Goal: Task Accomplishment & Management: Manage account settings

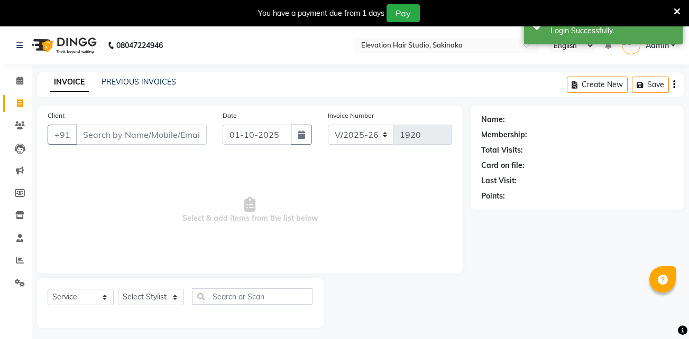
select select "4949"
select select "service"
click at [134, 81] on link "PREVIOUS INVOICES" at bounding box center [139, 82] width 75 height 10
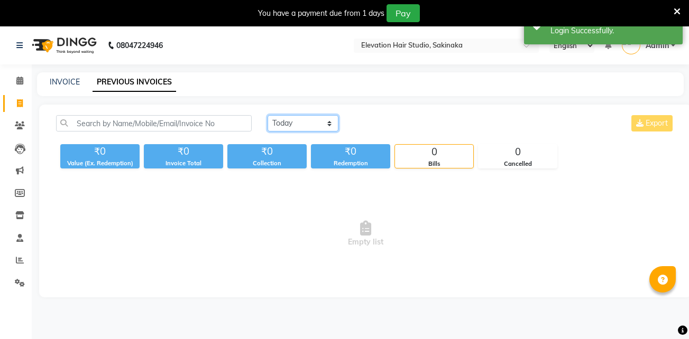
click at [318, 123] on select "[DATE] [DATE] Custom Range" at bounding box center [303, 123] width 71 height 16
click at [268, 115] on select "[DATE] [DATE] Custom Range" at bounding box center [303, 123] width 71 height 16
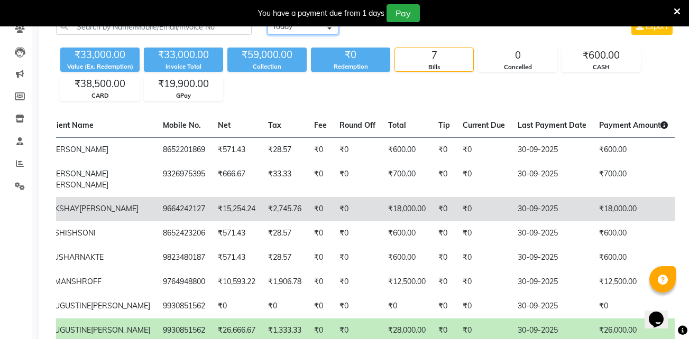
scroll to position [0, 266]
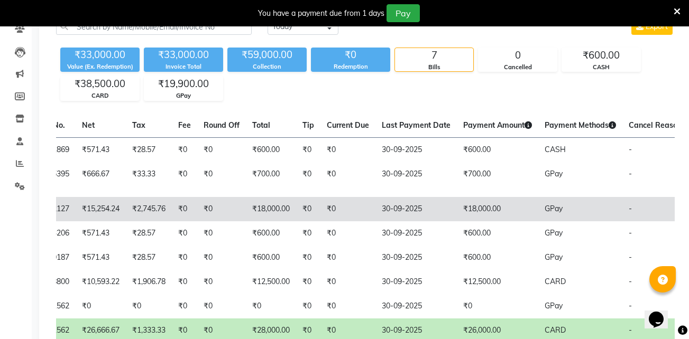
click at [320, 222] on td "₹0" at bounding box center [347, 209] width 55 height 24
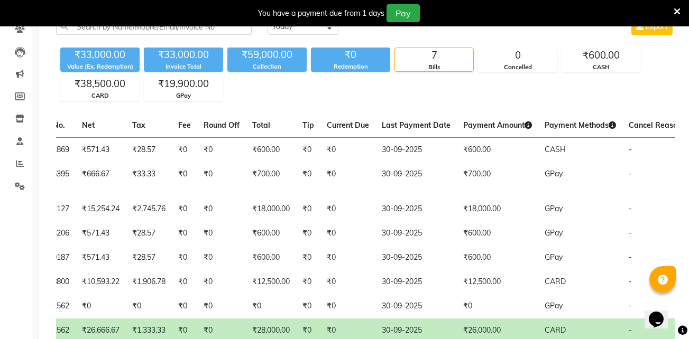
scroll to position [0, 0]
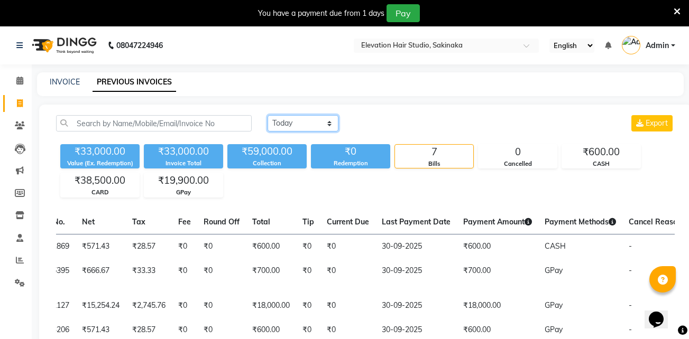
click at [332, 120] on select "Today Yesterday Custom Range" at bounding box center [303, 123] width 71 height 16
select select "today"
click at [268, 115] on select "Today Yesterday Custom Range" at bounding box center [303, 123] width 71 height 16
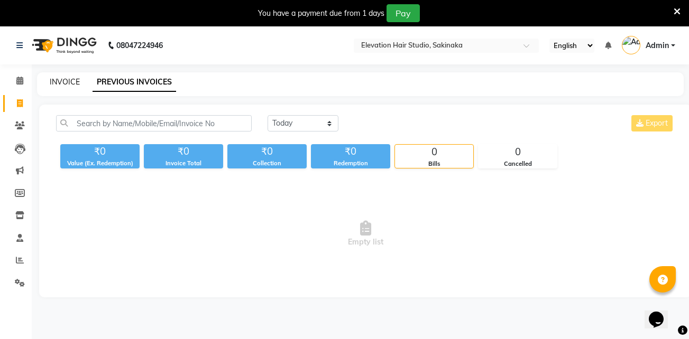
click at [66, 81] on link "INVOICE" at bounding box center [65, 82] width 30 height 10
select select "service"
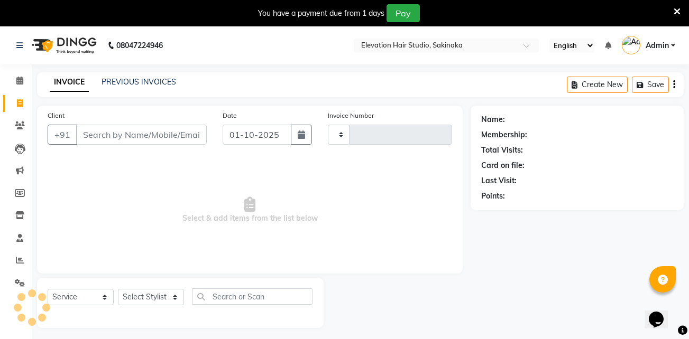
scroll to position [26, 0]
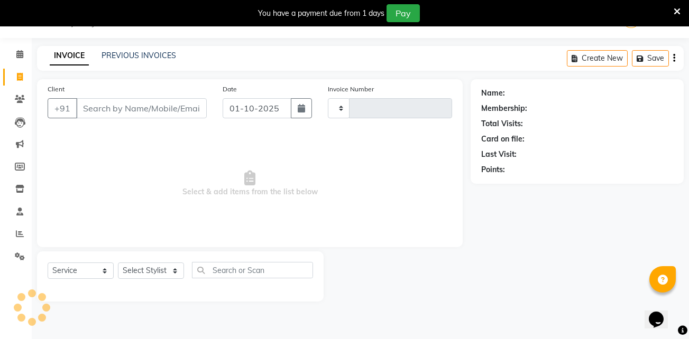
type input "1920"
select select "4949"
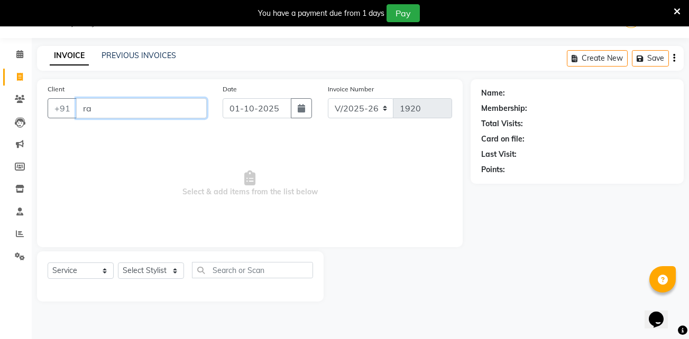
type input "r"
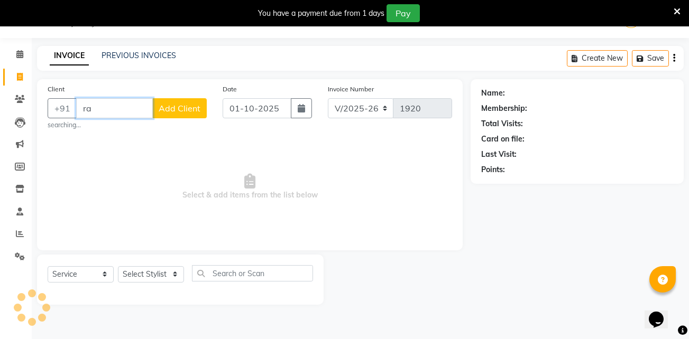
type input "r"
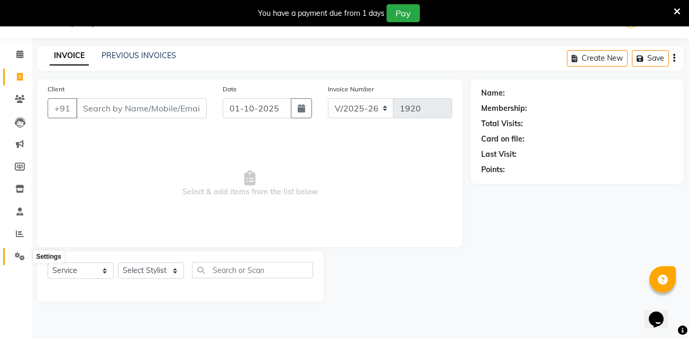
click at [15, 256] on icon at bounding box center [20, 257] width 10 height 8
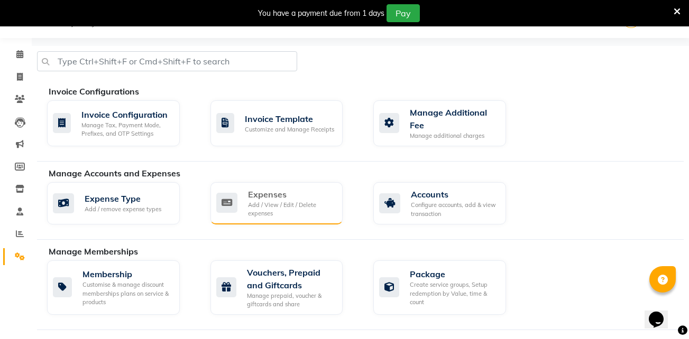
click at [274, 205] on div "Add / View / Edit / Delete expenses" at bounding box center [291, 209] width 87 height 17
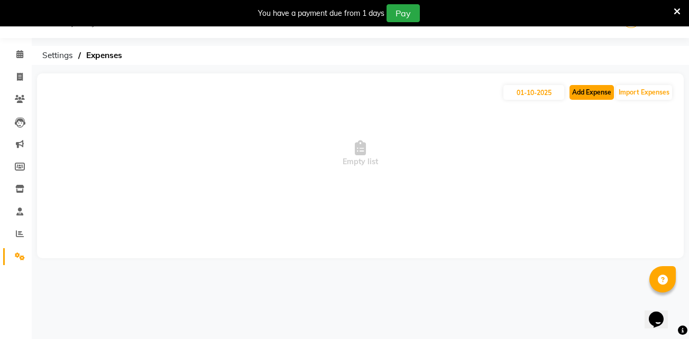
click at [606, 92] on button "Add Expense" at bounding box center [591, 92] width 44 height 15
select select "1"
select select "3831"
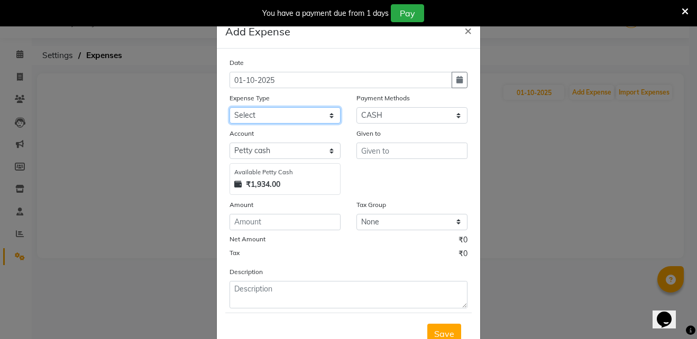
click at [295, 117] on select "Select AC Adrak Advance Salary agarbatti anees Appron asmoul advance salary Ban…" at bounding box center [284, 115] width 111 height 16
select select "8341"
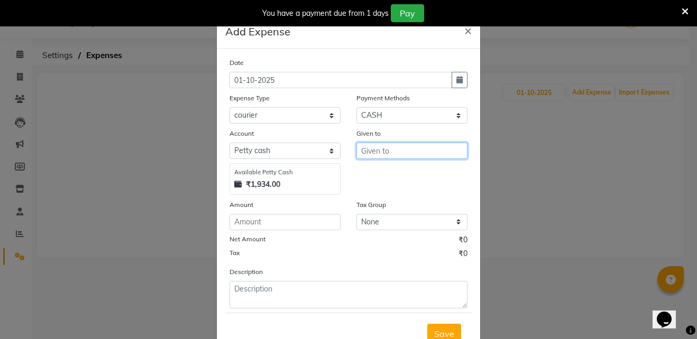
click at [415, 146] on input "text" at bounding box center [411, 151] width 111 height 16
click at [12, 79] on ngb-modal-window "Add Expense × Date 01-10-2025 Expense Type Select AC Adrak Advance Salary agarb…" at bounding box center [348, 169] width 697 height 339
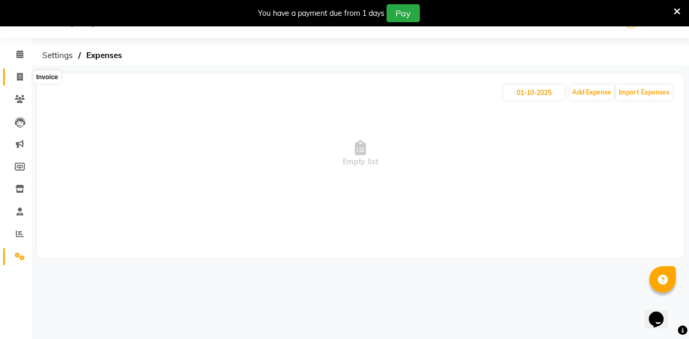
click at [20, 73] on icon at bounding box center [20, 77] width 6 height 8
select select "service"
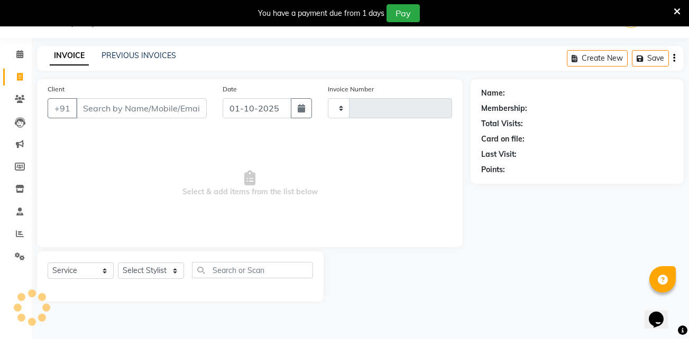
type input "1920"
select select "4949"
click at [125, 107] on input "Client" at bounding box center [141, 108] width 131 height 20
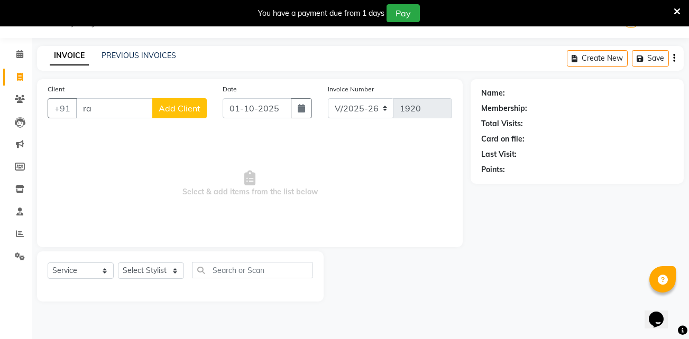
type input "r"
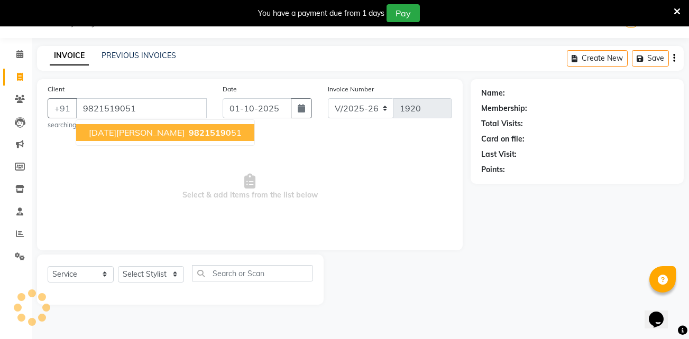
type input "9821519051"
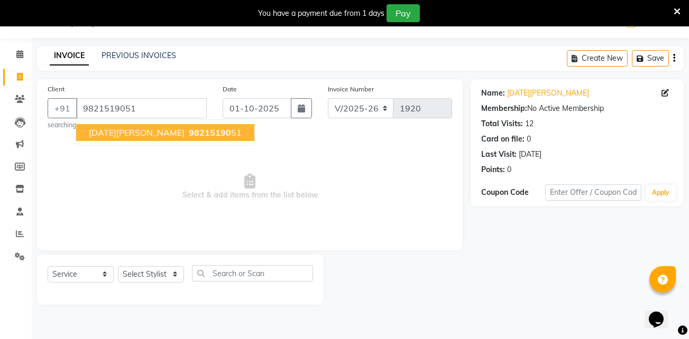
click at [187, 133] on ngb-highlight "98215190 51" at bounding box center [214, 132] width 55 height 11
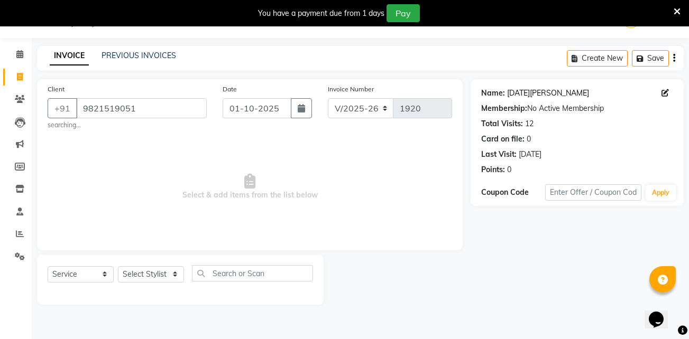
click at [529, 91] on link "Raja Pillai" at bounding box center [548, 93] width 82 height 11
click at [483, 279] on div "Name: Raja Pillai Membership: No Active Membership Total Visits: 12 Card on fil…" at bounding box center [581, 192] width 221 height 226
click at [677, 12] on icon at bounding box center [677, 12] width 7 height 10
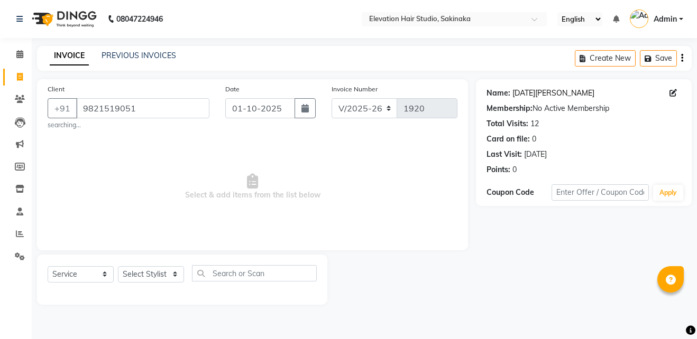
click at [529, 91] on link "Raja Pillai" at bounding box center [553, 93] width 82 height 11
click at [20, 210] on icon at bounding box center [19, 212] width 7 height 8
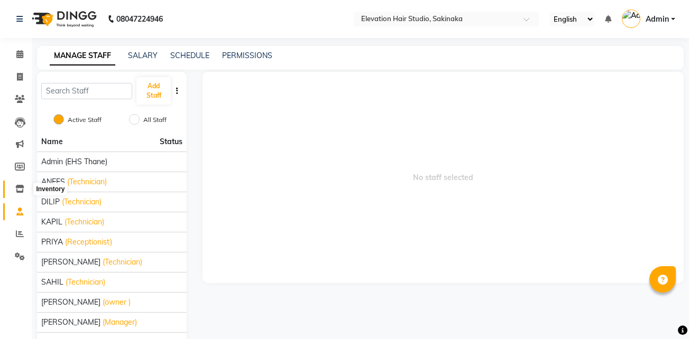
click at [17, 191] on icon at bounding box center [19, 189] width 9 height 8
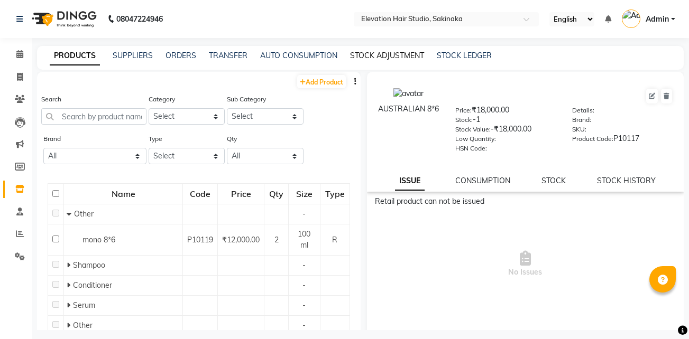
click at [385, 54] on link "STOCK ADJUSTMENT" at bounding box center [387, 56] width 74 height 10
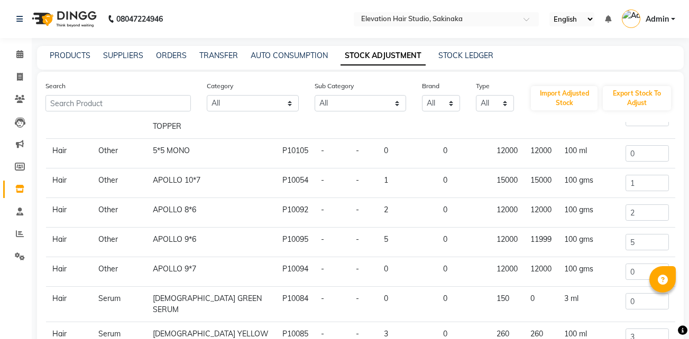
scroll to position [54, 0]
click at [635, 206] on input "2" at bounding box center [647, 213] width 43 height 16
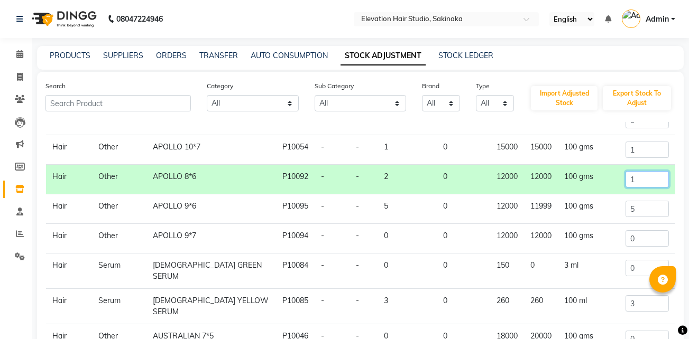
scroll to position [133, 0]
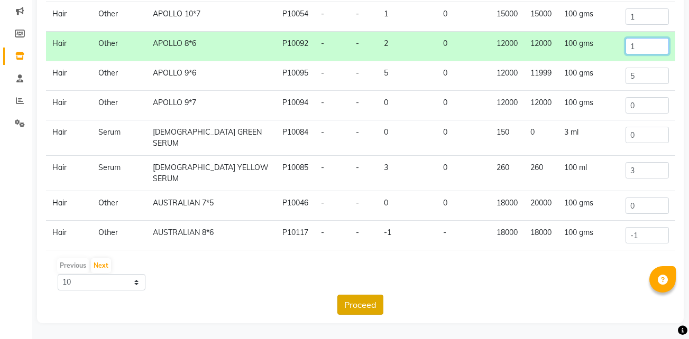
type input "1"
click at [368, 299] on button "Proceed" at bounding box center [360, 305] width 46 height 20
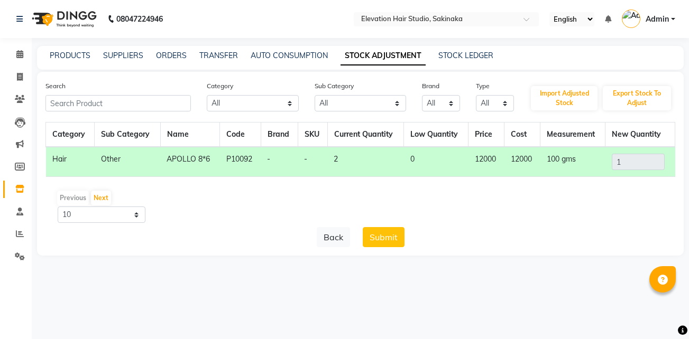
scroll to position [0, 0]
click at [394, 238] on button "Submit" at bounding box center [387, 237] width 42 height 20
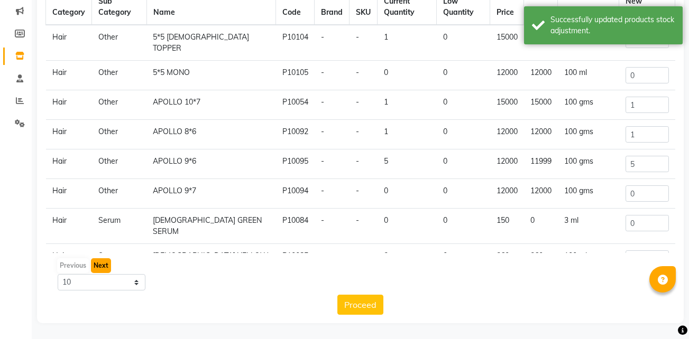
click at [97, 265] on button "Next" at bounding box center [101, 266] width 20 height 15
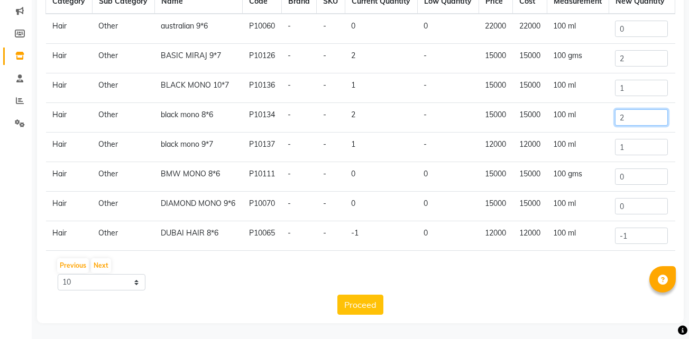
click at [645, 126] on input "2" at bounding box center [641, 117] width 53 height 16
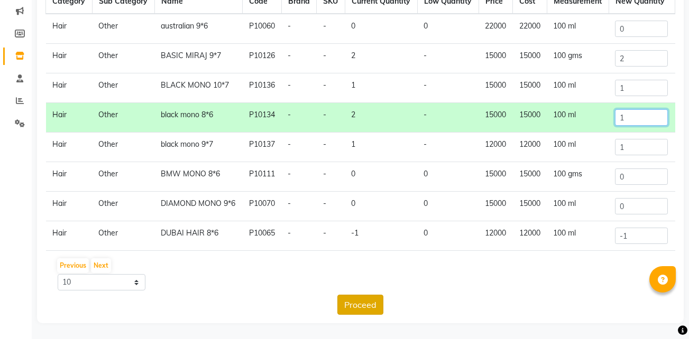
type input "1"
click at [367, 303] on button "Proceed" at bounding box center [360, 305] width 46 height 20
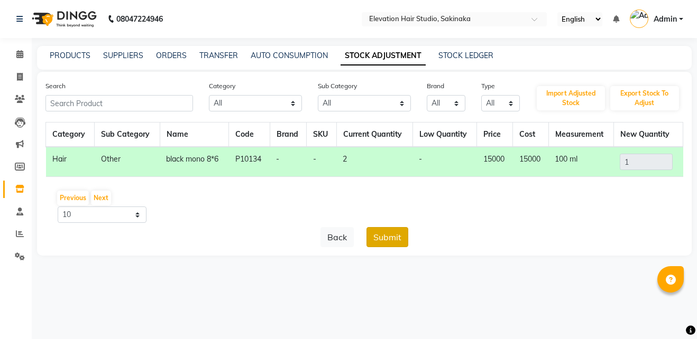
click at [385, 243] on button "Submit" at bounding box center [387, 237] width 42 height 20
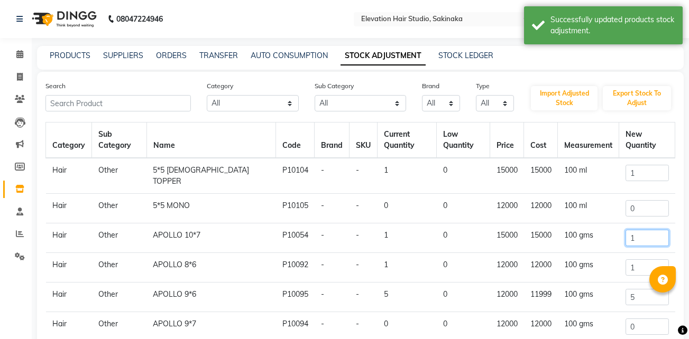
click at [632, 230] on input "1" at bounding box center [647, 238] width 43 height 16
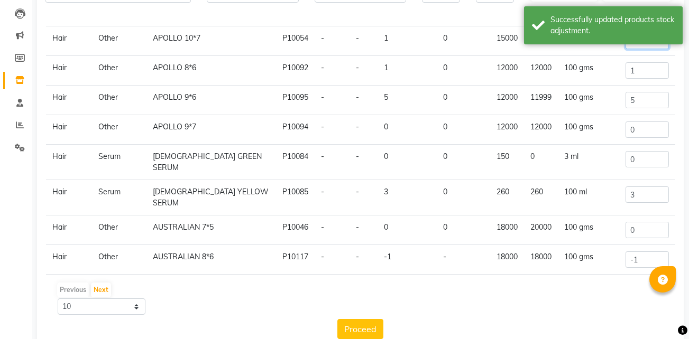
scroll to position [133, 0]
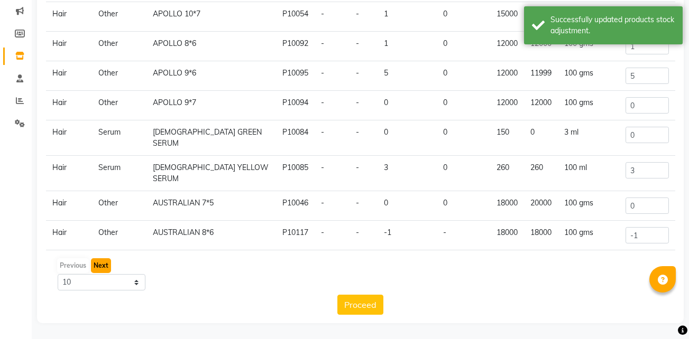
click at [96, 264] on button "Next" at bounding box center [101, 266] width 20 height 15
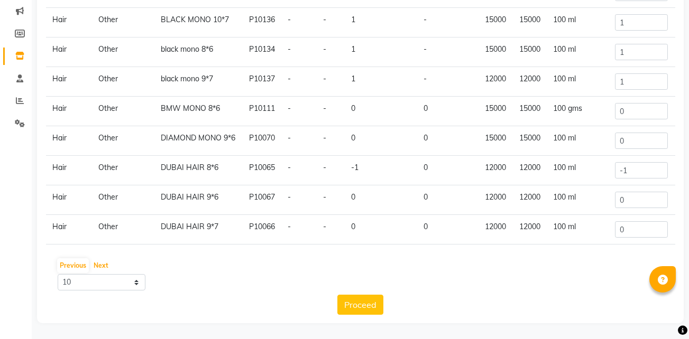
scroll to position [0, 0]
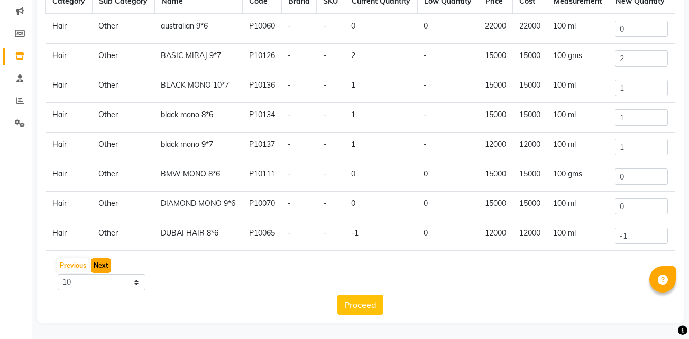
click at [98, 265] on button "Next" at bounding box center [101, 266] width 20 height 15
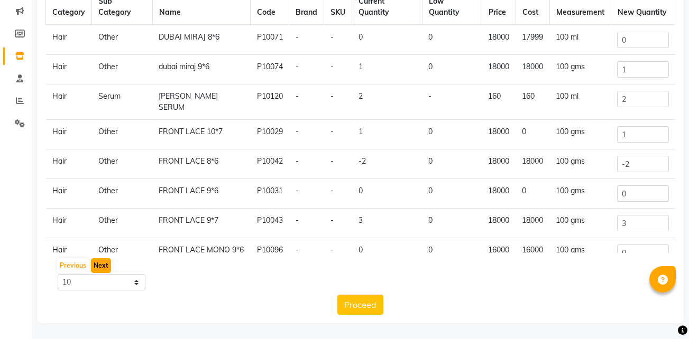
click at [98, 266] on button "Next" at bounding box center [101, 266] width 20 height 15
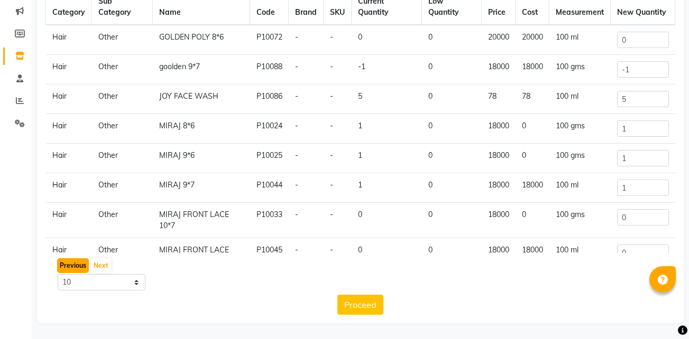
click at [65, 264] on button "Previous" at bounding box center [73, 266] width 32 height 15
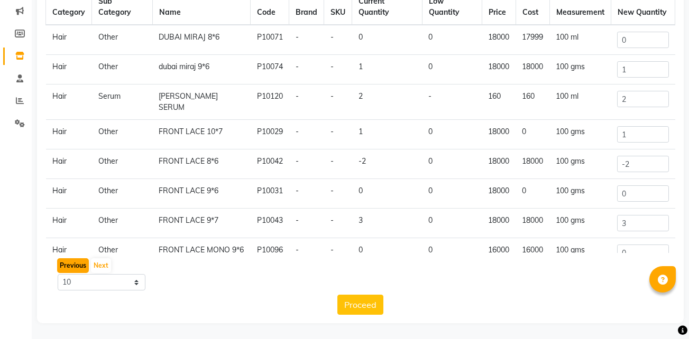
click at [65, 264] on button "Previous" at bounding box center [73, 266] width 32 height 15
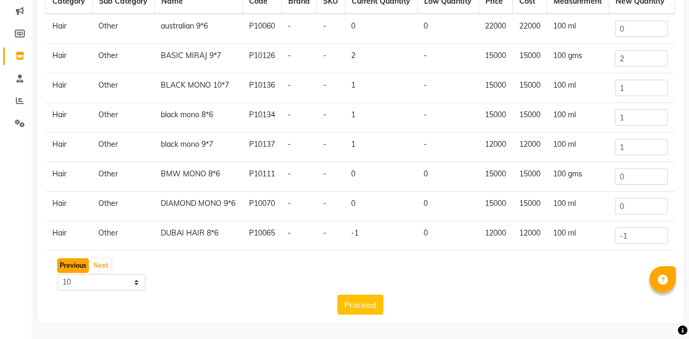
click at [66, 273] on button "Previous" at bounding box center [73, 266] width 32 height 15
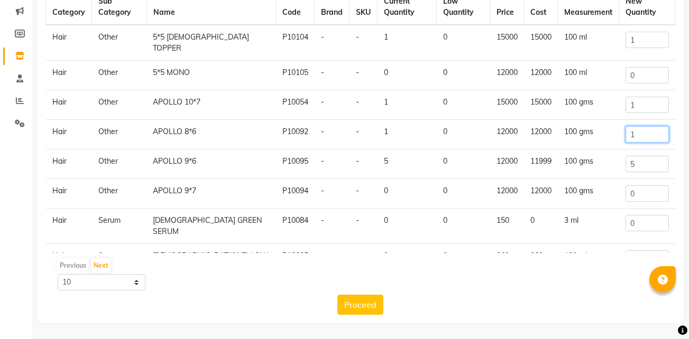
click at [641, 126] on input "1" at bounding box center [647, 134] width 43 height 16
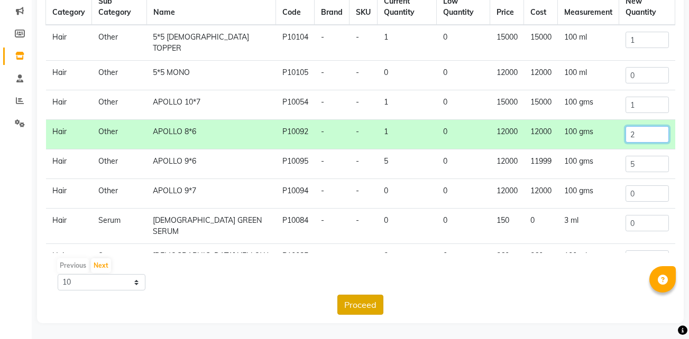
type input "2"
click at [372, 303] on button "Proceed" at bounding box center [360, 305] width 46 height 20
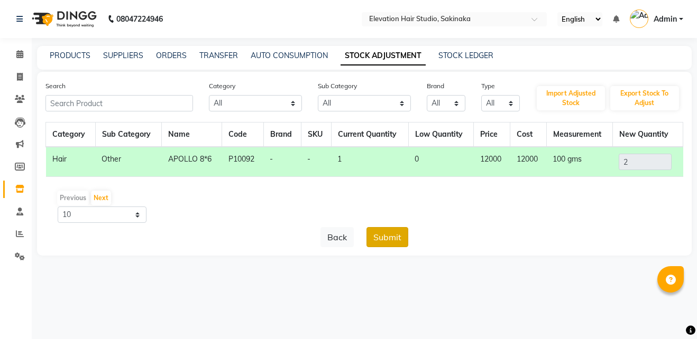
click at [377, 242] on button "Submit" at bounding box center [387, 237] width 42 height 20
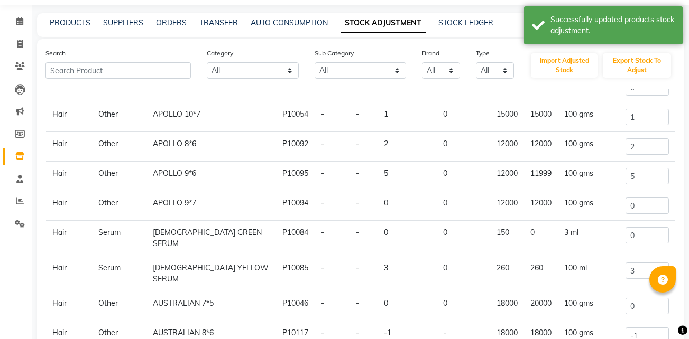
scroll to position [133, 0]
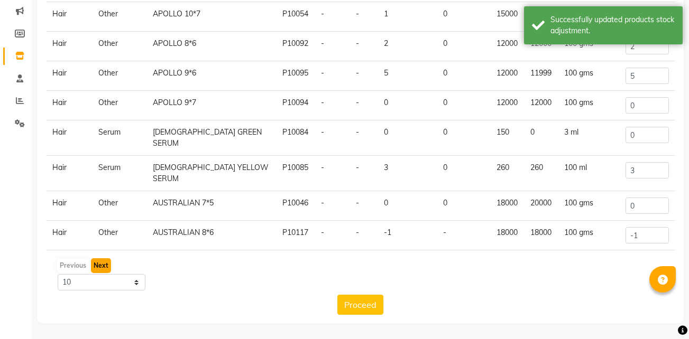
click at [99, 264] on button "Next" at bounding box center [101, 266] width 20 height 15
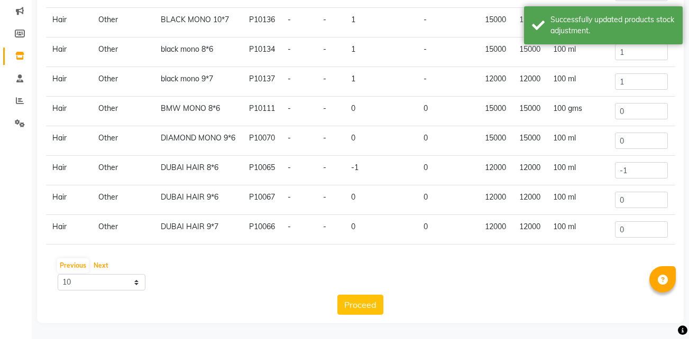
drag, startPoint x: 99, startPoint y: 264, endPoint x: 170, endPoint y: 181, distance: 108.8
click at [170, 181] on div "Category Sub Category Name Code Brand SKU Current Quantity Low Quantity Price C…" at bounding box center [360, 152] width 630 height 326
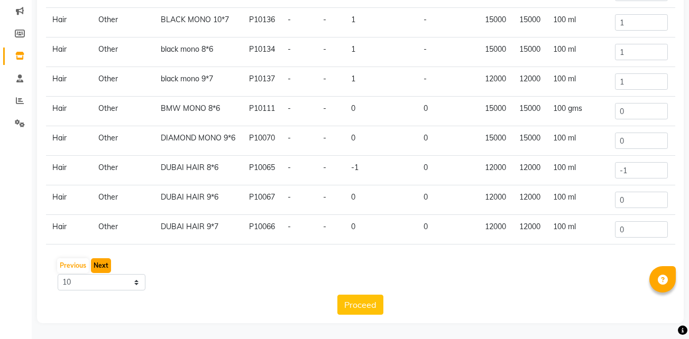
click at [100, 262] on button "Next" at bounding box center [101, 266] width 20 height 15
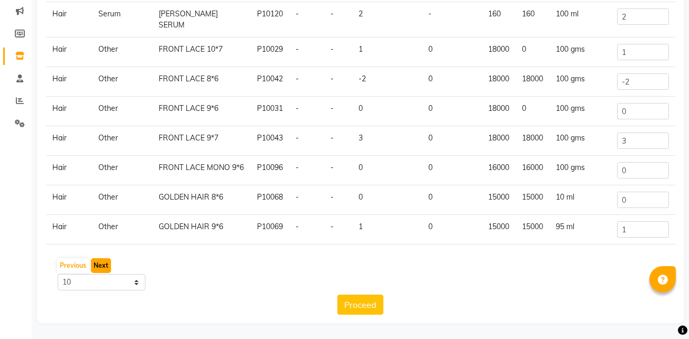
click at [100, 268] on button "Next" at bounding box center [101, 266] width 20 height 15
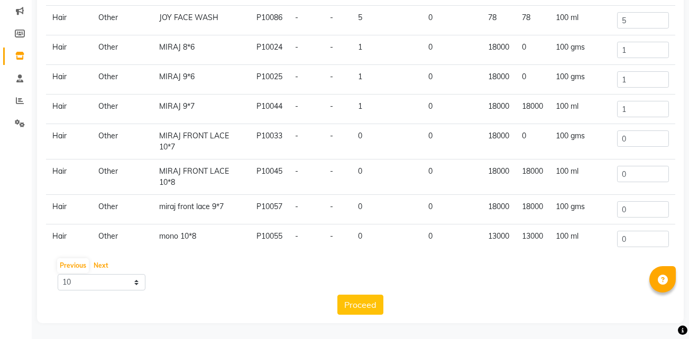
scroll to position [88, 0]
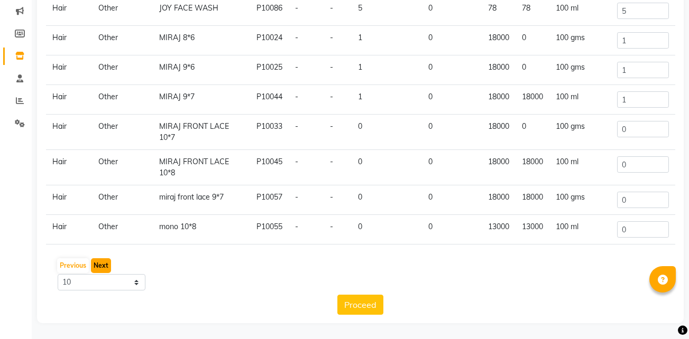
click at [104, 268] on button "Next" at bounding box center [101, 266] width 20 height 15
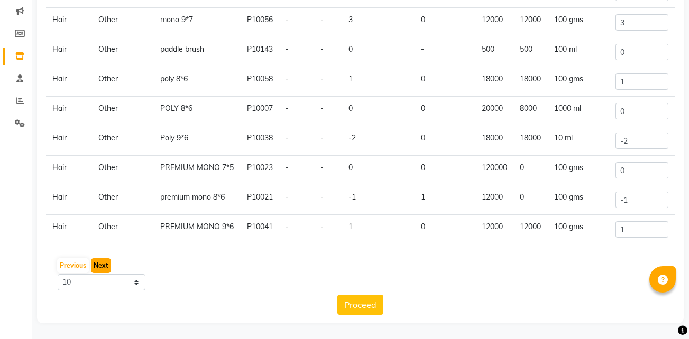
click at [103, 269] on button "Next" at bounding box center [101, 266] width 20 height 15
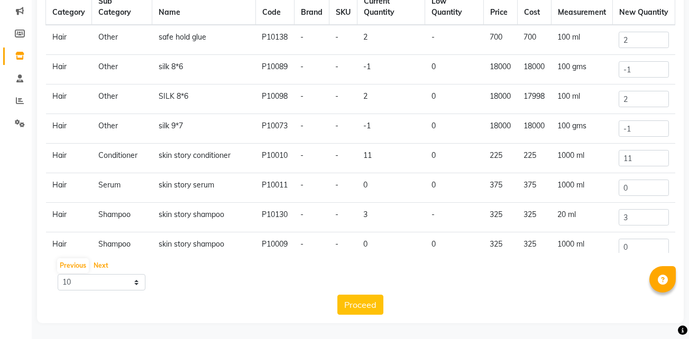
scroll to position [82, 0]
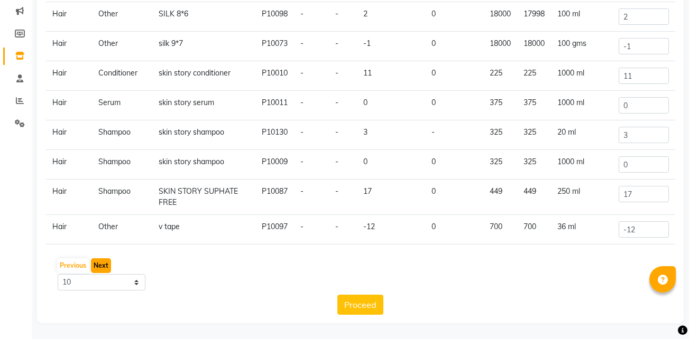
click at [104, 264] on button "Next" at bounding box center [101, 266] width 20 height 15
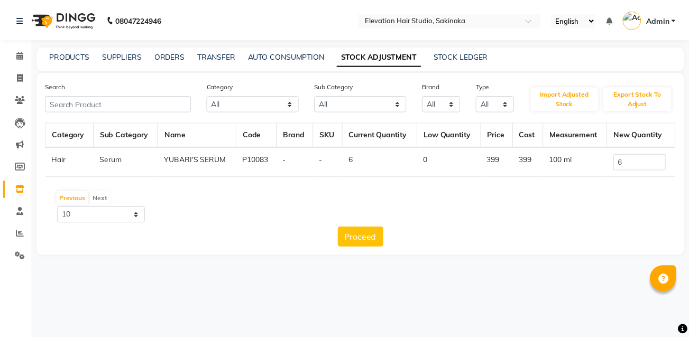
scroll to position [0, 0]
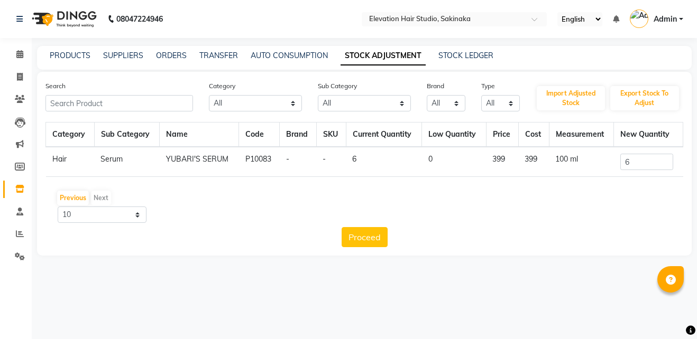
click at [65, 61] on div "PRODUCTS SUPPLIERS ORDERS TRANSFER AUTO CONSUMPTION STOCK ADJUSTMENT STOCK LEDG…" at bounding box center [364, 58] width 655 height 24
click at [75, 57] on link "PRODUCTS" at bounding box center [70, 56] width 41 height 10
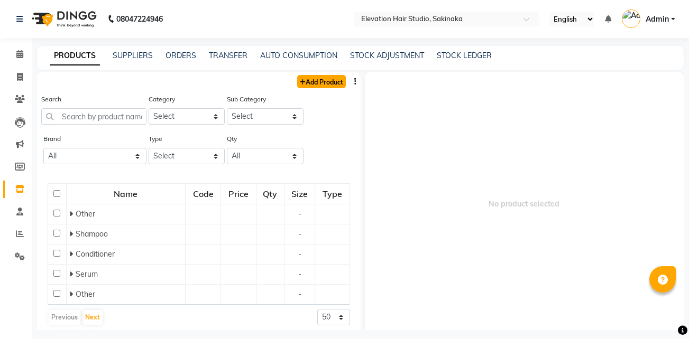
click at [317, 81] on link "Add Product" at bounding box center [321, 81] width 49 height 13
select select "true"
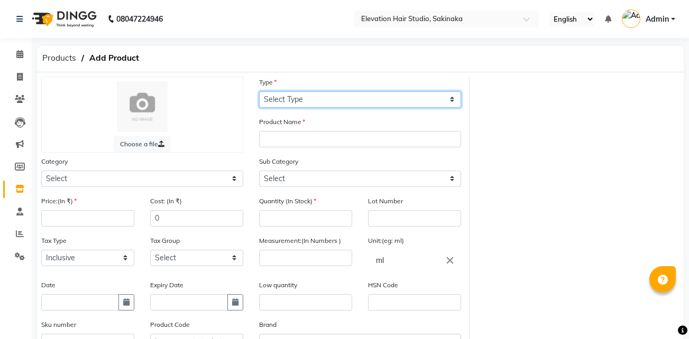
drag, startPoint x: 366, startPoint y: 100, endPoint x: 308, endPoint y: 144, distance: 73.2
click at [308, 144] on div "Choose a file Type Select Type Both Retail Consumable Product Name Category Sel…" at bounding box center [251, 245] width 436 height 336
select select "R"
click at [259, 91] on select "Select Type Both Retail Consumable" at bounding box center [360, 99] width 202 height 16
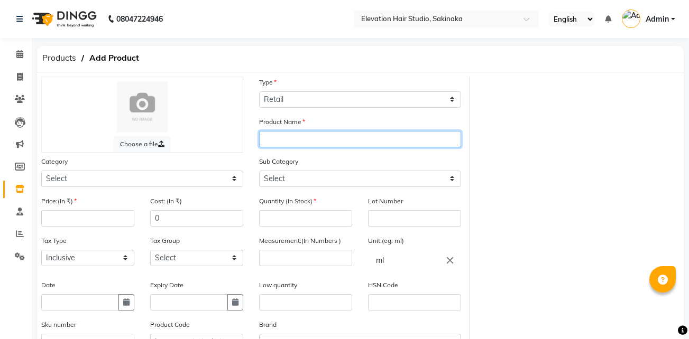
click at [327, 140] on input "text" at bounding box center [360, 139] width 202 height 16
type input "basic patch 8*6"
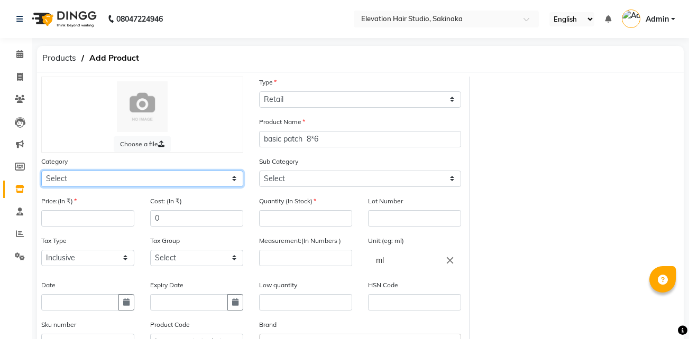
click at [183, 181] on select "Select Hair Skin Makeup Personal Care Appliances [PERSON_NAME] Waxing Disposabl…" at bounding box center [142, 179] width 202 height 16
select select "721601100"
click at [41, 171] on select "Select Hair Skin Makeup Personal Care Appliances [PERSON_NAME] Waxing Disposabl…" at bounding box center [142, 179] width 202 height 16
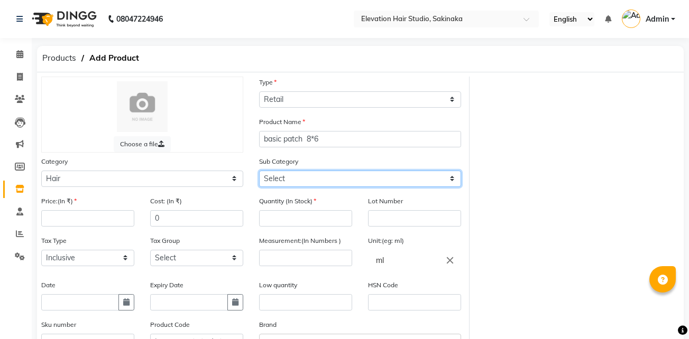
click at [277, 174] on select "Select Shampoo Conditioner Cream Mask Oil Serum Color Appliances Treatment Styl…" at bounding box center [360, 179] width 202 height 16
select select "721601112"
click at [259, 171] on select "Select Shampoo Conditioner Cream Mask Oil Serum Color Appliances Treatment Styl…" at bounding box center [360, 179] width 202 height 16
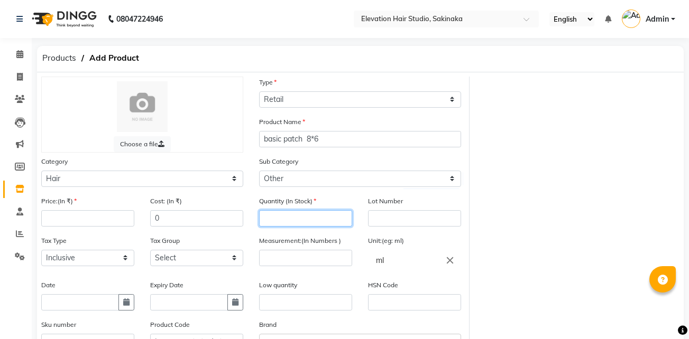
click at [276, 219] on input "number" at bounding box center [305, 218] width 93 height 16
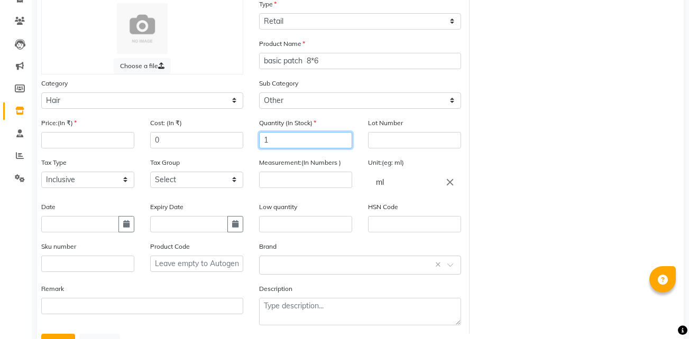
scroll to position [82, 0]
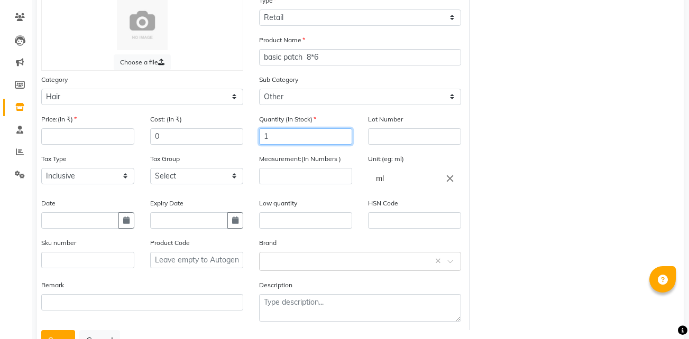
type input "1"
click at [112, 171] on select "Select Inclusive Exclusive" at bounding box center [87, 176] width 93 height 16
click at [41, 168] on select "Select Inclusive Exclusive" at bounding box center [87, 176] width 93 height 16
click at [289, 213] on input "text" at bounding box center [305, 221] width 93 height 16
type input "1"
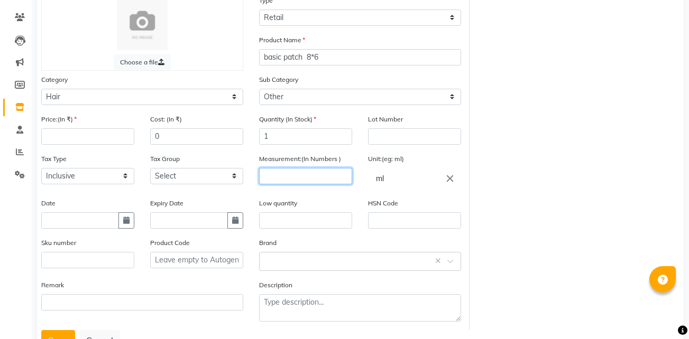
click at [316, 173] on input "number" at bounding box center [305, 176] width 93 height 16
type input "100"
click at [450, 178] on icon "close" at bounding box center [450, 179] width 12 height 12
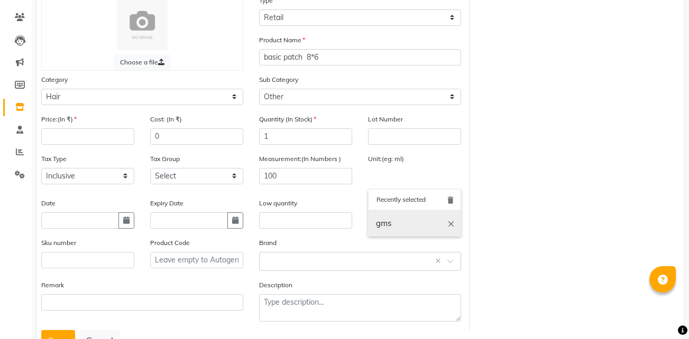
click at [405, 220] on link "gms" at bounding box center [414, 223] width 93 height 27
type input "gms"
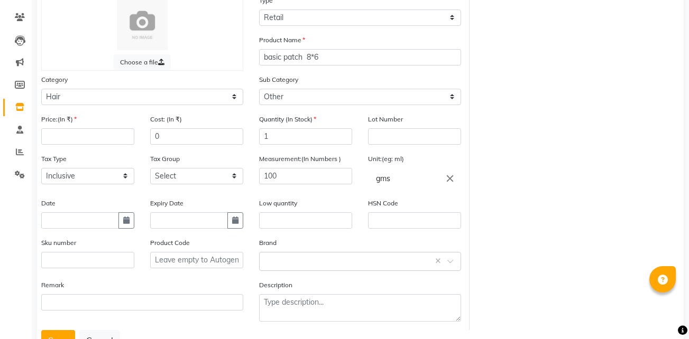
scroll to position [124, 0]
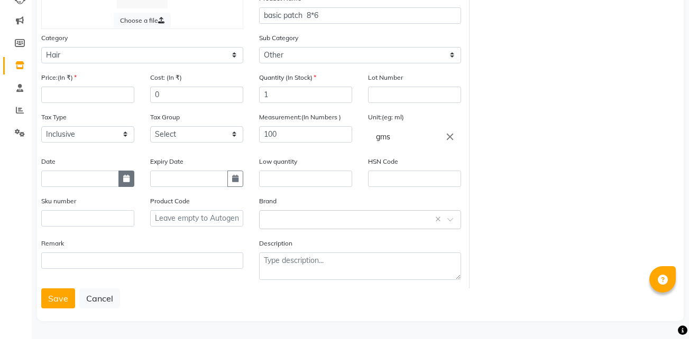
click at [121, 176] on button "button" at bounding box center [126, 179] width 16 height 16
select select "10"
select select "2025"
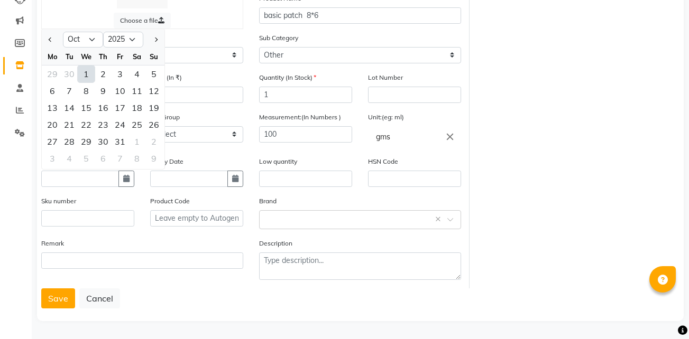
click at [87, 71] on div "1" at bounding box center [86, 74] width 17 height 17
type input "01-10-2025"
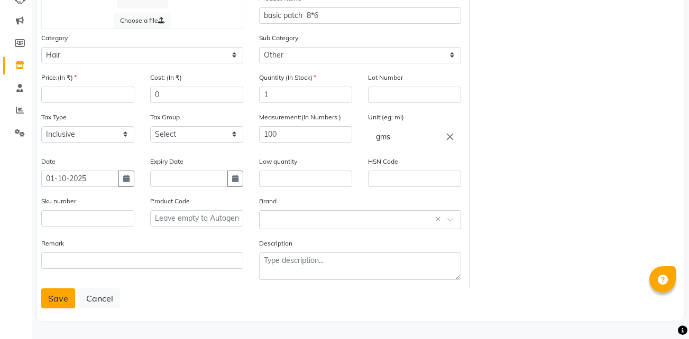
click at [55, 303] on button "Save" at bounding box center [58, 299] width 34 height 20
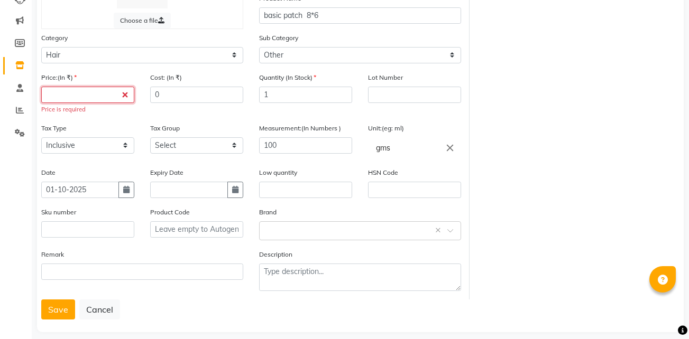
click at [107, 95] on input "number" at bounding box center [87, 95] width 93 height 16
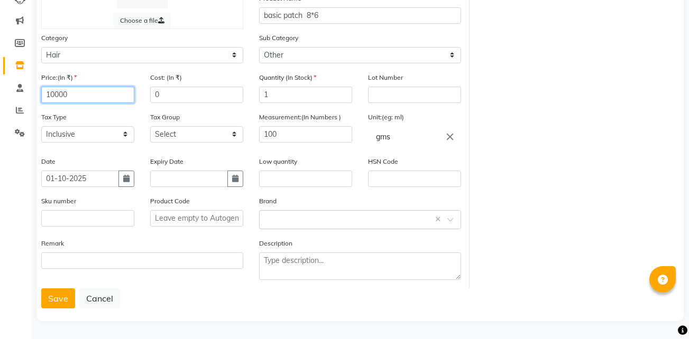
type input "10000"
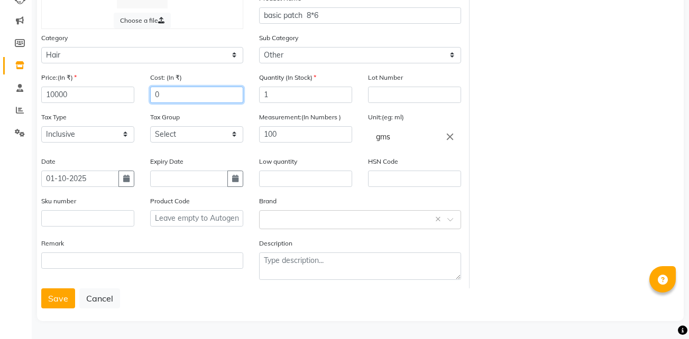
click at [183, 95] on input "0" at bounding box center [196, 95] width 93 height 16
type input "0"
type input "10000"
click at [68, 299] on button "Save" at bounding box center [58, 299] width 34 height 20
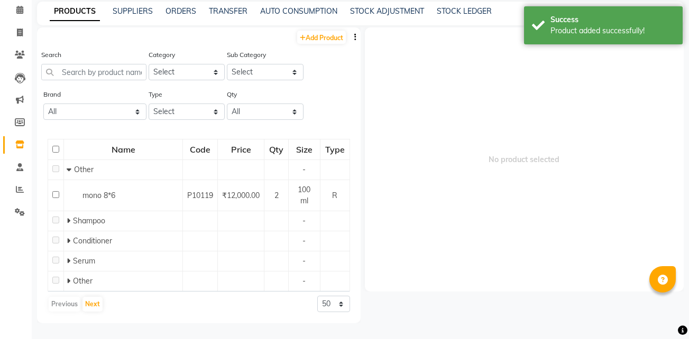
scroll to position [7, 0]
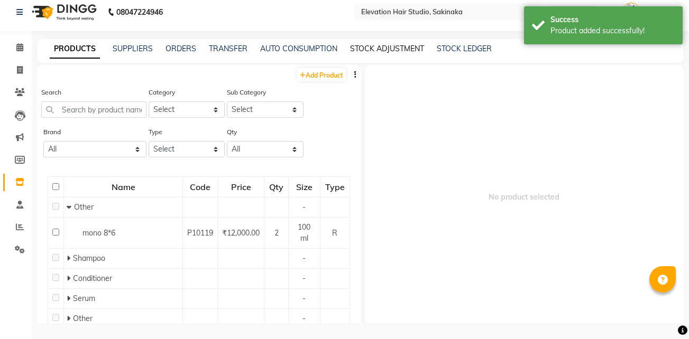
click at [382, 44] on link "STOCK ADJUSTMENT" at bounding box center [387, 49] width 74 height 10
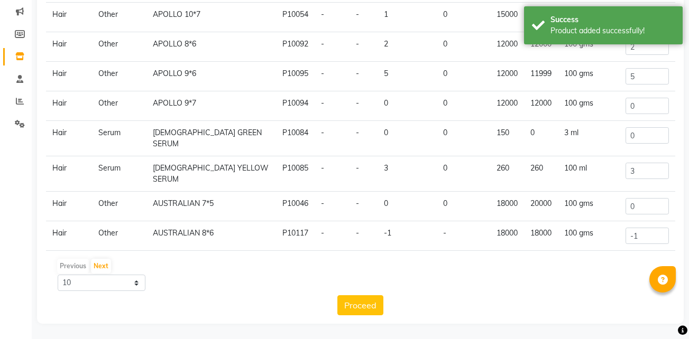
scroll to position [133, 0]
click at [104, 266] on button "Next" at bounding box center [101, 266] width 20 height 15
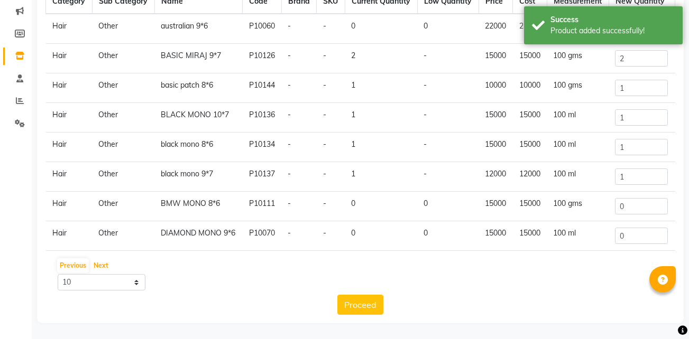
scroll to position [1, 0]
click at [104, 263] on button "Next" at bounding box center [101, 266] width 20 height 15
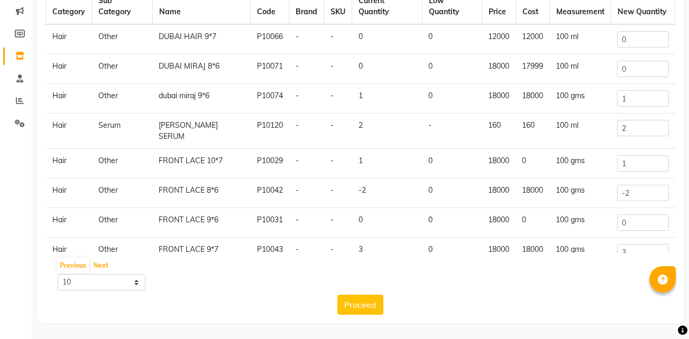
scroll to position [82, 0]
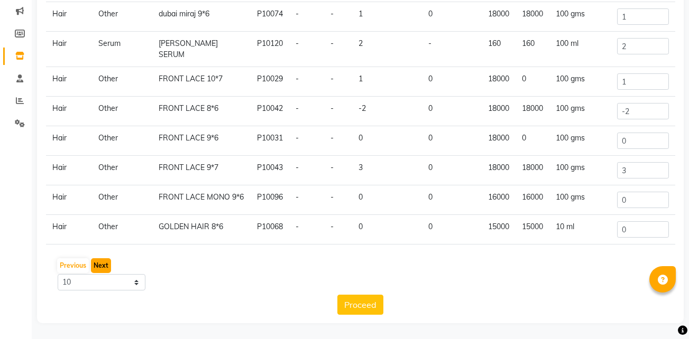
click at [107, 264] on button "Next" at bounding box center [101, 266] width 20 height 15
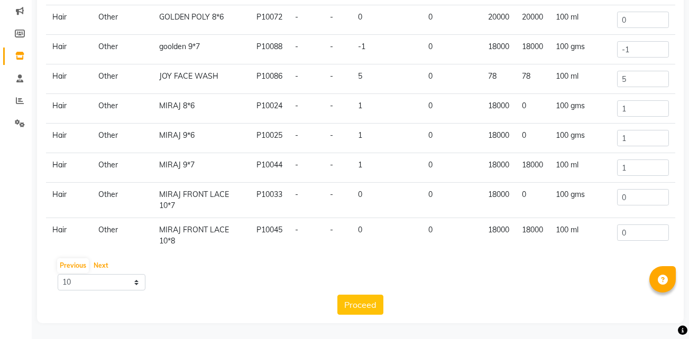
scroll to position [49, 0]
click at [103, 262] on button "Next" at bounding box center [101, 266] width 20 height 15
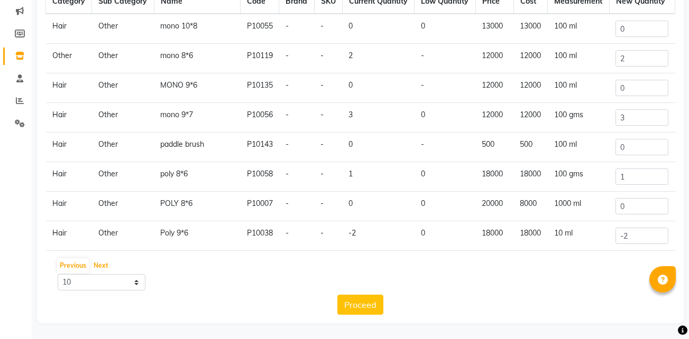
scroll to position [82, 0]
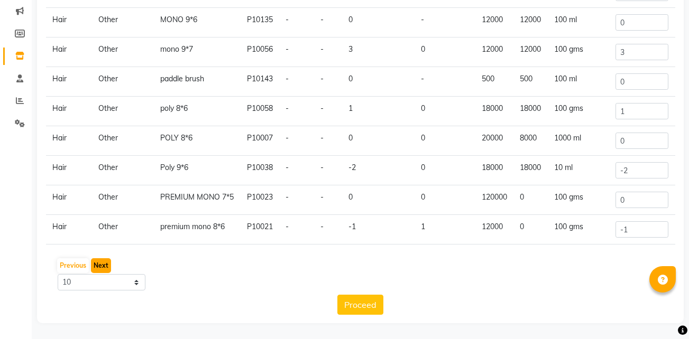
click at [101, 272] on button "Next" at bounding box center [101, 266] width 20 height 15
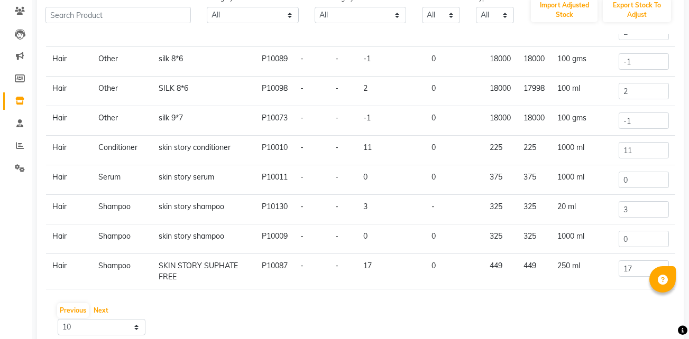
scroll to position [87, 0]
click at [633, 65] on input "-1" at bounding box center [644, 62] width 50 height 16
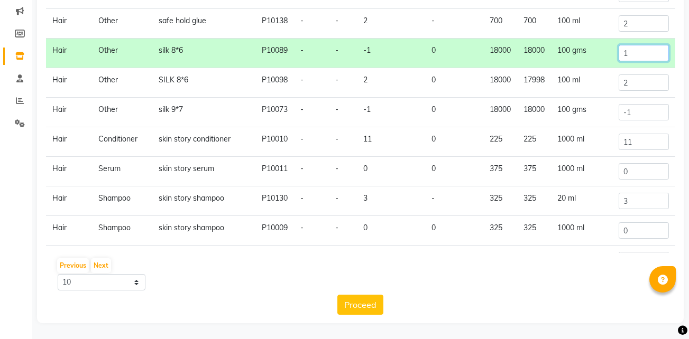
scroll to position [82, 0]
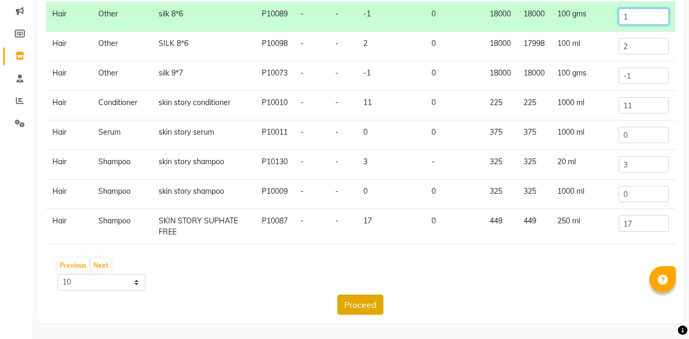
type input "1"
click at [349, 310] on button "Proceed" at bounding box center [360, 305] width 46 height 20
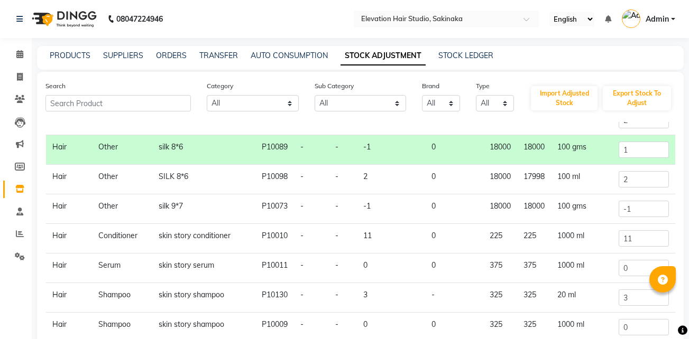
scroll to position [0, 0]
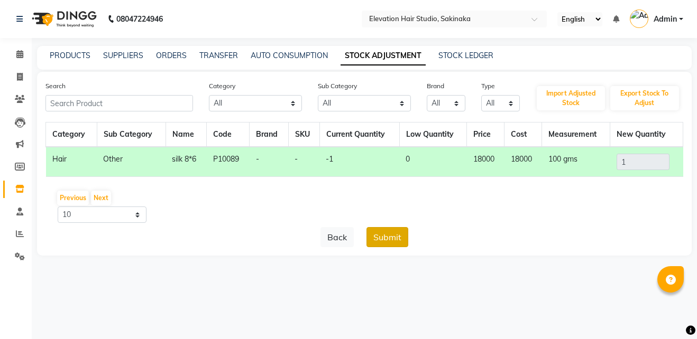
click at [385, 240] on button "Submit" at bounding box center [387, 237] width 42 height 20
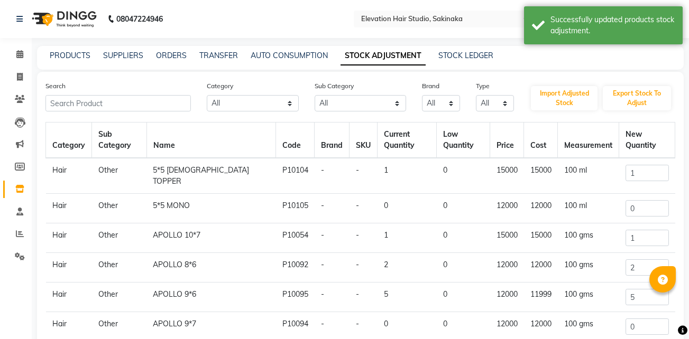
scroll to position [88, 0]
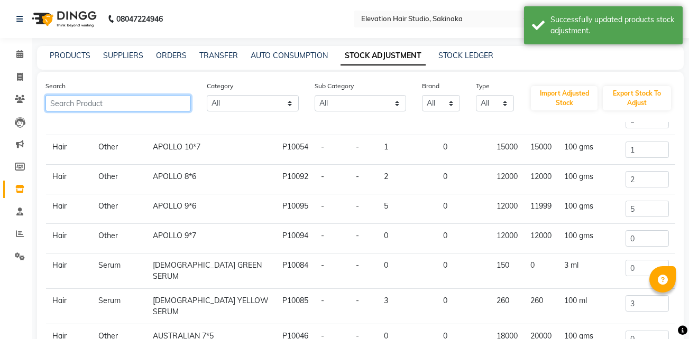
click at [137, 104] on input "text" at bounding box center [117, 103] width 145 height 16
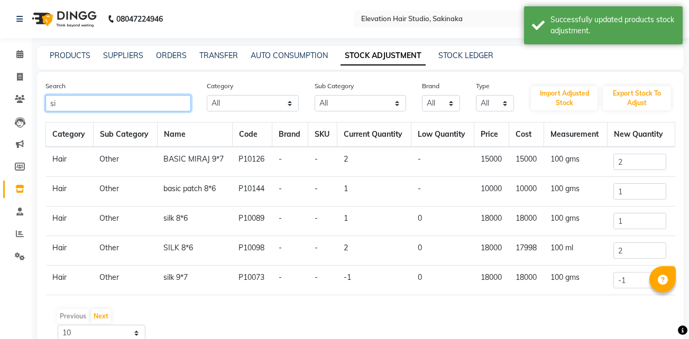
scroll to position [0, 0]
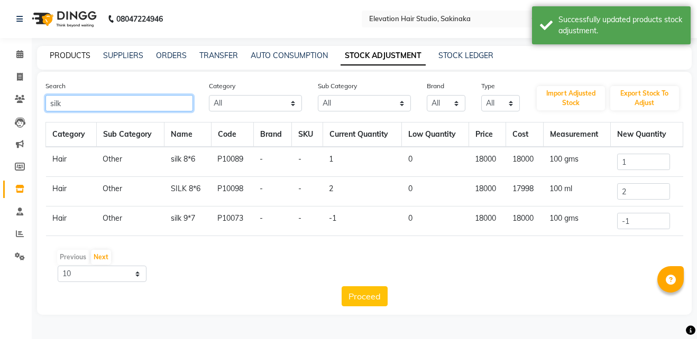
type input "silk"
click at [81, 58] on link "PRODUCTS" at bounding box center [70, 56] width 41 height 10
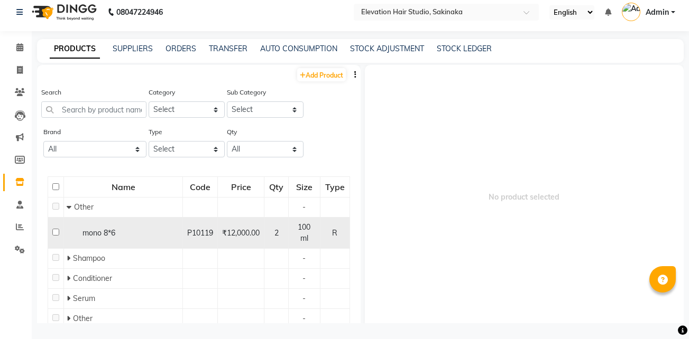
scroll to position [38, 0]
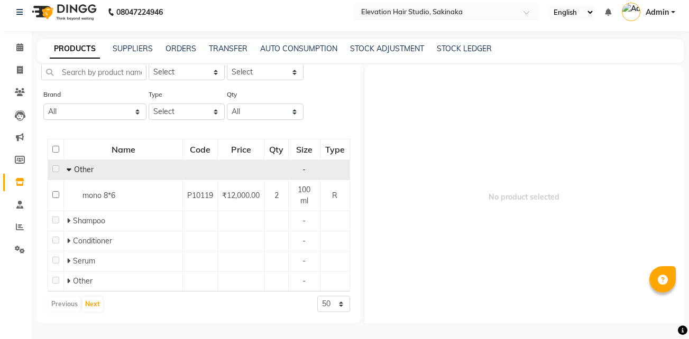
click at [68, 169] on icon at bounding box center [69, 169] width 5 height 7
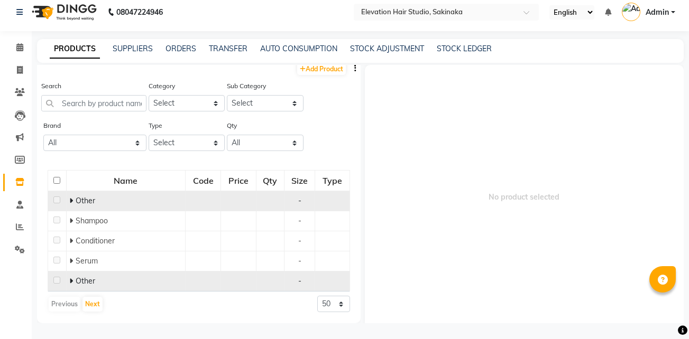
click at [89, 284] on span "Other" at bounding box center [86, 282] width 20 height 10
click at [69, 283] on icon at bounding box center [71, 281] width 4 height 7
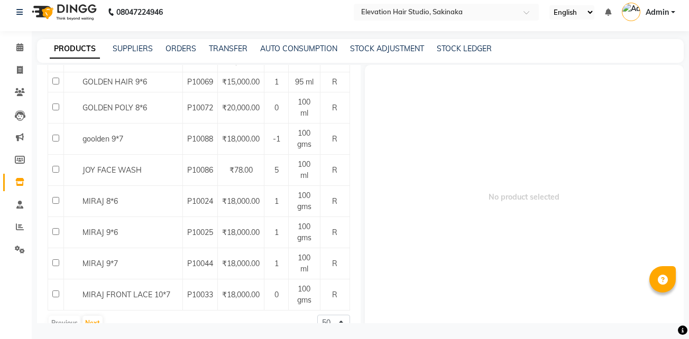
scroll to position [1098, 0]
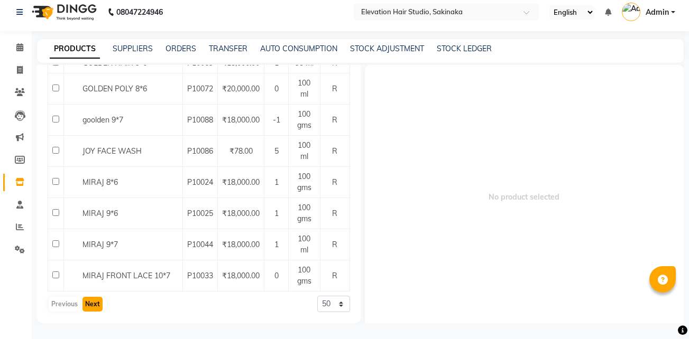
click at [92, 305] on button "Next" at bounding box center [92, 304] width 20 height 15
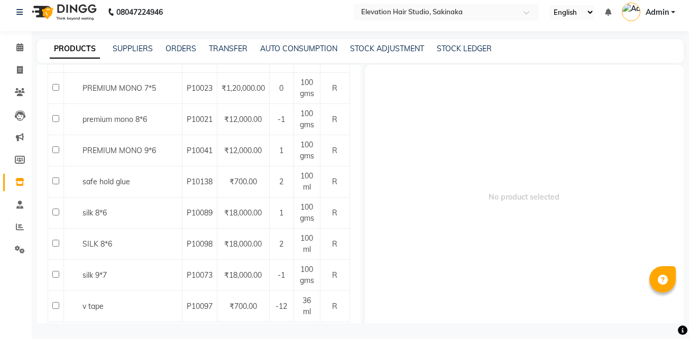
scroll to position [456, 0]
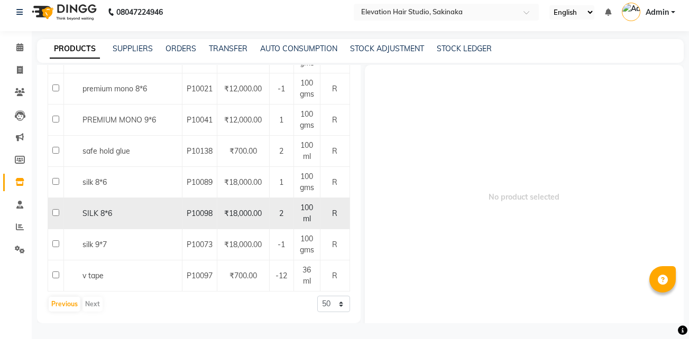
click at [54, 214] on input "checkbox" at bounding box center [55, 212] width 7 height 7
checkbox input "true"
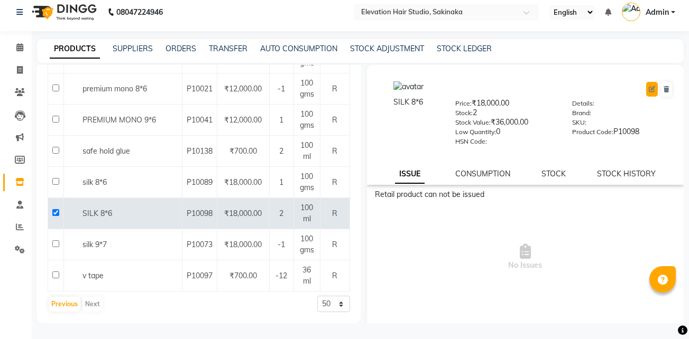
click at [649, 88] on icon at bounding box center [652, 89] width 6 height 6
select select "true"
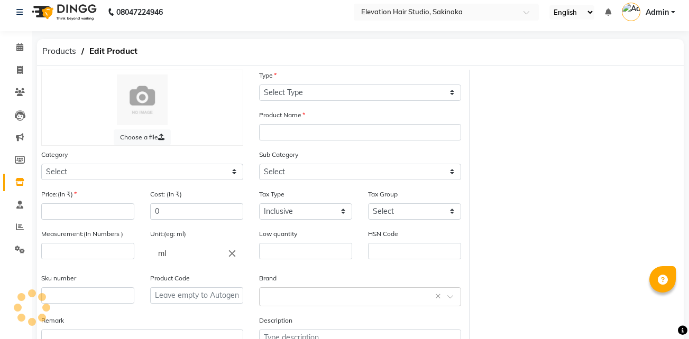
select select "R"
type input "SILK 8*6"
select select
type input "18000"
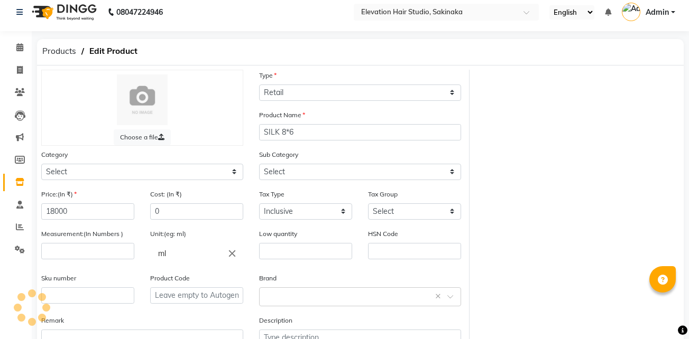
type input "17998"
type input "100"
type input "0"
type input "P10098"
select select "721601100"
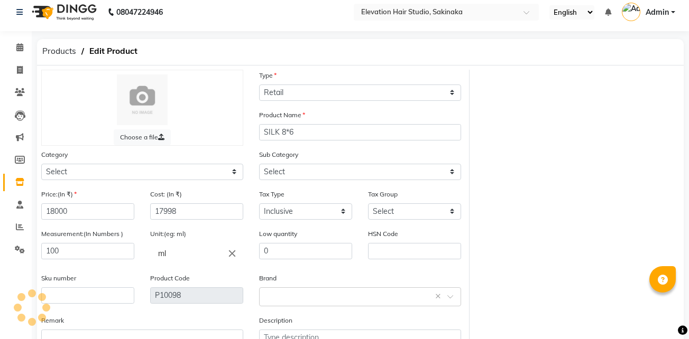
select select "721601112"
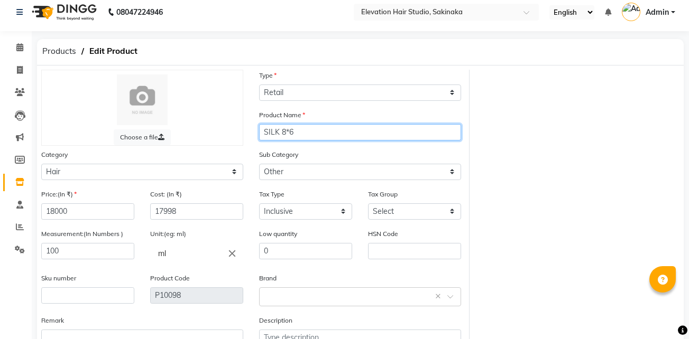
click at [321, 133] on input "SILK 8*6" at bounding box center [360, 132] width 202 height 16
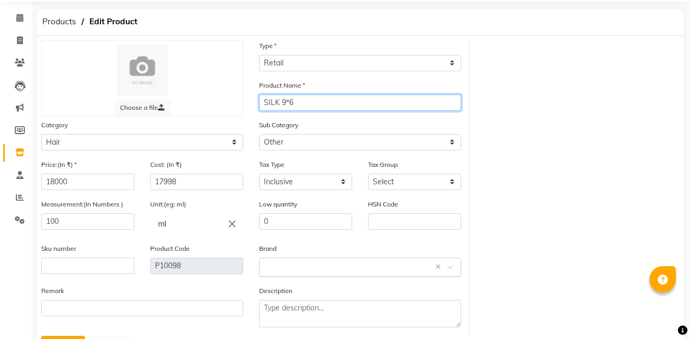
scroll to position [84, 0]
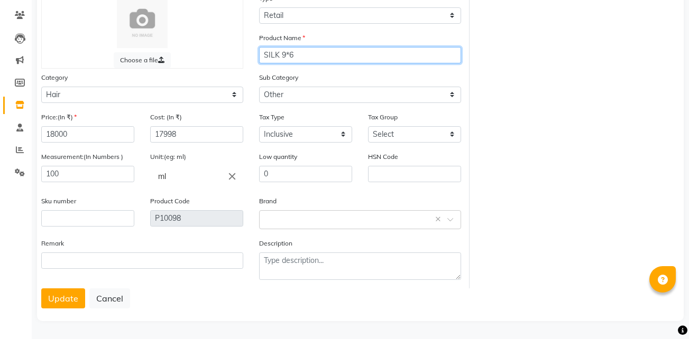
type input "SILK 9*6"
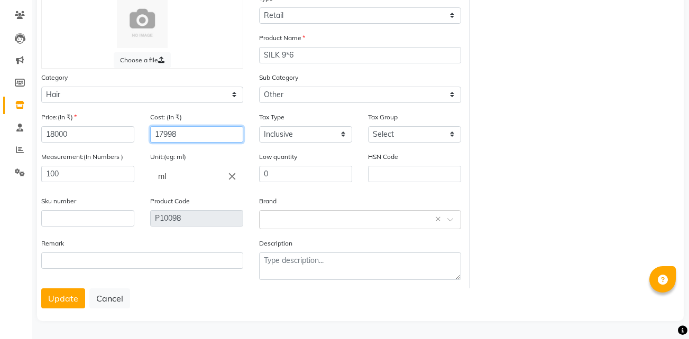
click at [203, 135] on input "17998" at bounding box center [196, 134] width 93 height 16
type input "1"
type input "18000"
click at [72, 298] on button "Update" at bounding box center [63, 299] width 44 height 20
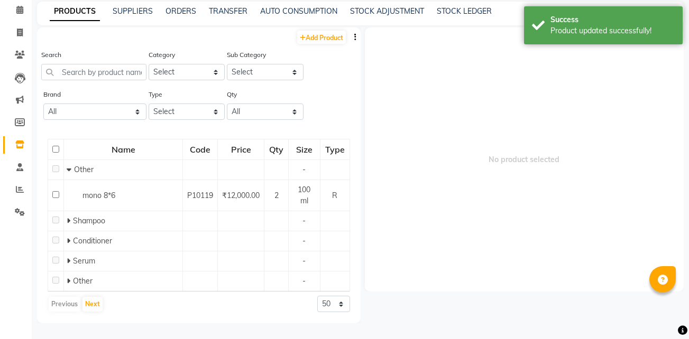
scroll to position [7, 0]
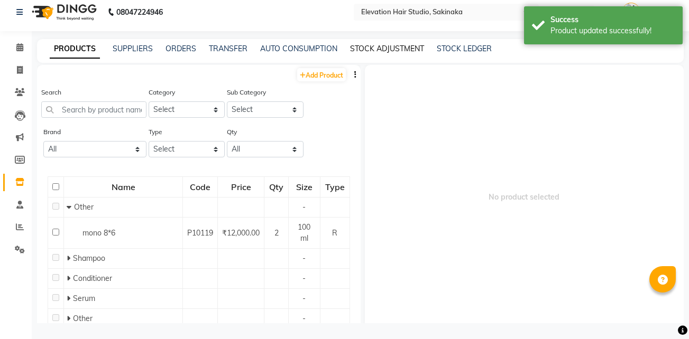
click at [390, 49] on link "STOCK ADJUSTMENT" at bounding box center [387, 49] width 74 height 10
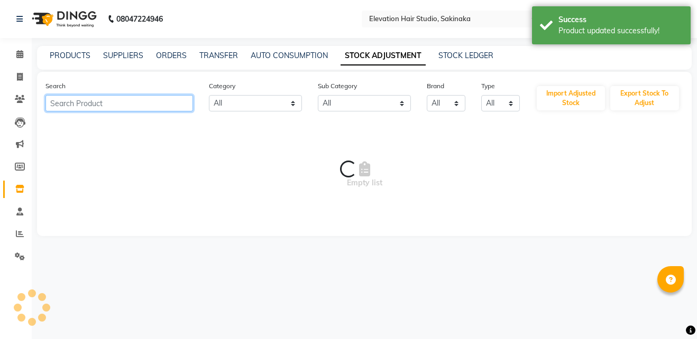
click at [146, 109] on input "text" at bounding box center [119, 103] width 148 height 16
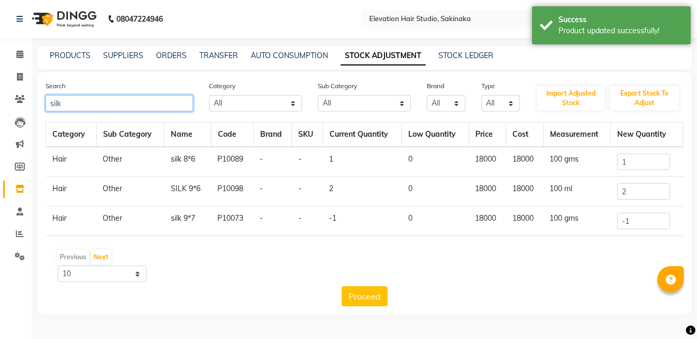
type input "silk"
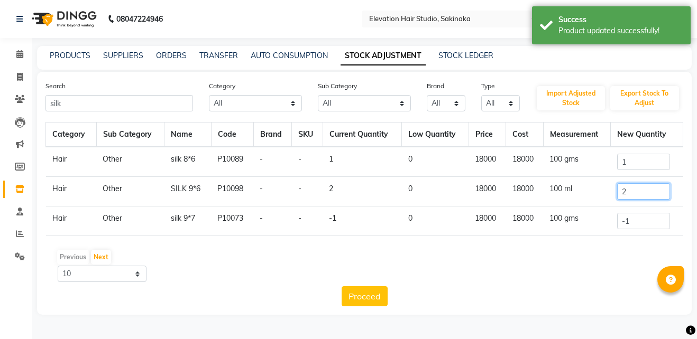
click at [642, 194] on input "2" at bounding box center [643, 191] width 53 height 16
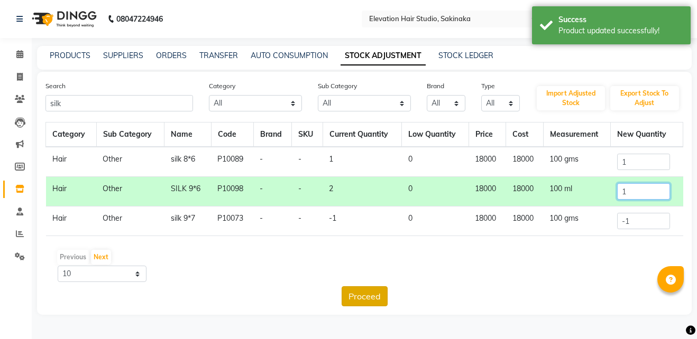
type input "1"
click at [371, 294] on button "Proceed" at bounding box center [365, 297] width 46 height 20
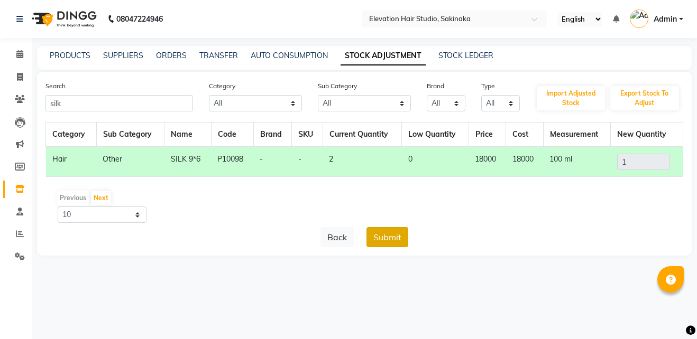
click at [390, 236] on button "Submit" at bounding box center [387, 237] width 42 height 20
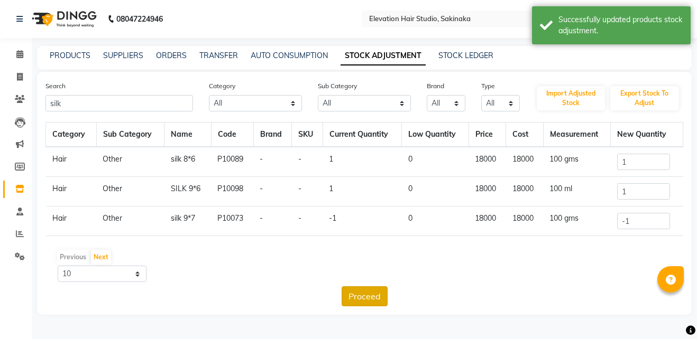
click at [360, 295] on button "Proceed" at bounding box center [365, 297] width 46 height 20
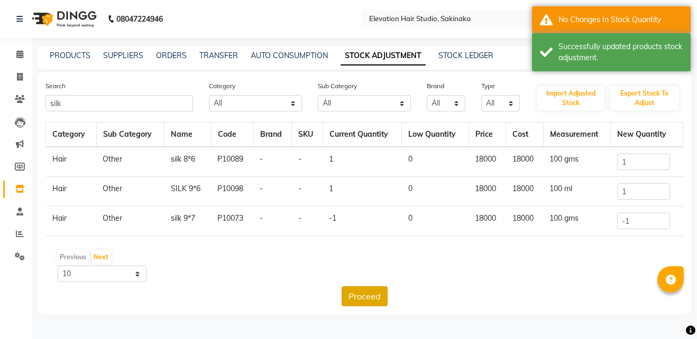
click at [364, 296] on button "Proceed" at bounding box center [365, 297] width 46 height 20
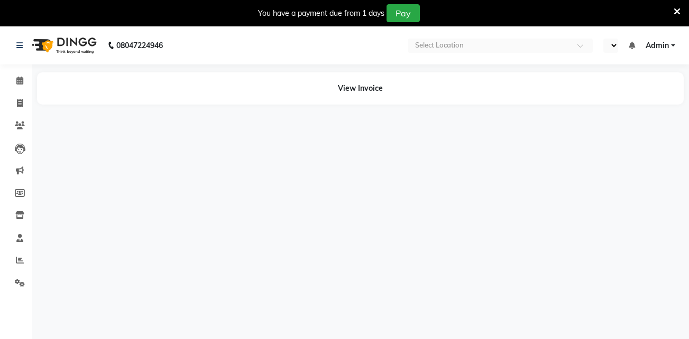
select select "en"
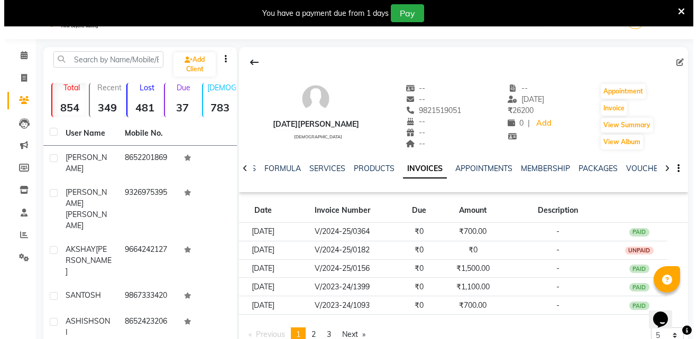
scroll to position [109, 0]
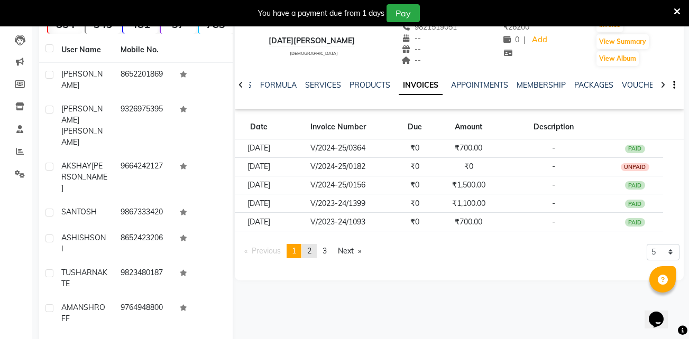
click at [305, 255] on link "page 2" at bounding box center [309, 251] width 15 height 14
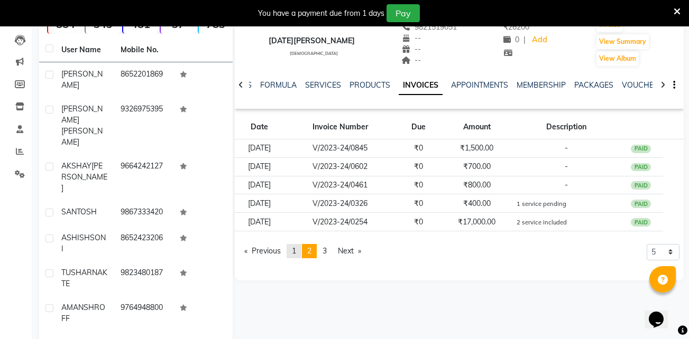
click at [299, 249] on link "page 1" at bounding box center [294, 251] width 15 height 14
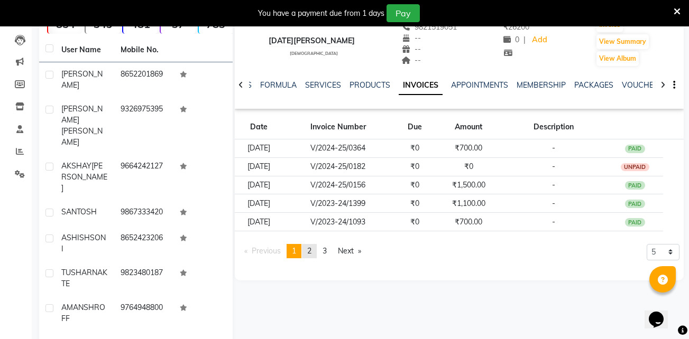
click at [315, 253] on link "page 2" at bounding box center [309, 251] width 15 height 14
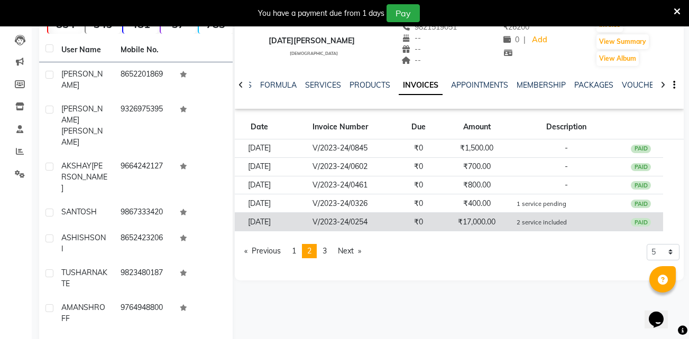
click at [418, 223] on td "₹0" at bounding box center [418, 222] width 44 height 19
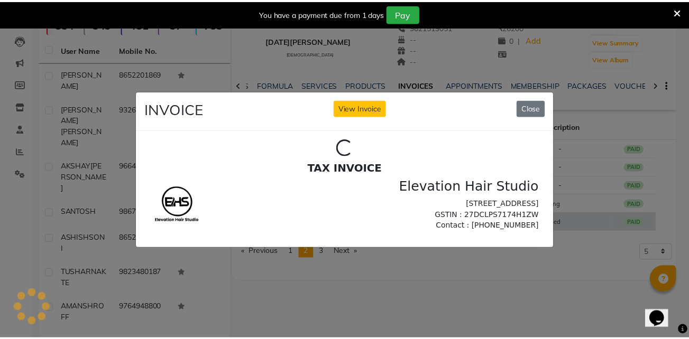
scroll to position [0, 0]
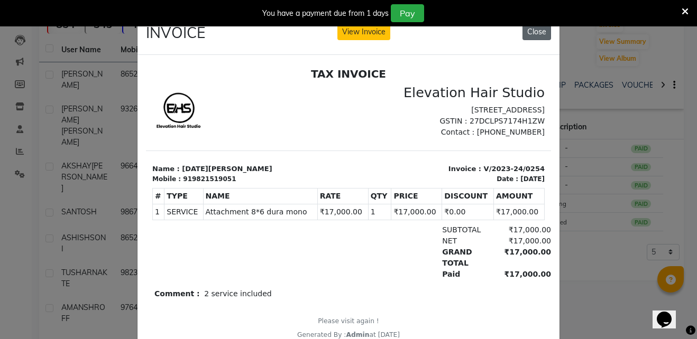
click at [525, 34] on button "Close" at bounding box center [536, 32] width 29 height 16
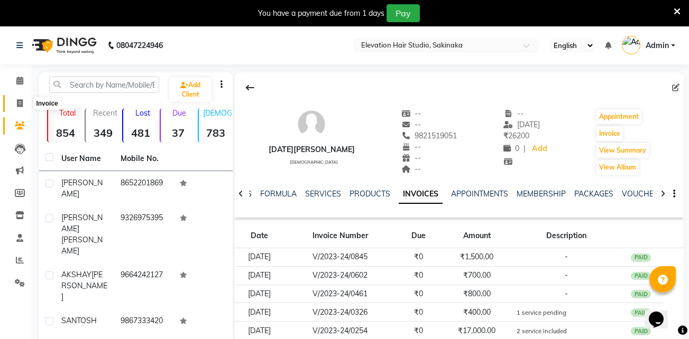
click at [18, 98] on span at bounding box center [20, 104] width 19 height 12
select select "service"
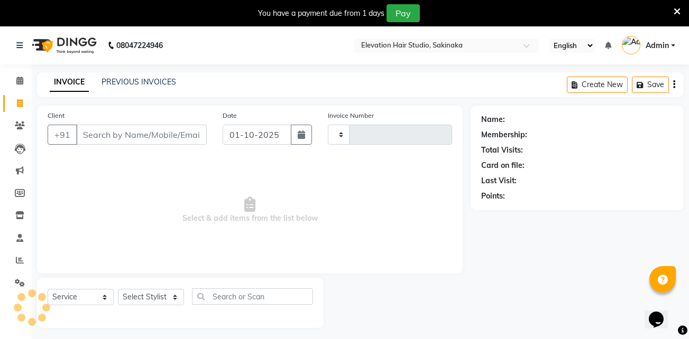
scroll to position [26, 0]
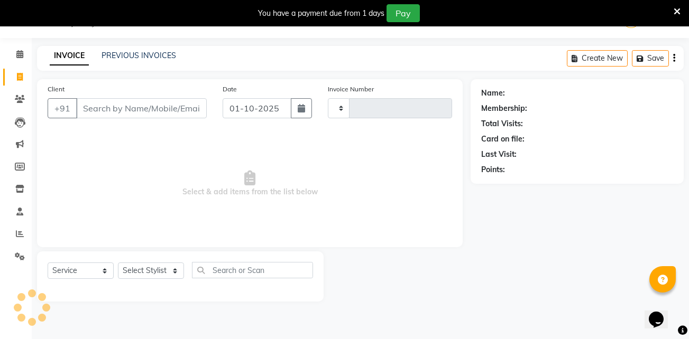
type input "1920"
select select "4949"
click at [17, 255] on icon at bounding box center [20, 257] width 10 height 8
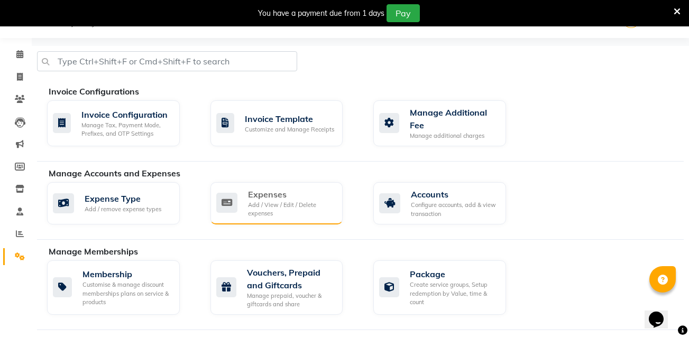
click at [240, 200] on div "Expenses Add / View / Edit / Delete expenses" at bounding box center [275, 203] width 118 height 30
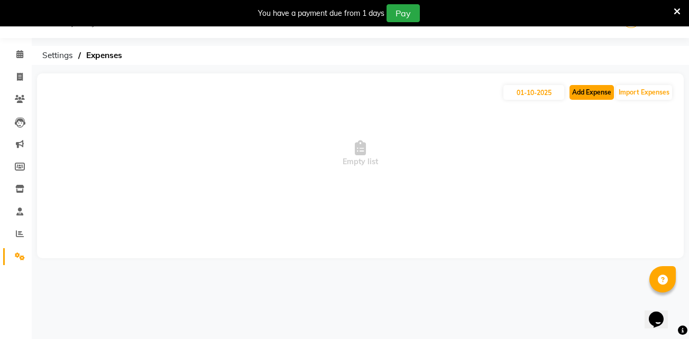
click at [572, 92] on button "Add Expense" at bounding box center [591, 92] width 44 height 15
select select "1"
select select "3831"
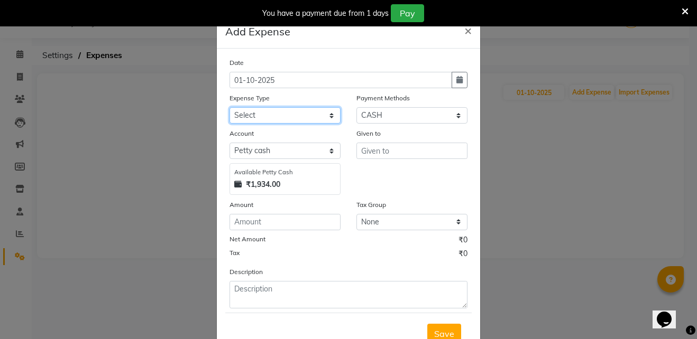
click at [318, 113] on select "Select AC Adrak Advance Salary agarbatti anees Appron asmoul advance salary Ban…" at bounding box center [284, 115] width 111 height 16
click at [308, 116] on select "Select AC Adrak Advance Salary agarbatti anees Appron asmoul advance salary Ban…" at bounding box center [284, 115] width 111 height 16
select select "8341"
click at [378, 54] on div "Date 01-10-2025 Expense Type Select AC Adrak Advance Salary agarbatti anees App…" at bounding box center [348, 206] width 263 height 315
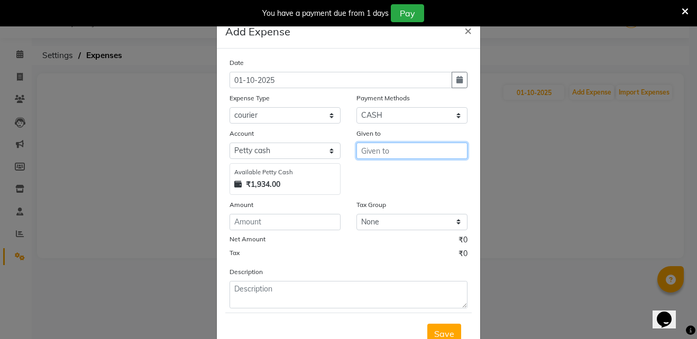
click at [393, 155] on input "text" at bounding box center [411, 151] width 111 height 16
type input "h"
type input "HAIR PATCH"
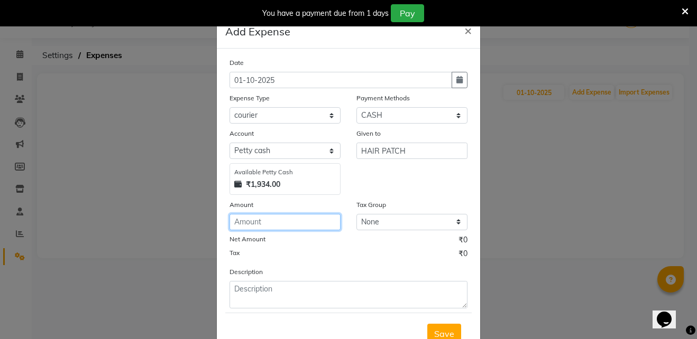
click at [302, 216] on input "number" at bounding box center [284, 222] width 111 height 16
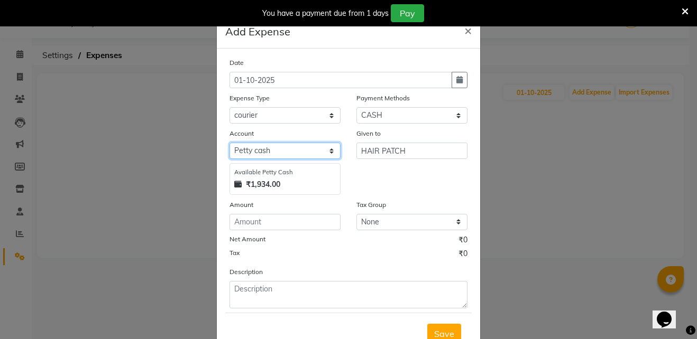
click at [309, 152] on select "Select Petty cash Default account" at bounding box center [284, 151] width 111 height 16
click at [410, 187] on div "Given to HAIR PATCH" at bounding box center [411, 161] width 127 height 67
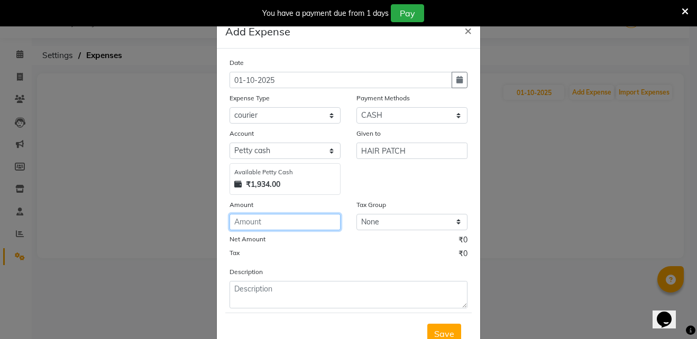
click at [271, 226] on input "number" at bounding box center [284, 222] width 111 height 16
click at [467, 31] on span "×" at bounding box center [467, 30] width 7 height 16
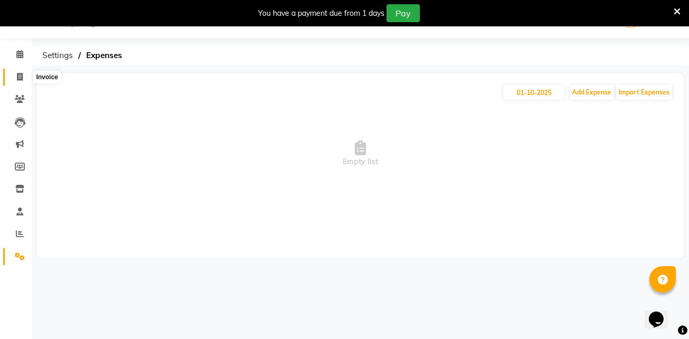
click at [22, 72] on span at bounding box center [20, 77] width 19 height 12
select select "service"
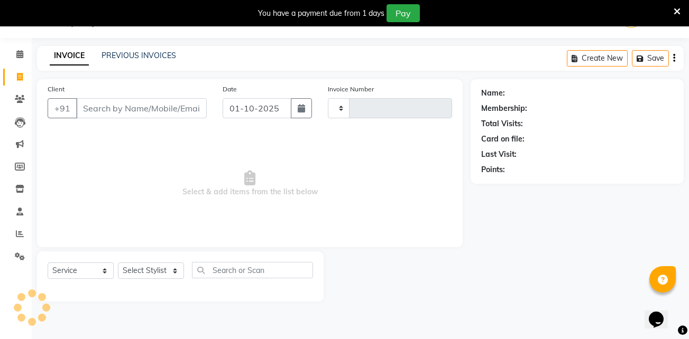
type input "1920"
select select "4949"
click at [676, 10] on icon at bounding box center [677, 12] width 7 height 10
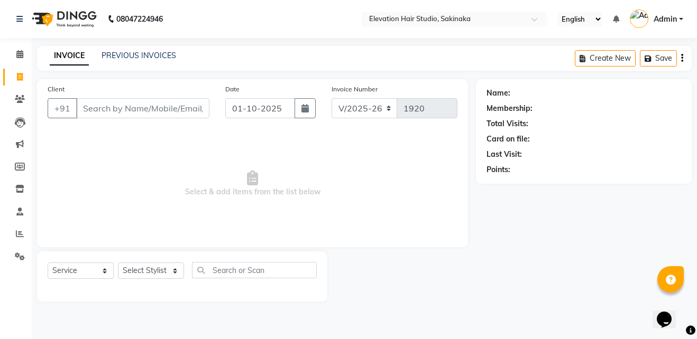
click at [604, 124] on div "Total Visits:" at bounding box center [583, 123] width 195 height 11
click at [168, 102] on input "Client" at bounding box center [142, 108] width 133 height 20
type input "S"
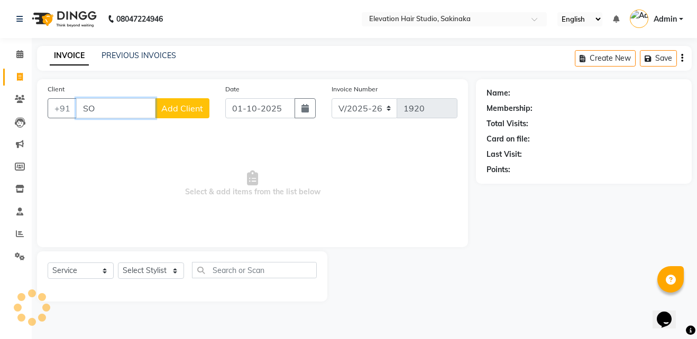
type input "S"
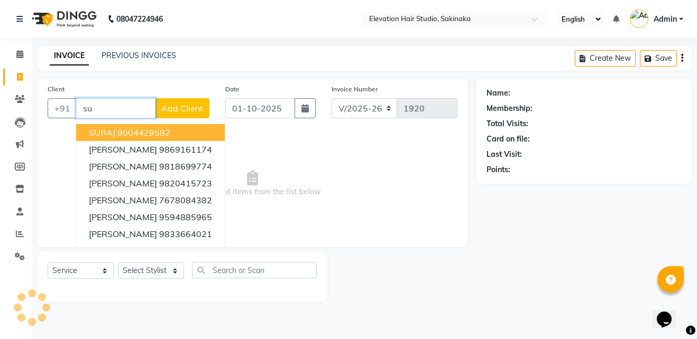
type input "s"
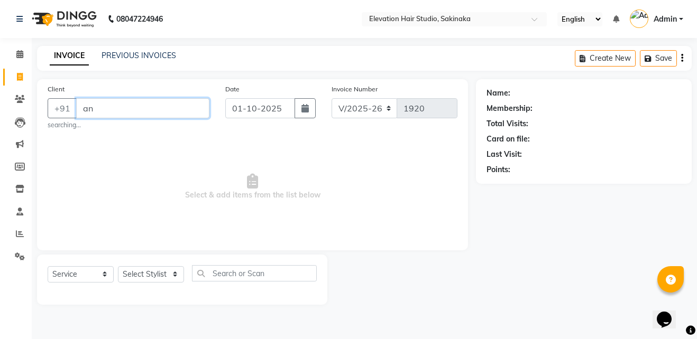
type input "a"
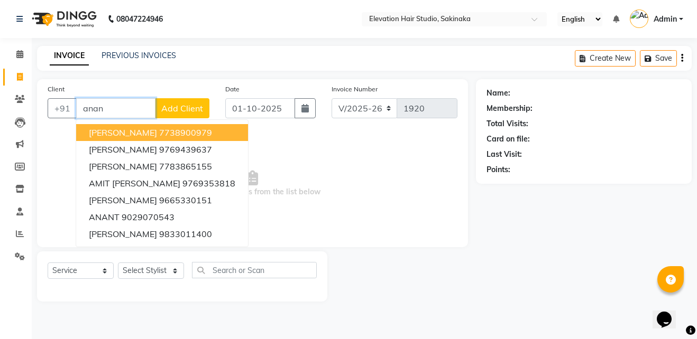
click at [218, 127] on button "Anand Shinde 7738900979" at bounding box center [162, 132] width 172 height 17
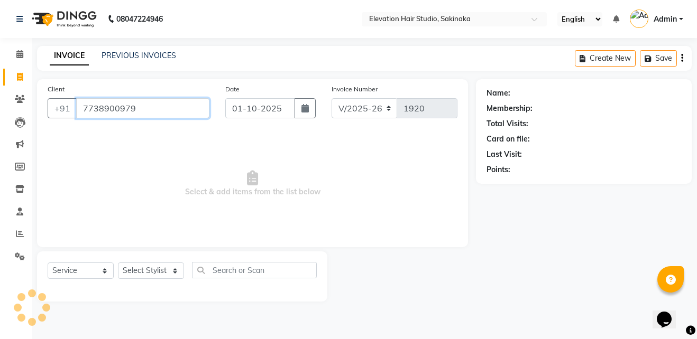
type input "7738900979"
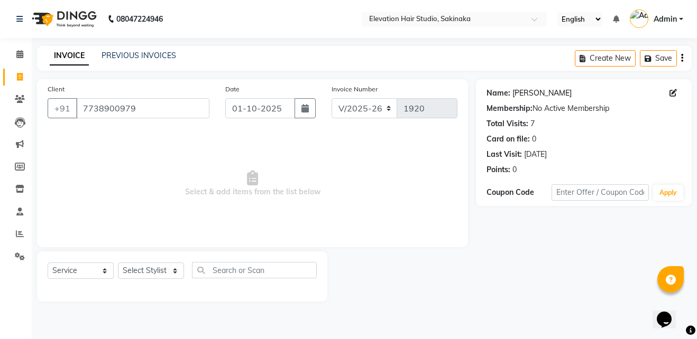
click at [545, 96] on link "Anand Shinde" at bounding box center [541, 93] width 59 height 11
click at [151, 105] on input "7738900979" at bounding box center [142, 108] width 133 height 20
click at [16, 253] on icon at bounding box center [20, 257] width 10 height 8
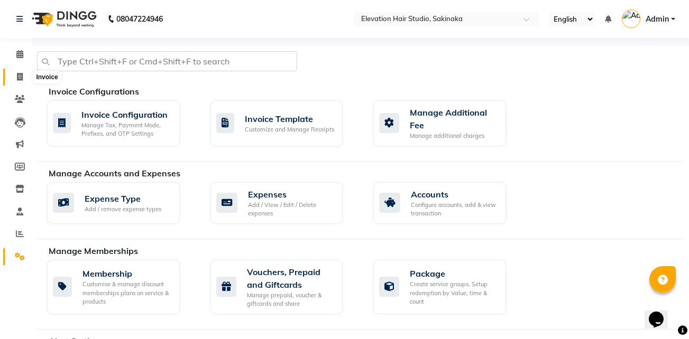
click at [20, 78] on icon at bounding box center [20, 77] width 6 height 8
select select "service"
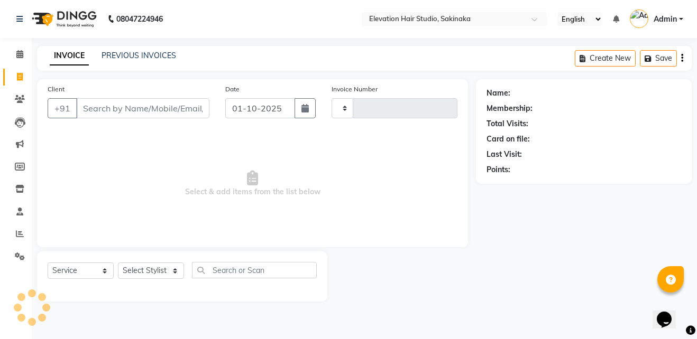
type input "1920"
select select "4949"
click at [159, 57] on link "PREVIOUS INVOICES" at bounding box center [139, 56] width 75 height 10
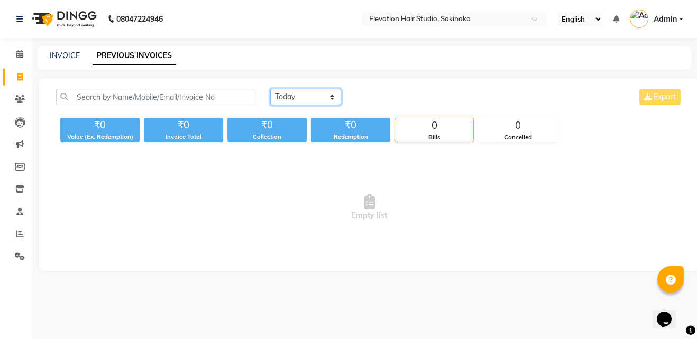
click at [333, 99] on select "Today Yesterday Custom Range" at bounding box center [305, 97] width 71 height 16
select select "yesterday"
click at [270, 89] on select "Today Yesterday Custom Range" at bounding box center [305, 97] width 71 height 16
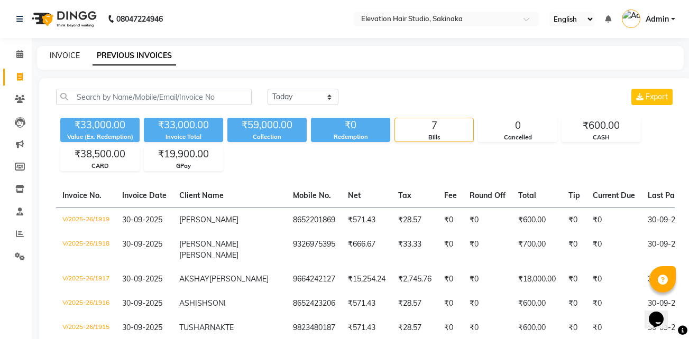
click at [68, 58] on link "INVOICE" at bounding box center [65, 56] width 30 height 10
select select "service"
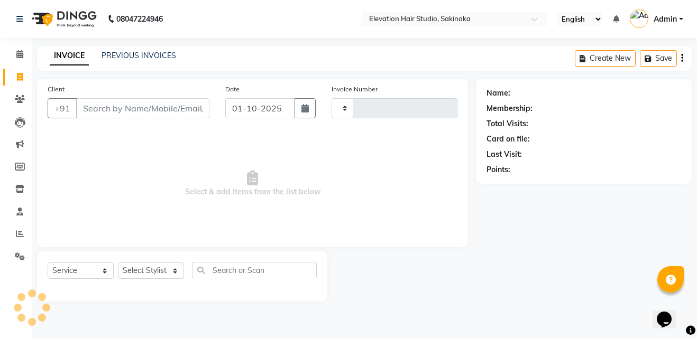
type input "1920"
select select "4949"
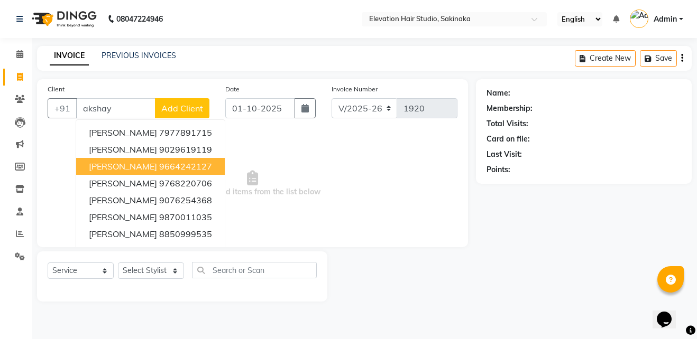
click at [140, 161] on span "AKSHAY SHELKE" at bounding box center [123, 166] width 68 height 11
type input "9664242127"
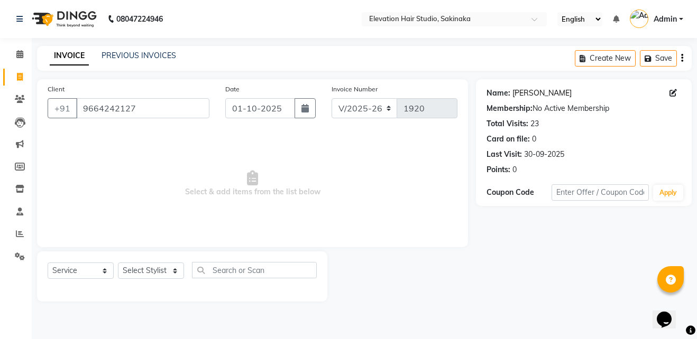
click at [547, 98] on link "Akshay Shelke" at bounding box center [541, 93] width 59 height 11
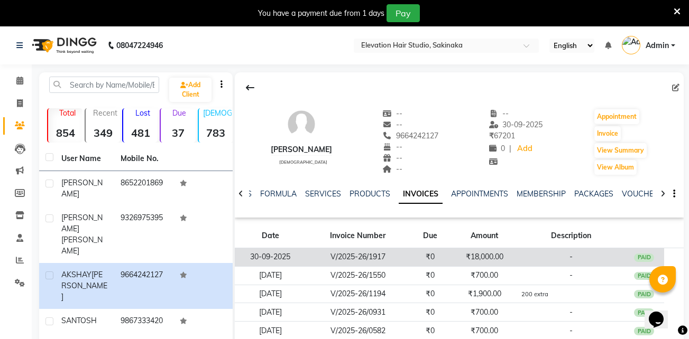
click at [422, 251] on td "₹0" at bounding box center [430, 258] width 41 height 19
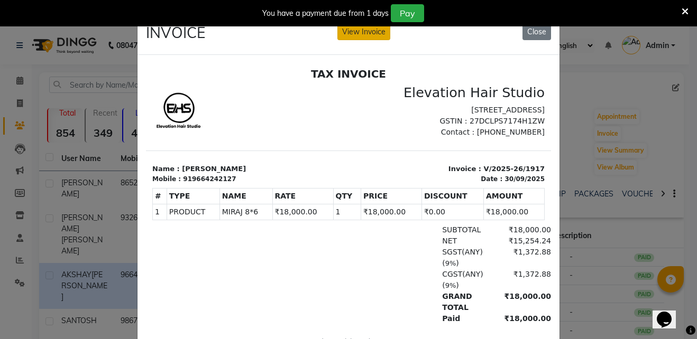
click at [353, 39] on button "View Invoice" at bounding box center [363, 32] width 53 height 16
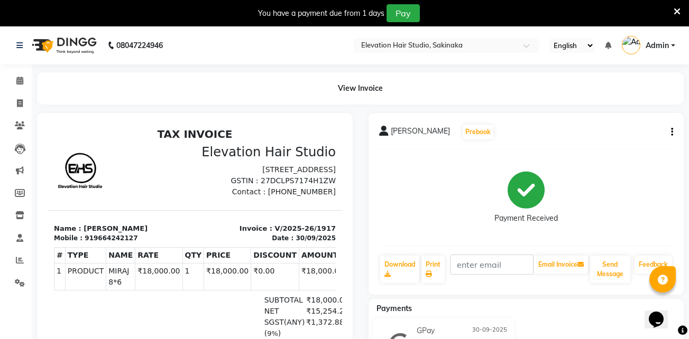
click at [670, 129] on button "button" at bounding box center [670, 132] width 6 height 11
click at [633, 139] on div "Edit Invoice" at bounding box center [629, 138] width 53 height 13
select select "service"
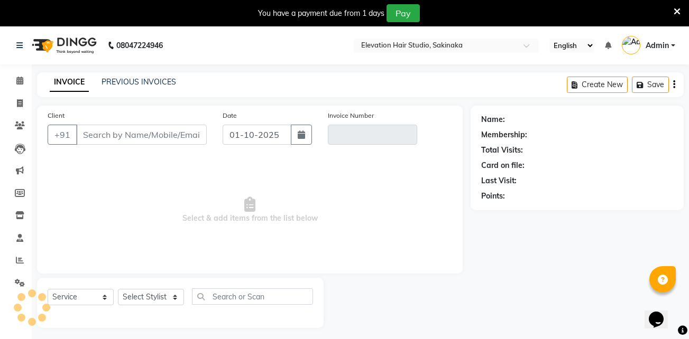
scroll to position [26, 0]
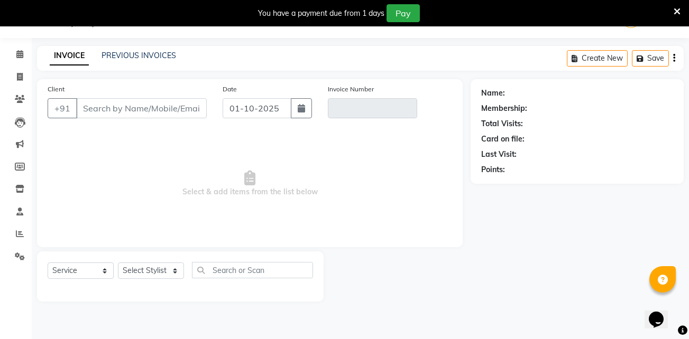
type input "9664242127"
type input "V/2025-26/1917"
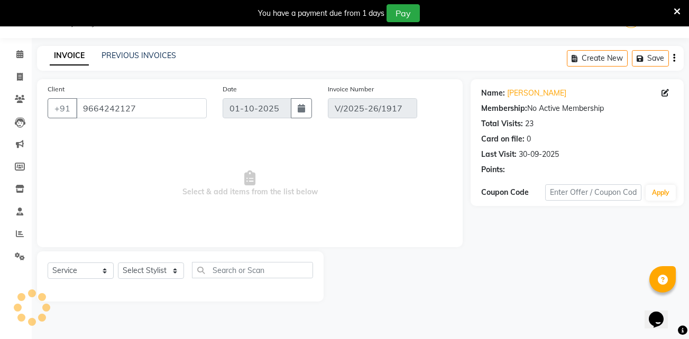
type input "30-09-2025"
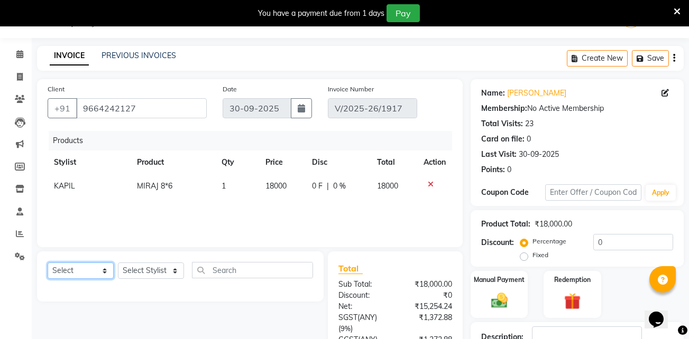
click at [101, 269] on select "Select Service Product Membership Package Voucher Prepaid Gift Card" at bounding box center [81, 271] width 66 height 16
select select "product"
click at [48, 263] on select "Select Service Product Membership Package Voucher Prepaid Gift Card" at bounding box center [81, 271] width 66 height 16
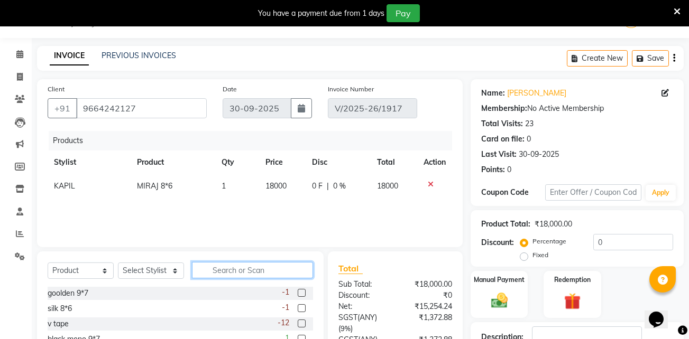
click at [243, 268] on input "text" at bounding box center [252, 270] width 121 height 16
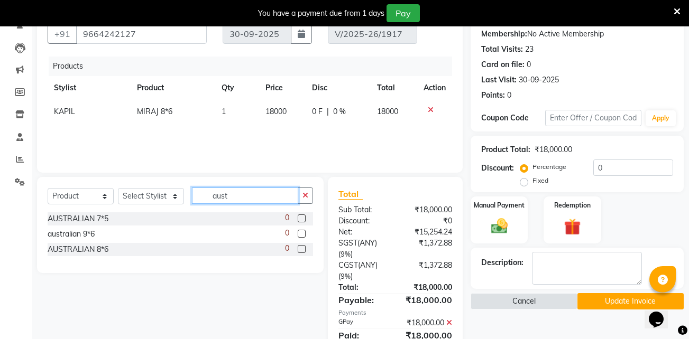
scroll to position [103, 0]
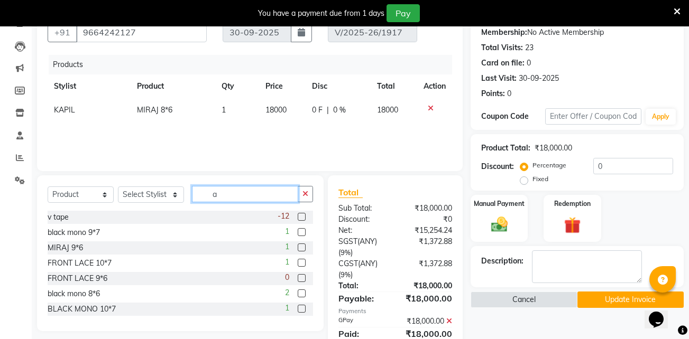
type input "a"
click at [65, 199] on select "Select Service Product Membership Package Voucher Prepaid Gift Card" at bounding box center [81, 195] width 66 height 16
select select "service"
click at [48, 187] on select "Select Service Product Membership Package Voucher Prepaid Gift Card" at bounding box center [81, 195] width 66 height 16
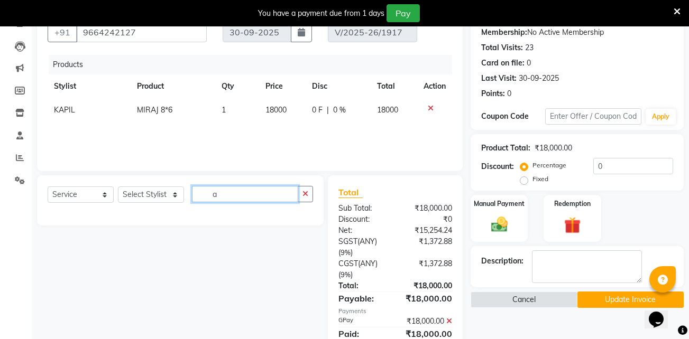
click at [248, 197] on input "a" at bounding box center [245, 194] width 106 height 16
type input "aus"
click at [307, 191] on icon "button" at bounding box center [305, 193] width 6 height 7
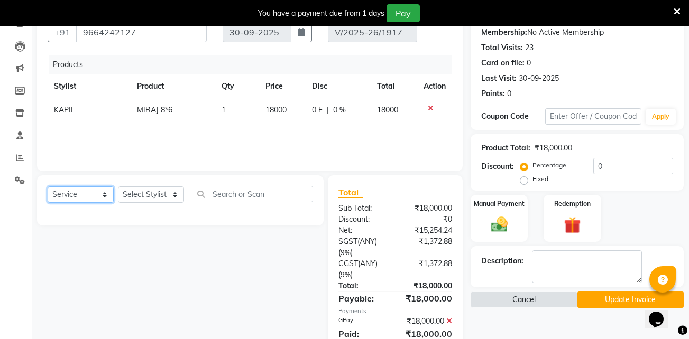
click at [98, 189] on select "Select Service Product Membership Package Voucher Prepaid Gift Card" at bounding box center [81, 195] width 66 height 16
select select "product"
click at [48, 187] on select "Select Service Product Membership Package Voucher Prepaid Gift Card" at bounding box center [81, 195] width 66 height 16
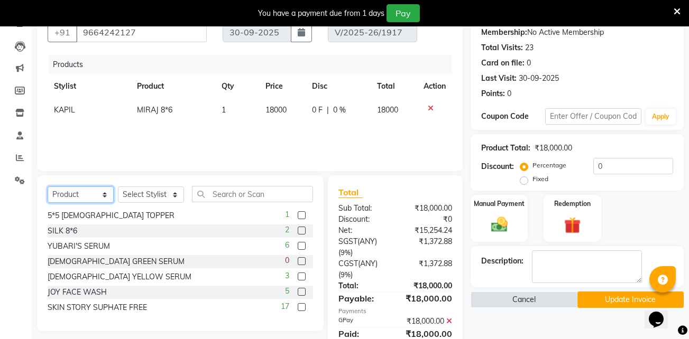
scroll to position [0, 0]
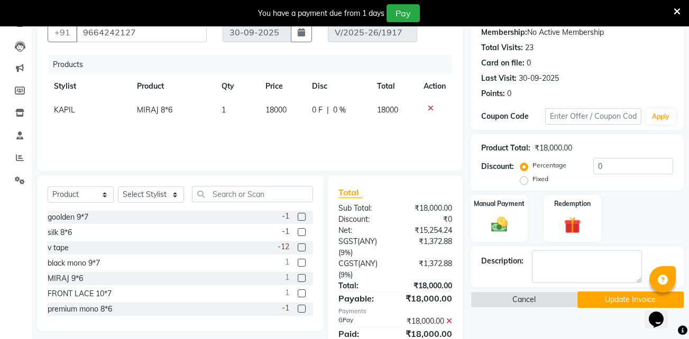
click at [170, 108] on span "MIRAJ 8*6" at bounding box center [154, 110] width 35 height 10
select select "84316"
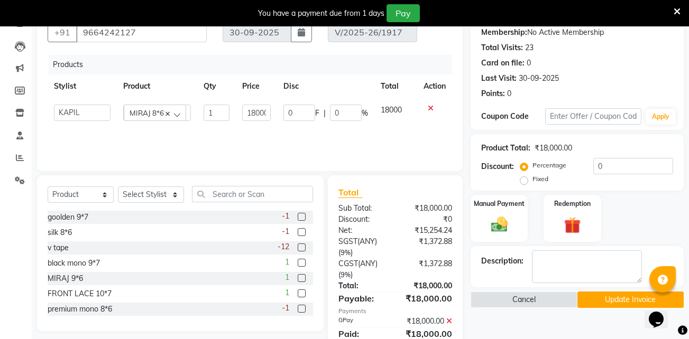
click at [170, 111] on div "MIRAJ 8*6" at bounding box center [155, 113] width 62 height 16
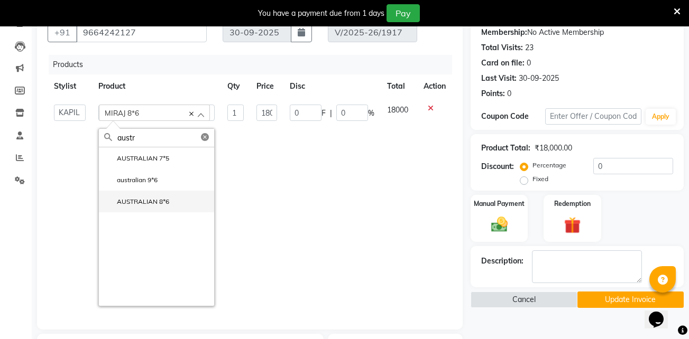
type input "austr"
click at [150, 202] on label "AUSTRALIAN 8*6" at bounding box center [136, 202] width 65 height 10
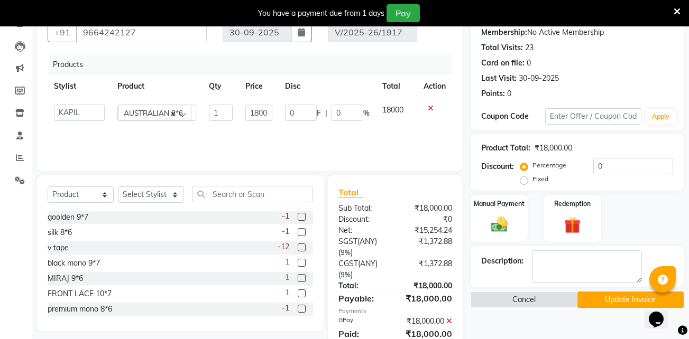
click at [606, 304] on button "Update Invoice" at bounding box center [630, 300] width 106 height 16
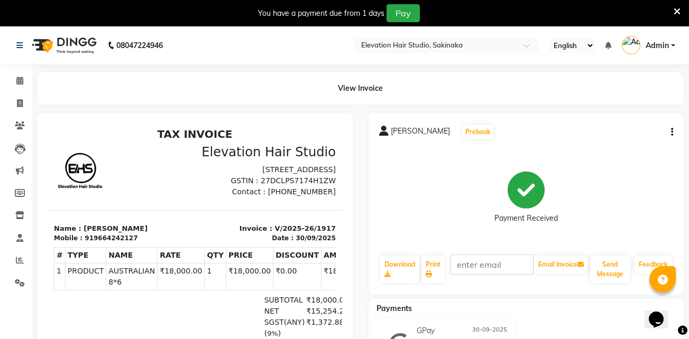
click at [672, 132] on icon "button" at bounding box center [672, 132] width 2 height 1
click at [622, 140] on div "Edit Invoice" at bounding box center [629, 138] width 53 height 13
select select "service"
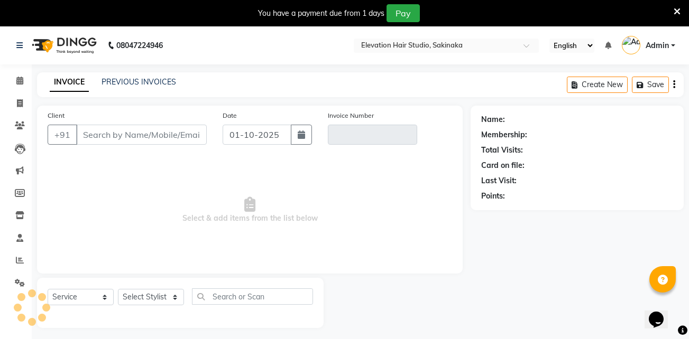
scroll to position [26, 0]
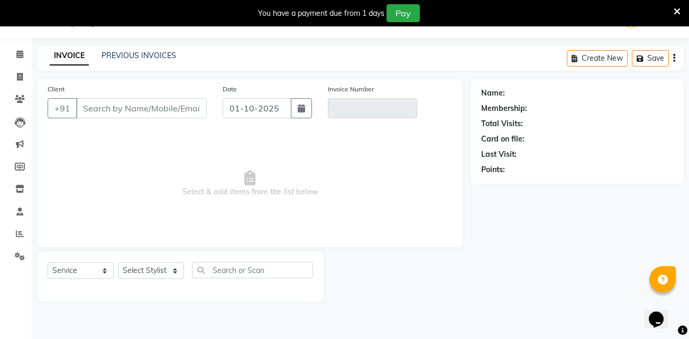
type input "9664242127"
type input "V/2025-26/1917"
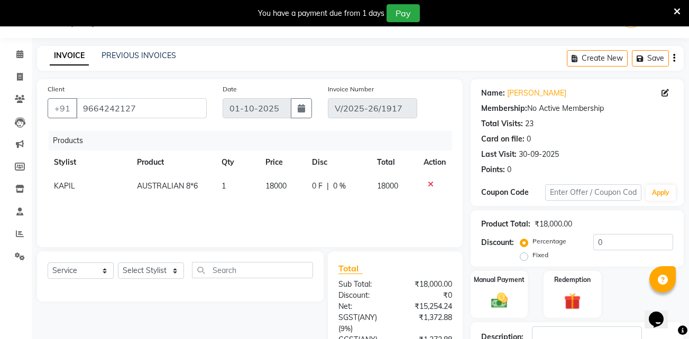
type input "30-09-2025"
select select "select"
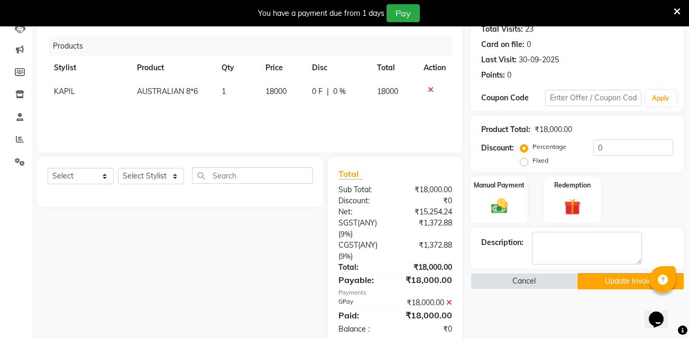
scroll to position [123, 0]
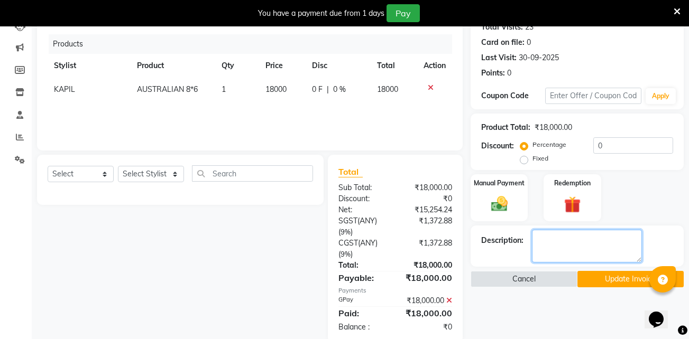
click at [575, 238] on textarea at bounding box center [587, 246] width 110 height 33
type textarea "Australian miraj 2 service included"
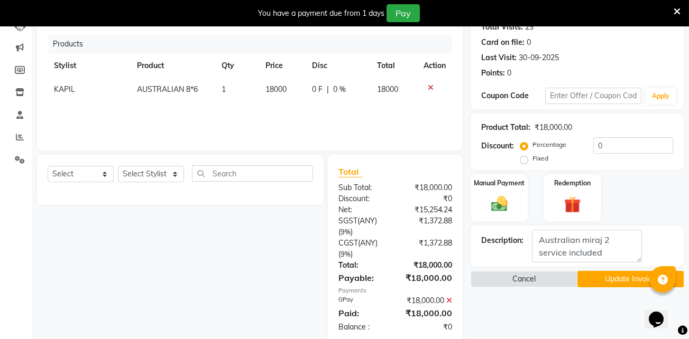
click at [626, 286] on button "Update Invoice" at bounding box center [630, 279] width 106 height 16
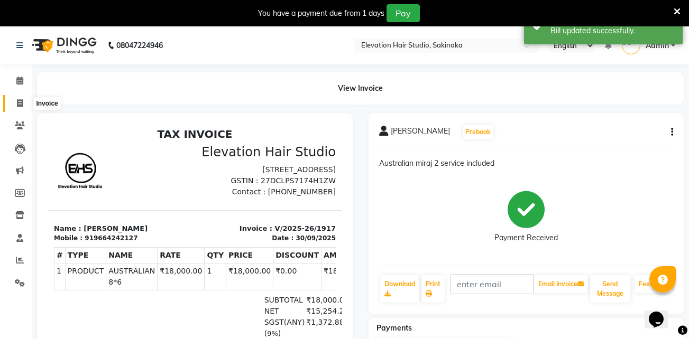
click at [23, 106] on icon at bounding box center [20, 103] width 6 height 8
select select "service"
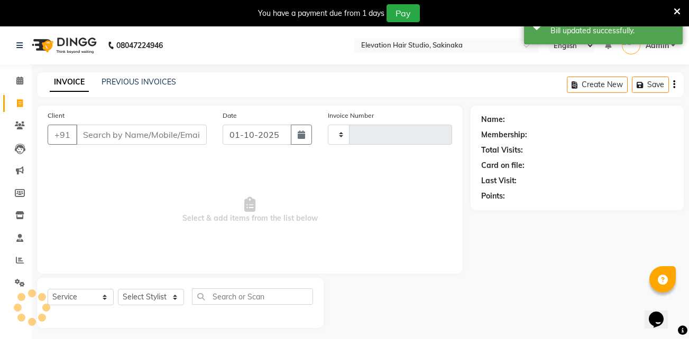
scroll to position [26, 0]
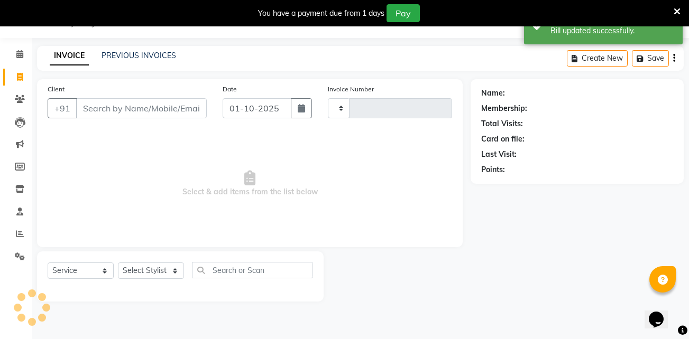
type input "1920"
select select "4949"
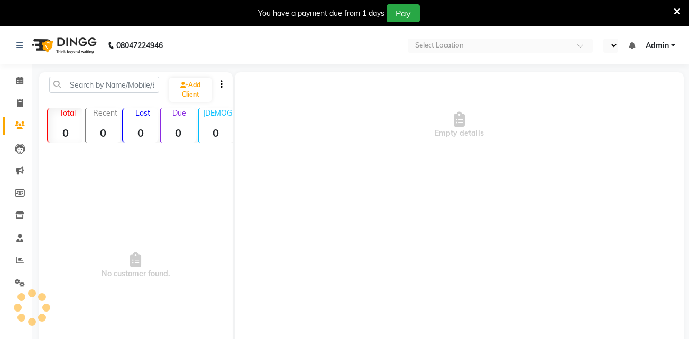
select select "en"
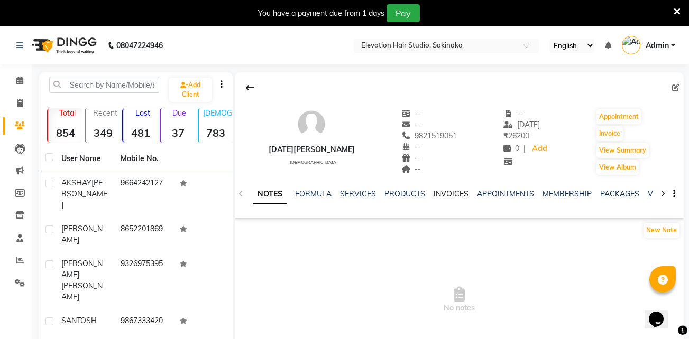
click at [448, 194] on link "INVOICES" at bounding box center [451, 194] width 35 height 10
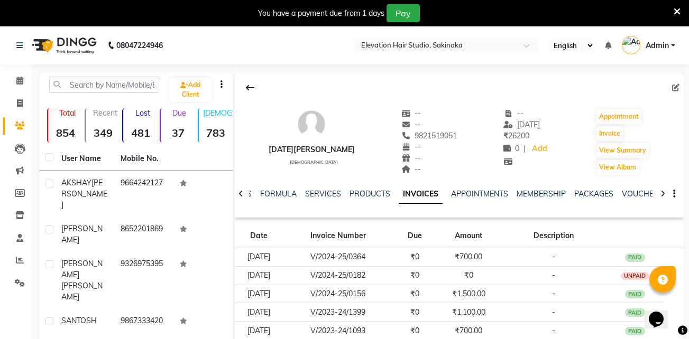
click at [676, 12] on icon at bounding box center [677, 12] width 7 height 10
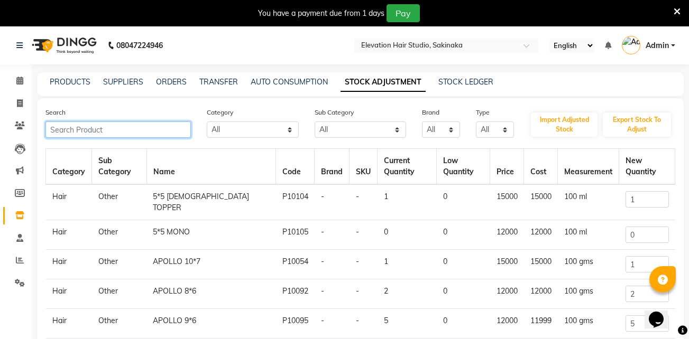
click at [122, 133] on input "text" at bounding box center [117, 130] width 145 height 16
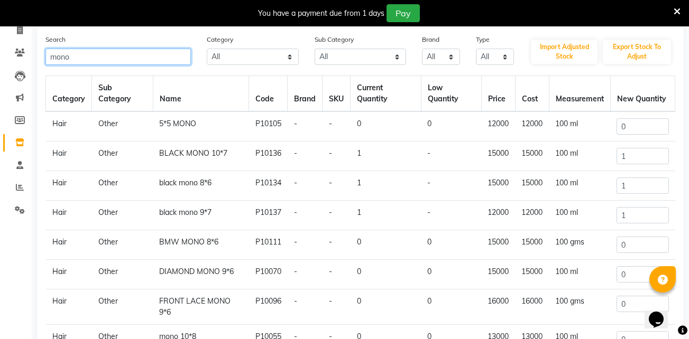
scroll to position [71, 0]
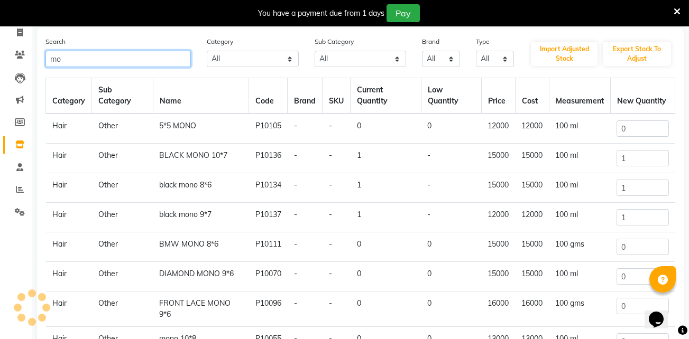
type input "m"
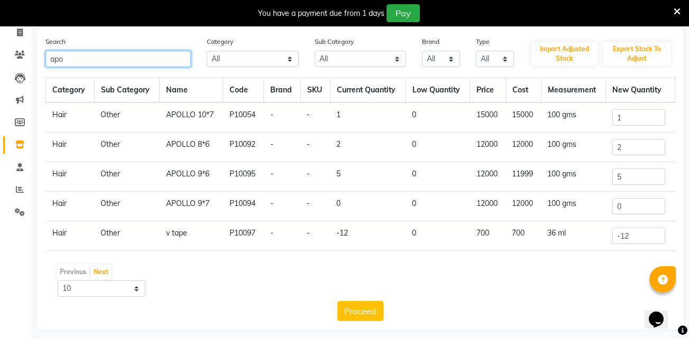
scroll to position [48, 0]
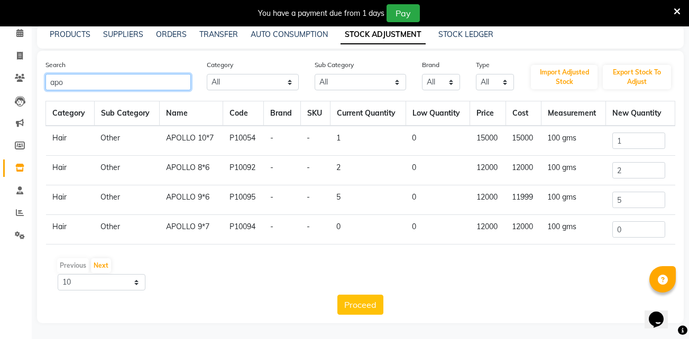
type input "apo"
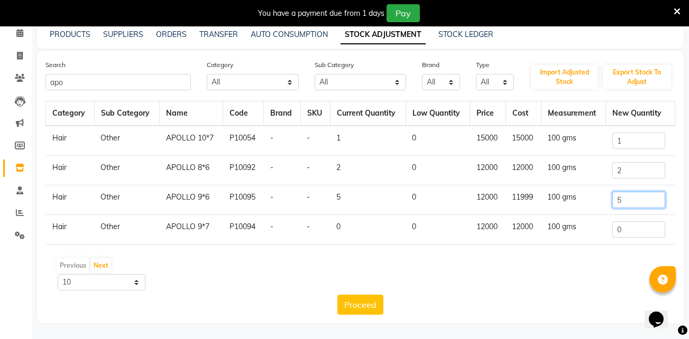
click at [646, 203] on input "5" at bounding box center [638, 200] width 53 height 16
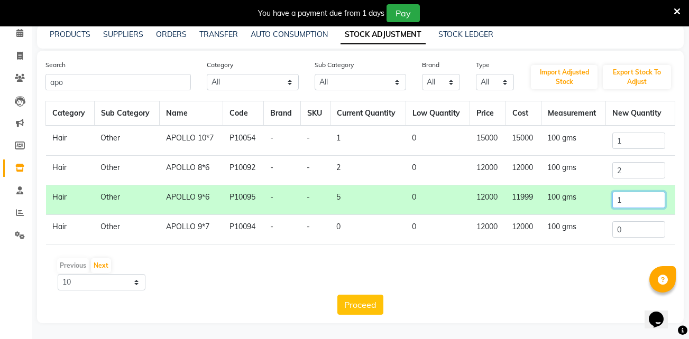
type input "1"
click at [645, 231] on input "0" at bounding box center [638, 230] width 53 height 16
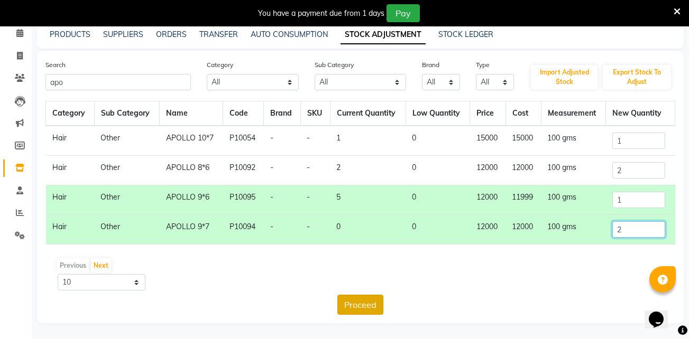
type input "2"
click at [353, 300] on button "Proceed" at bounding box center [360, 305] width 46 height 20
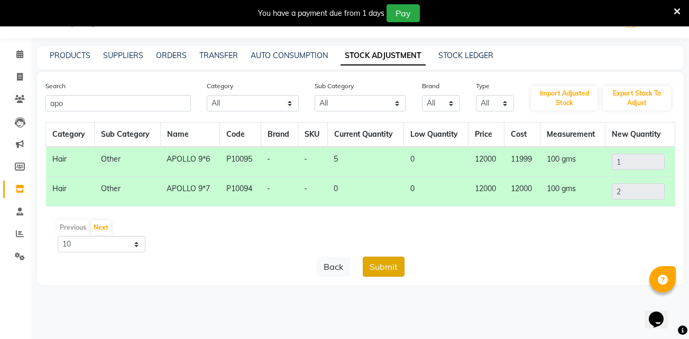
click at [382, 261] on button "Submit" at bounding box center [384, 267] width 42 height 20
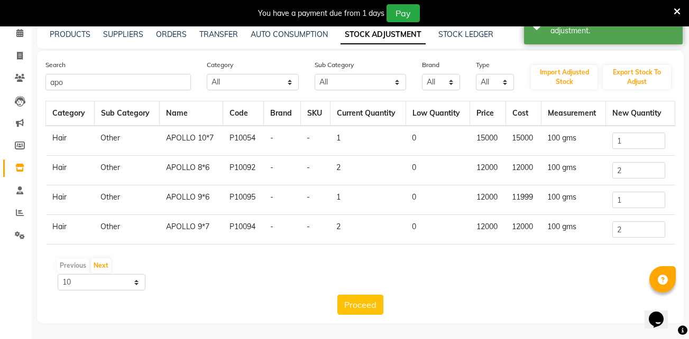
scroll to position [0, 0]
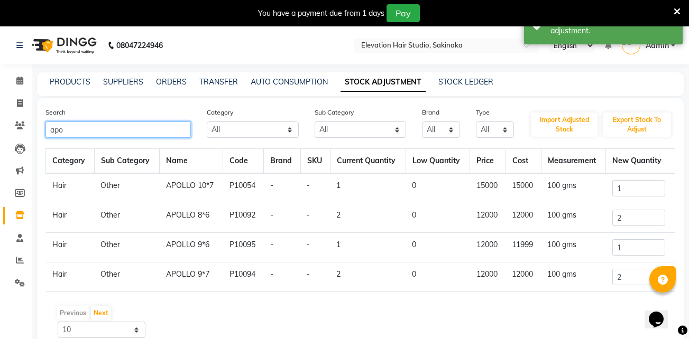
click at [164, 126] on input "apo" at bounding box center [117, 130] width 145 height 16
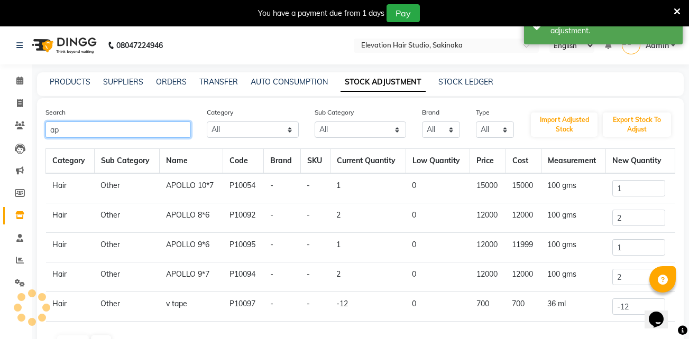
type input "a"
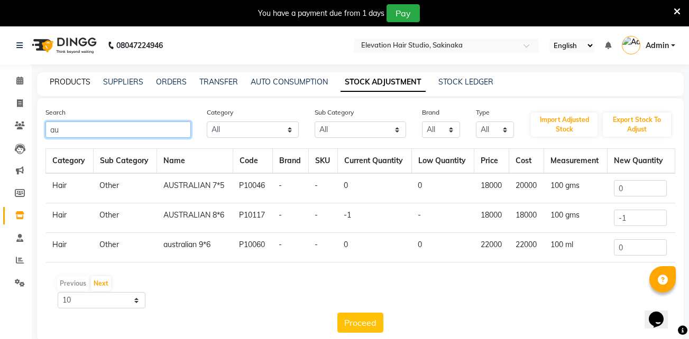
type input "au"
click at [74, 79] on link "PRODUCTS" at bounding box center [70, 82] width 41 height 10
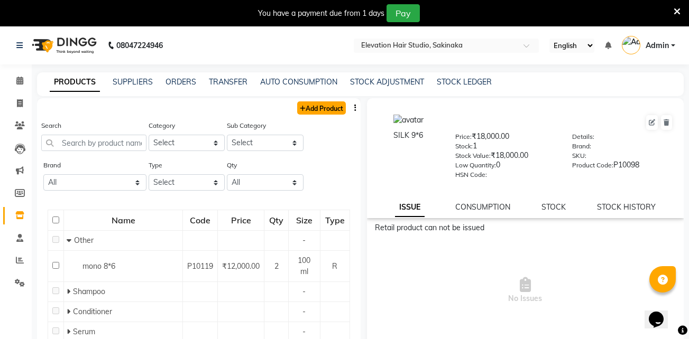
click at [314, 104] on link "Add Product" at bounding box center [321, 108] width 49 height 13
select select "true"
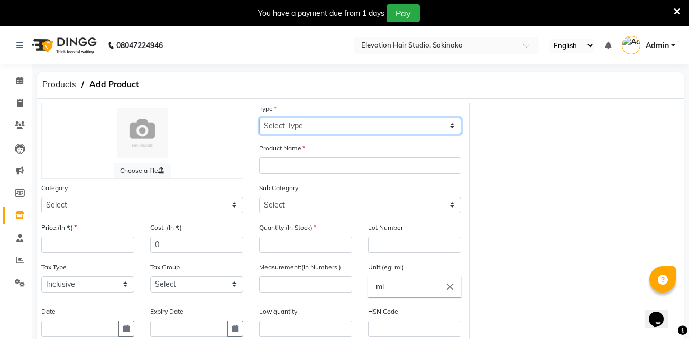
drag, startPoint x: 343, startPoint y: 130, endPoint x: 297, endPoint y: 172, distance: 62.9
click at [297, 172] on div "Choose a file Type Select Type Both Retail Consumable Product Name Category Sel…" at bounding box center [251, 271] width 436 height 336
select select "R"
click at [259, 118] on select "Select Type Both Retail Consumable" at bounding box center [360, 126] width 202 height 16
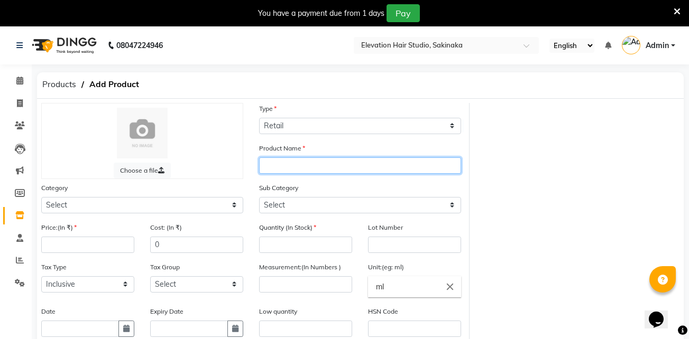
click at [297, 172] on input "text" at bounding box center [360, 166] width 202 height 16
type input "austrailian miraj 8*6"
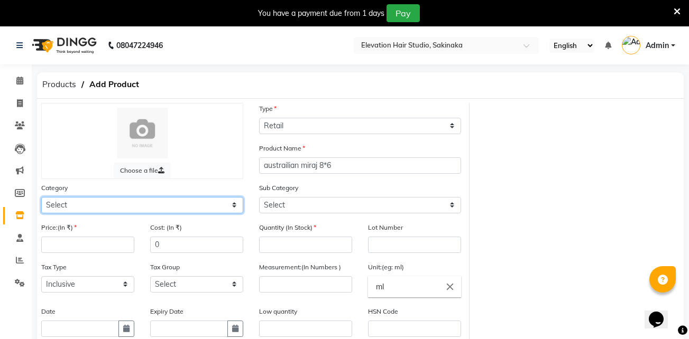
click at [195, 203] on select "Select Hair Skin Makeup Personal Care Appliances [PERSON_NAME] Waxing Disposabl…" at bounding box center [142, 205] width 202 height 16
select select "721601100"
click at [41, 197] on select "Select Hair Skin Makeup Personal Care Appliances [PERSON_NAME] Waxing Disposabl…" at bounding box center [142, 205] width 202 height 16
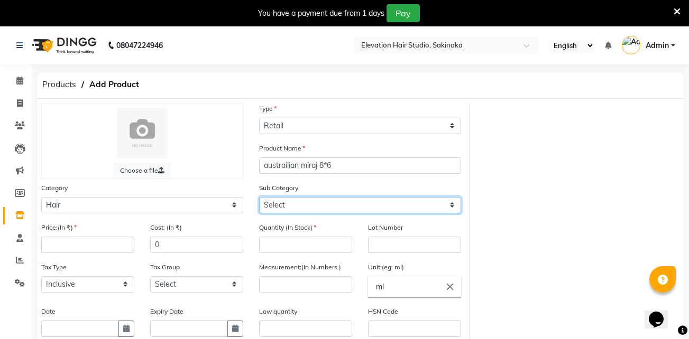
drag, startPoint x: 356, startPoint y: 209, endPoint x: 280, endPoint y: 189, distance: 78.4
click at [280, 189] on div "Sub Category Select Shampoo Conditioner Cream Mask Oil Serum Color Appliances T…" at bounding box center [360, 197] width 202 height 31
select select "721601112"
click at [259, 197] on select "Select Shampoo Conditioner Cream Mask Oil Serum Color Appliances Treatment Styl…" at bounding box center [360, 205] width 202 height 16
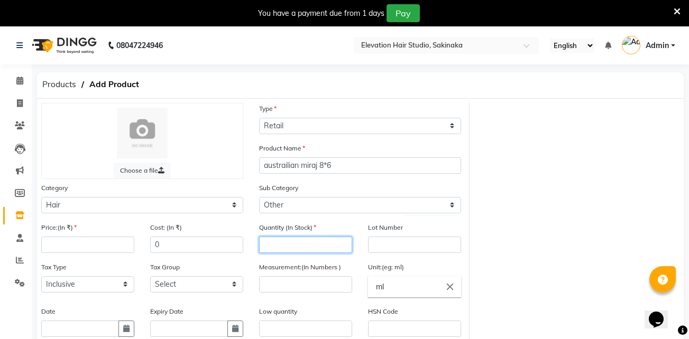
click at [284, 251] on input "number" at bounding box center [305, 245] width 93 height 16
type input "1"
click at [72, 246] on input "number" at bounding box center [87, 245] width 93 height 16
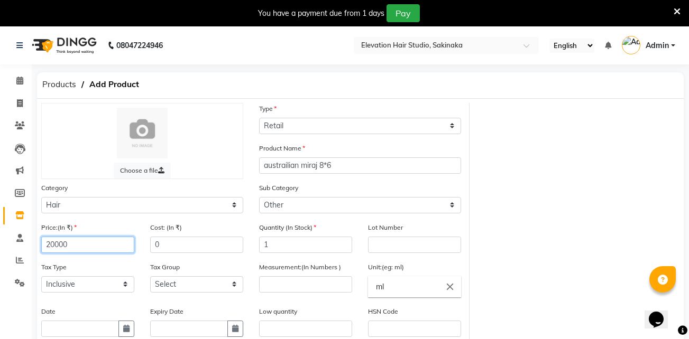
type input "20000"
click at [185, 245] on input "0" at bounding box center [196, 245] width 93 height 16
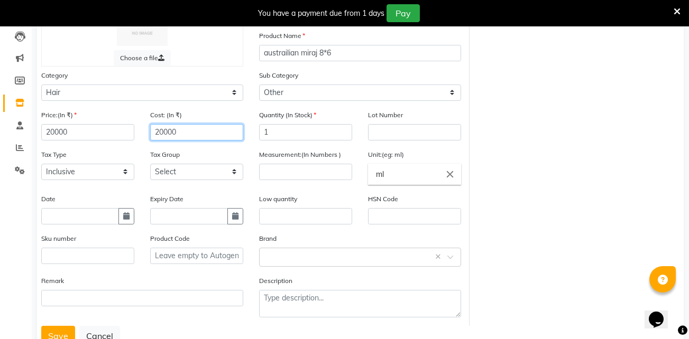
scroll to position [117, 0]
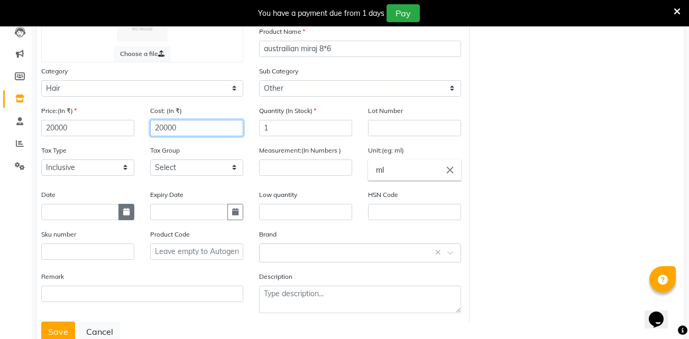
type input "20000"
click at [123, 213] on icon "button" at bounding box center [126, 211] width 6 height 7
select select "10"
select select "2025"
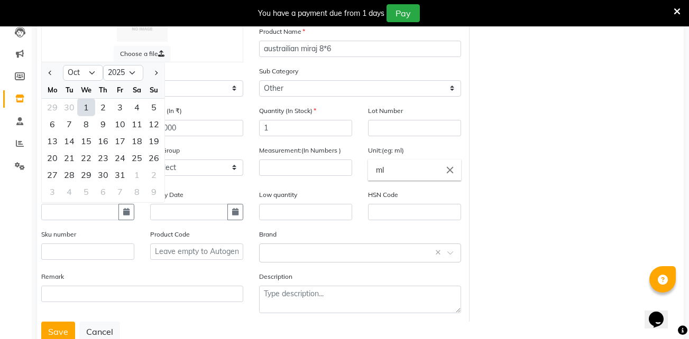
click at [83, 106] on div "1" at bounding box center [86, 107] width 17 height 17
type input "01-10-2025"
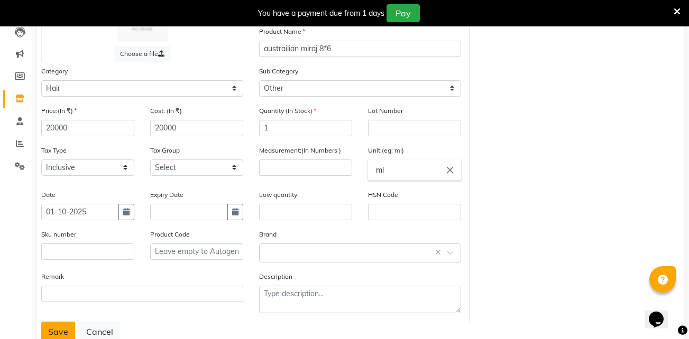
click at [56, 327] on button "Save" at bounding box center [58, 332] width 34 height 20
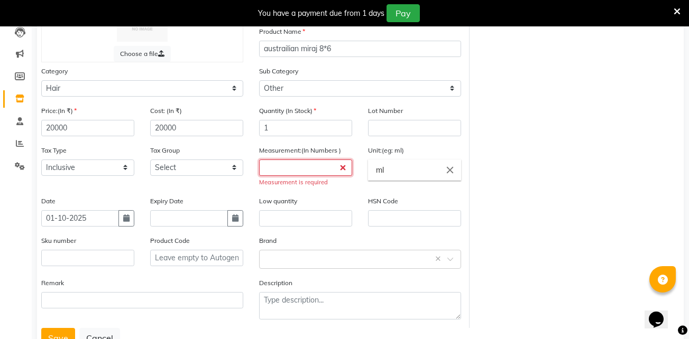
click at [305, 168] on input "number" at bounding box center [305, 168] width 93 height 16
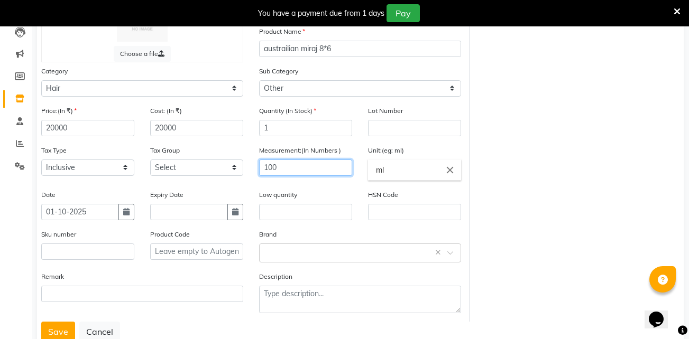
type input "100"
click at [450, 169] on icon "close" at bounding box center [450, 170] width 12 height 12
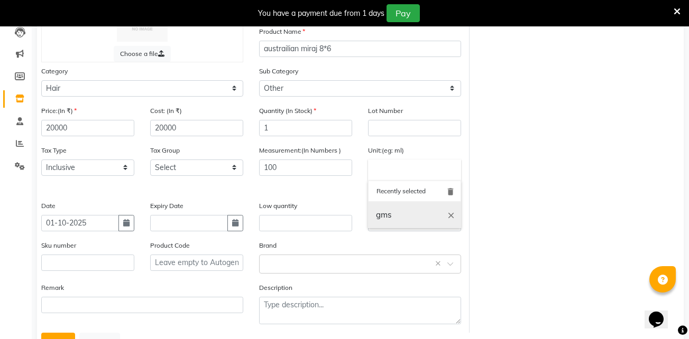
click at [403, 213] on link "gms" at bounding box center [414, 215] width 93 height 27
type input "gms"
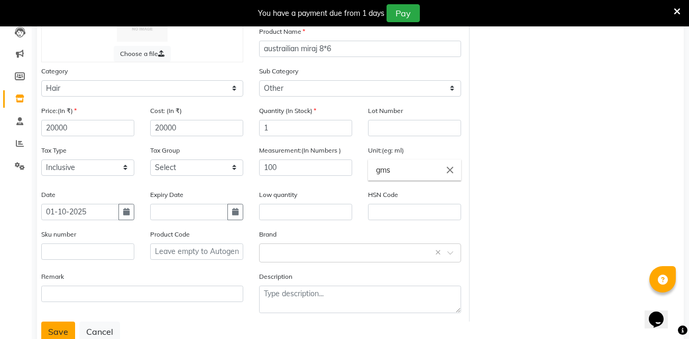
click at [64, 332] on button "Save" at bounding box center [58, 332] width 34 height 20
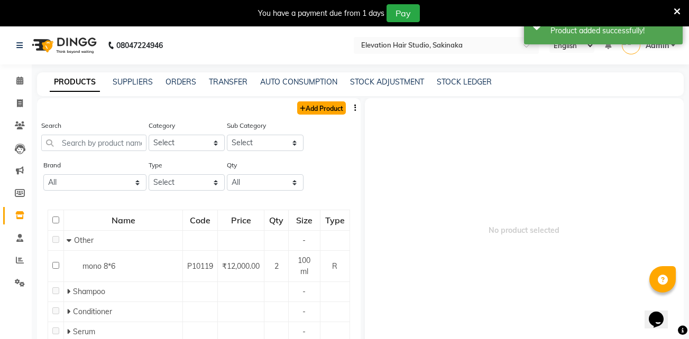
click at [326, 107] on link "Add Product" at bounding box center [321, 108] width 49 height 13
select select "true"
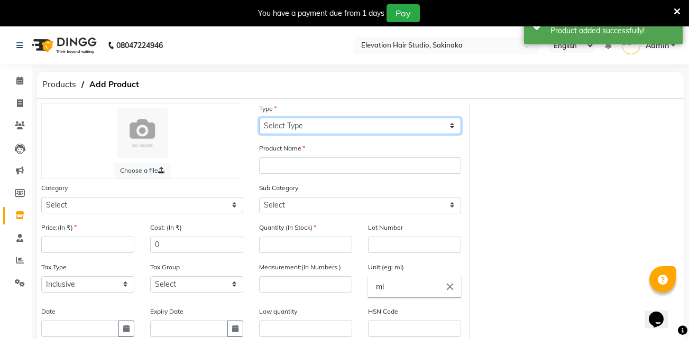
drag, startPoint x: 291, startPoint y: 126, endPoint x: 282, endPoint y: 170, distance: 44.8
click at [282, 170] on div "Choose a file Type Select Type Both Retail Consumable Product Name Category Sel…" at bounding box center [251, 271] width 436 height 336
select select "R"
click at [259, 118] on select "Select Type Both Retail Consumable" at bounding box center [360, 126] width 202 height 16
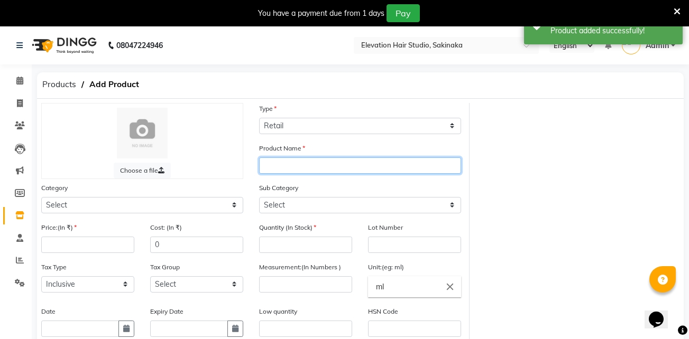
click at [289, 163] on input "text" at bounding box center [360, 166] width 202 height 16
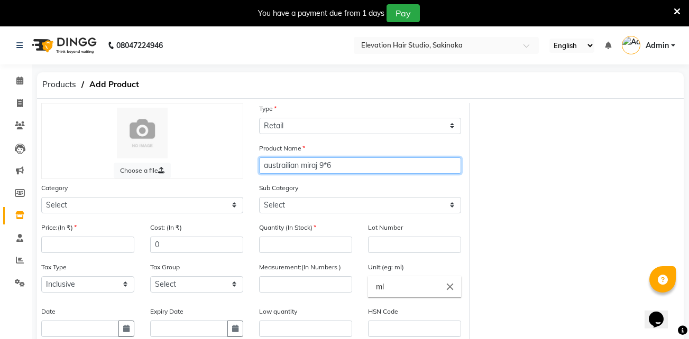
type input "austrailian miraj 9*6"
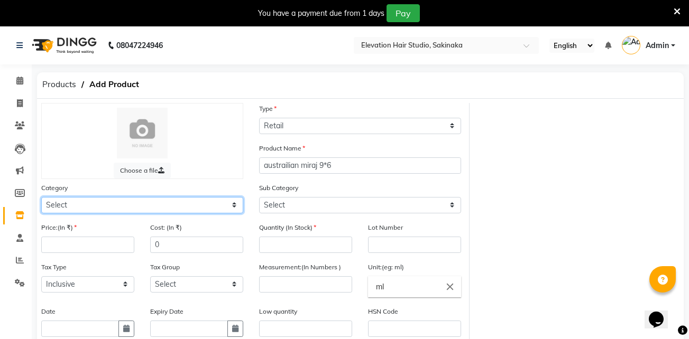
click at [177, 205] on select "Select Hair Skin Makeup Personal Care Appliances [PERSON_NAME] Waxing Disposabl…" at bounding box center [142, 205] width 202 height 16
select select "721601100"
click at [41, 197] on select "Select Hair Skin Makeup Personal Care Appliances [PERSON_NAME] Waxing Disposabl…" at bounding box center [142, 205] width 202 height 16
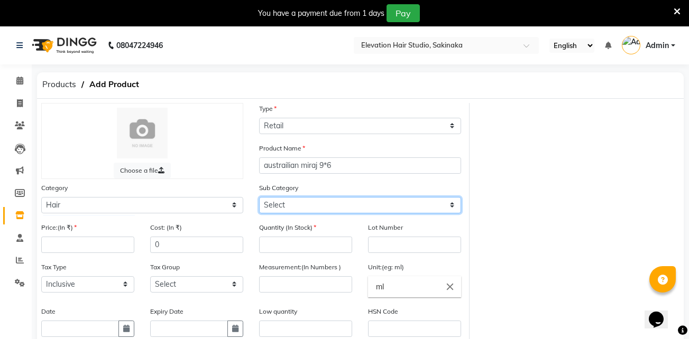
drag, startPoint x: 301, startPoint y: 210, endPoint x: 273, endPoint y: 185, distance: 37.8
click at [273, 185] on div "Sub Category Select Shampoo Conditioner Cream Mask Oil Serum Color Appliances T…" at bounding box center [360, 197] width 202 height 31
select select "721601112"
click at [259, 197] on select "Select Shampoo Conditioner Cream Mask Oil Serum Color Appliances Treatment Styl…" at bounding box center [360, 205] width 202 height 16
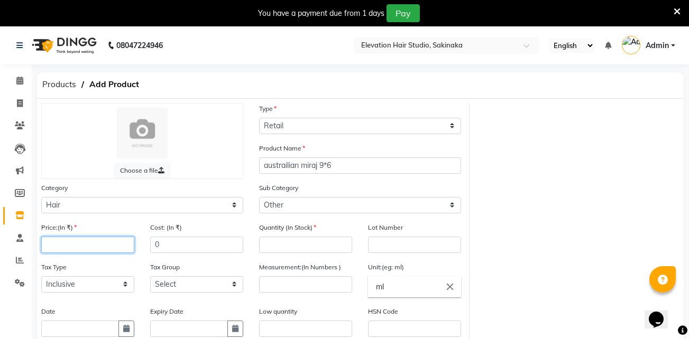
click at [128, 250] on input "number" at bounding box center [87, 245] width 93 height 16
type input "20000"
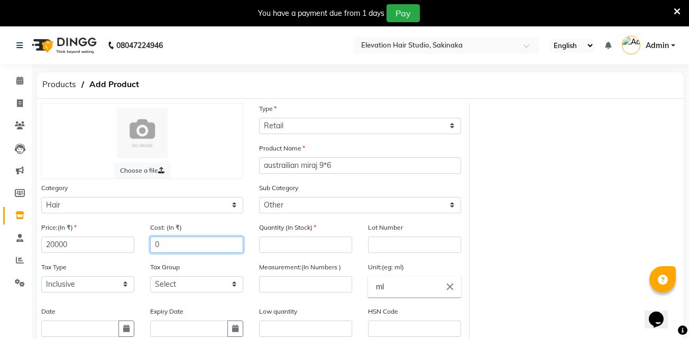
click at [182, 247] on input "0" at bounding box center [196, 245] width 93 height 16
type input "20000"
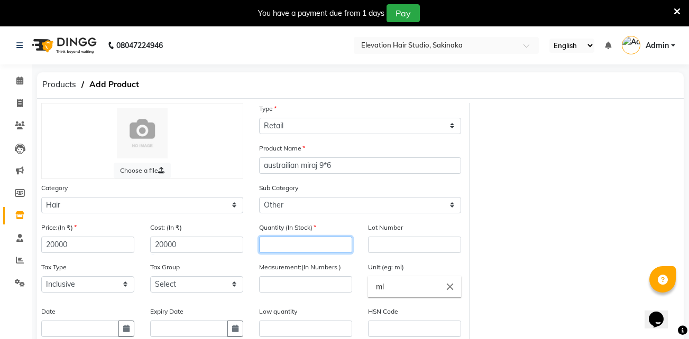
click at [302, 246] on input "number" at bounding box center [305, 245] width 93 height 16
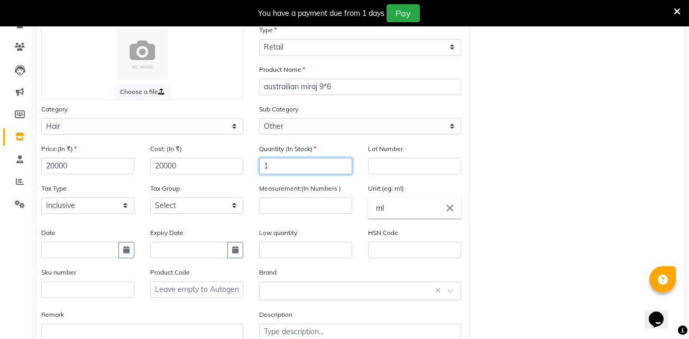
scroll to position [79, 0]
type input "1"
click at [308, 197] on div "Measurement:(In Numbers )" at bounding box center [305, 197] width 93 height 31
click at [302, 204] on input "number" at bounding box center [305, 205] width 93 height 16
type input "100"
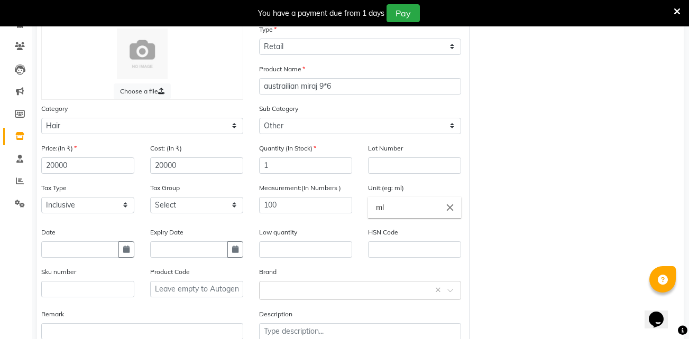
click at [447, 209] on icon "close" at bounding box center [450, 208] width 12 height 12
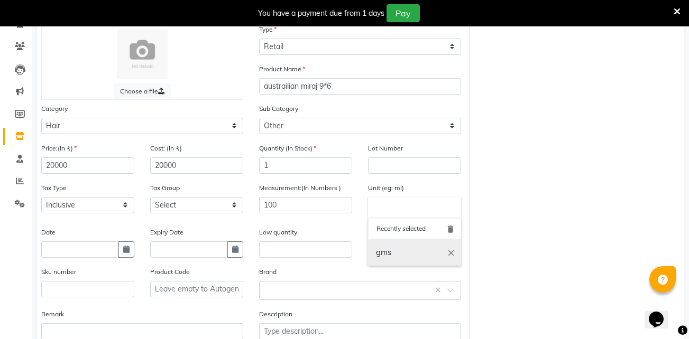
click at [408, 249] on link "gms" at bounding box center [414, 253] width 93 height 27
type input "gms"
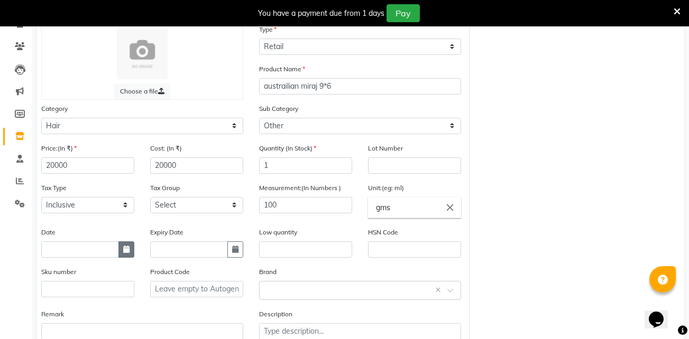
click at [129, 252] on icon "button" at bounding box center [126, 249] width 6 height 7
select select "10"
select select "2025"
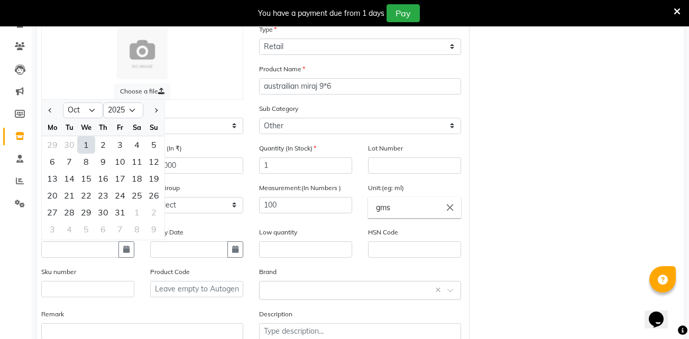
click at [85, 146] on div "1" at bounding box center [86, 144] width 17 height 17
type input "01-10-2025"
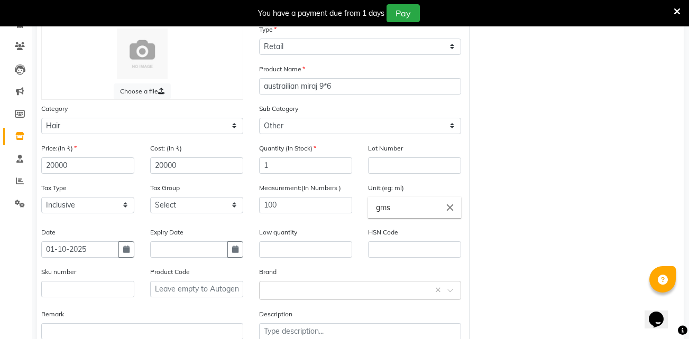
scroll to position [150, 0]
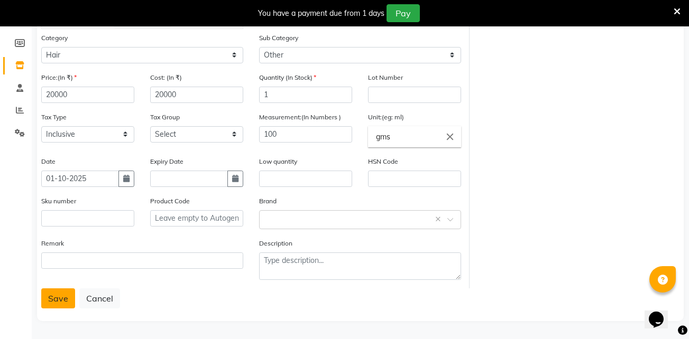
click at [54, 300] on button "Save" at bounding box center [58, 299] width 34 height 20
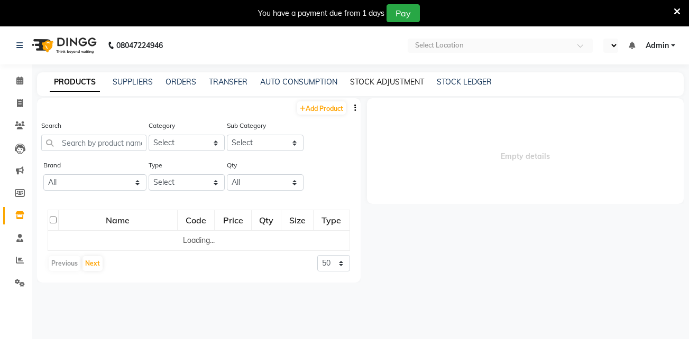
select select "en"
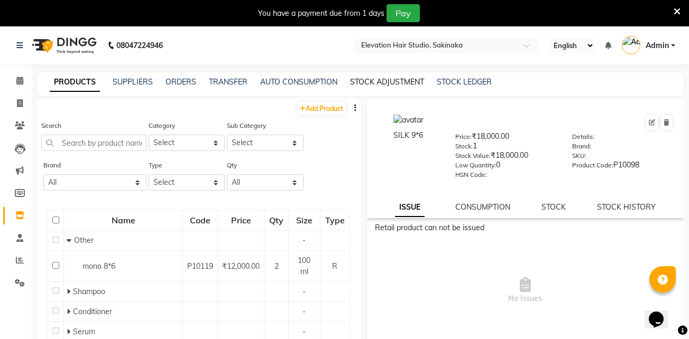
click at [385, 84] on link "STOCK ADJUSTMENT" at bounding box center [387, 82] width 74 height 10
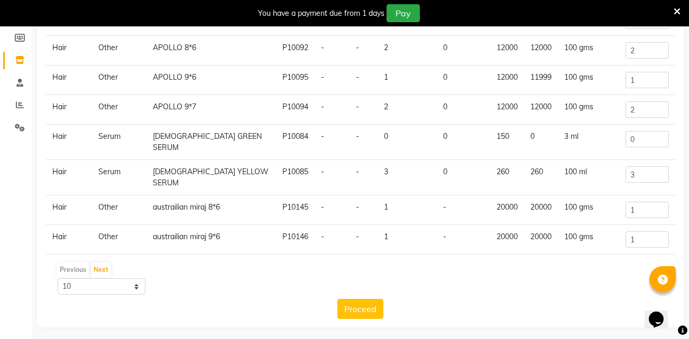
scroll to position [160, 0]
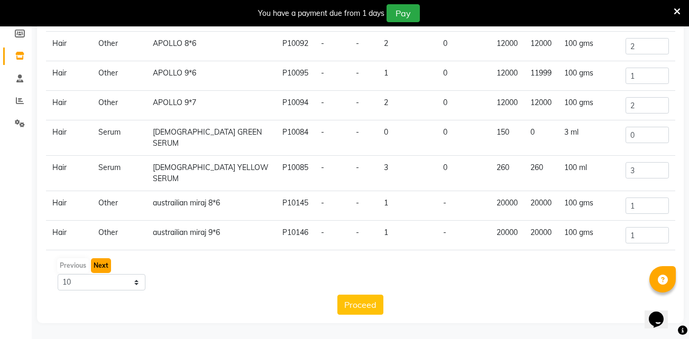
click at [97, 269] on button "Next" at bounding box center [101, 266] width 20 height 15
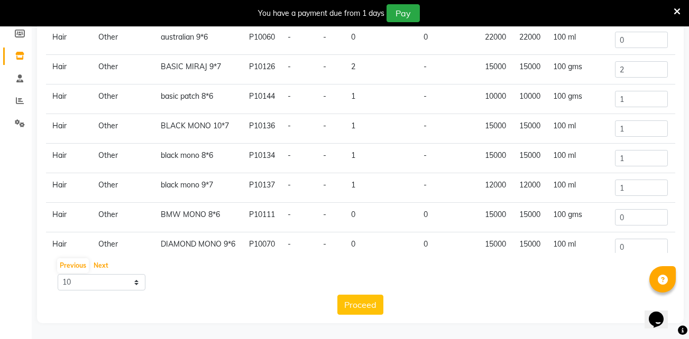
scroll to position [0, 0]
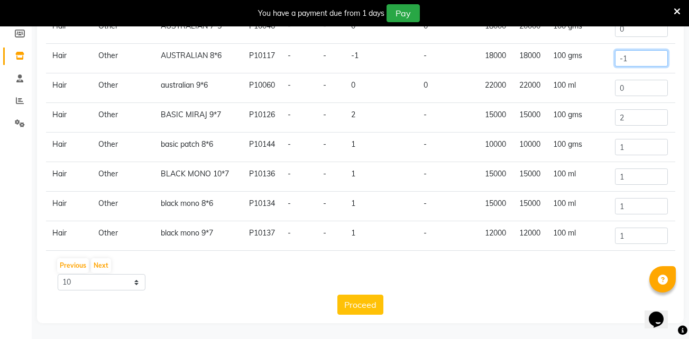
click at [635, 67] on input "-1" at bounding box center [641, 58] width 53 height 16
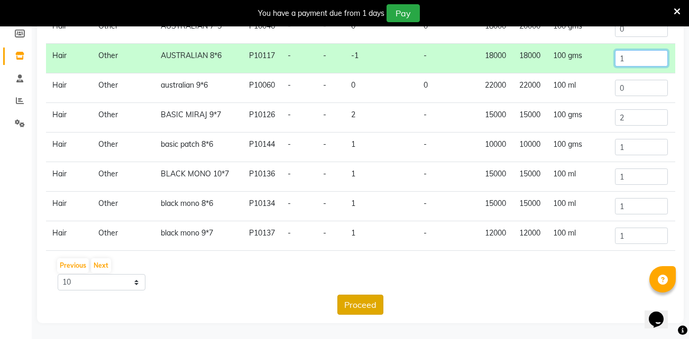
type input "1"
click at [347, 310] on button "Proceed" at bounding box center [360, 305] width 46 height 20
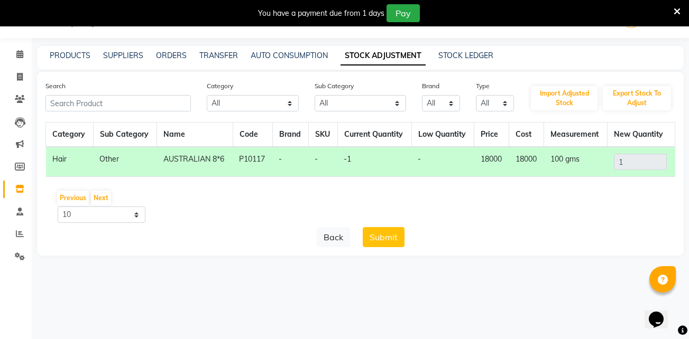
scroll to position [26, 0]
click at [377, 235] on button "Submit" at bounding box center [384, 237] width 42 height 20
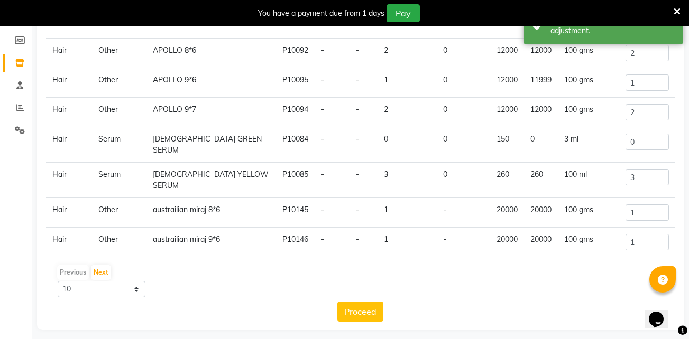
scroll to position [160, 0]
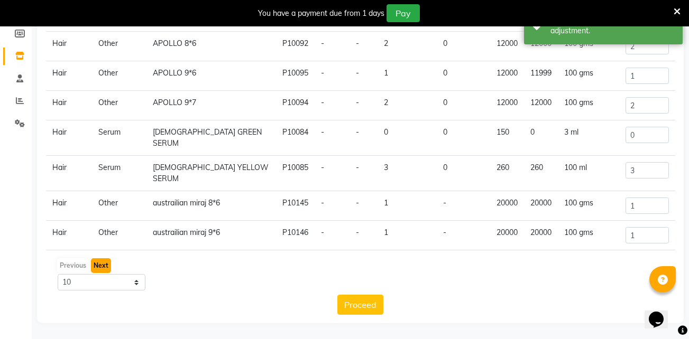
click at [98, 264] on button "Next" at bounding box center [101, 266] width 20 height 15
click at [100, 264] on button "Next" at bounding box center [101, 266] width 20 height 15
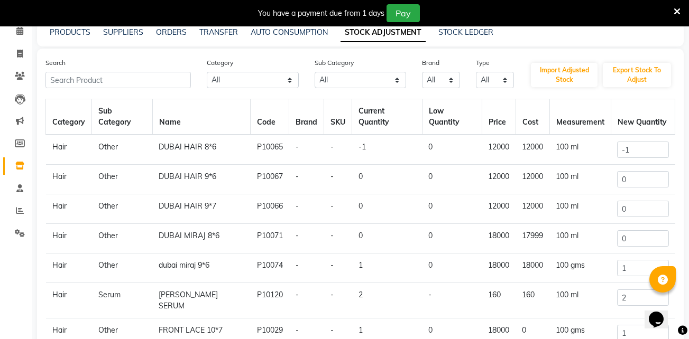
scroll to position [0, 0]
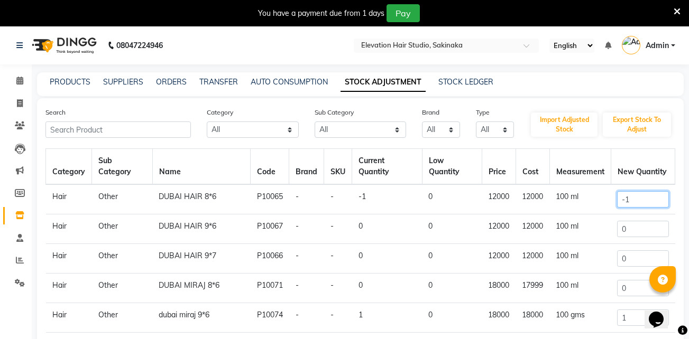
click at [644, 191] on input "-1" at bounding box center [642, 199] width 51 height 16
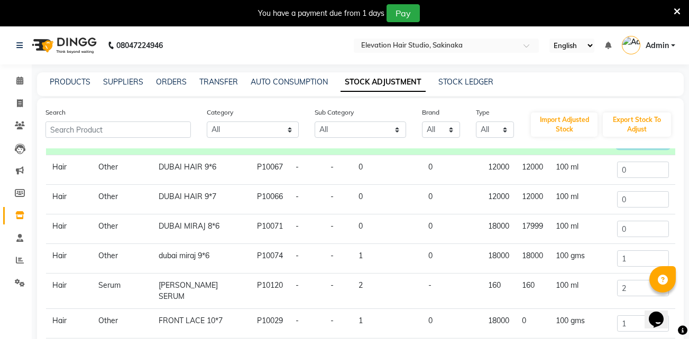
scroll to position [66, 0]
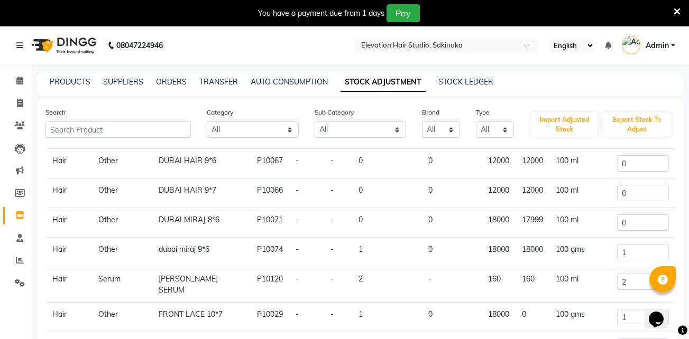
type input "0"
click at [632, 244] on input "1" at bounding box center [642, 252] width 51 height 16
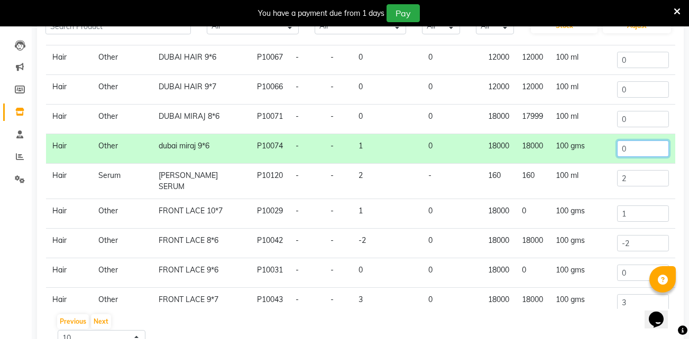
scroll to position [105, 0]
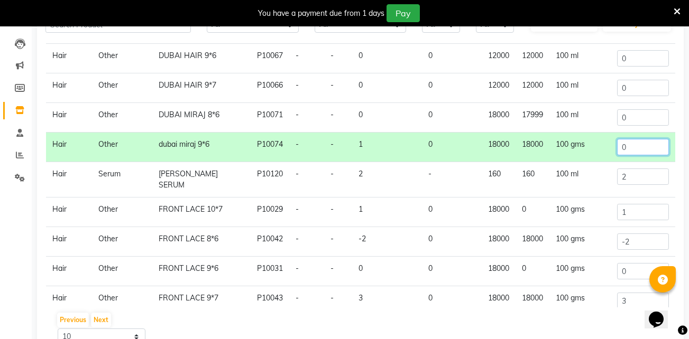
type input "0"
click at [640, 234] on input "-2" at bounding box center [642, 242] width 51 height 16
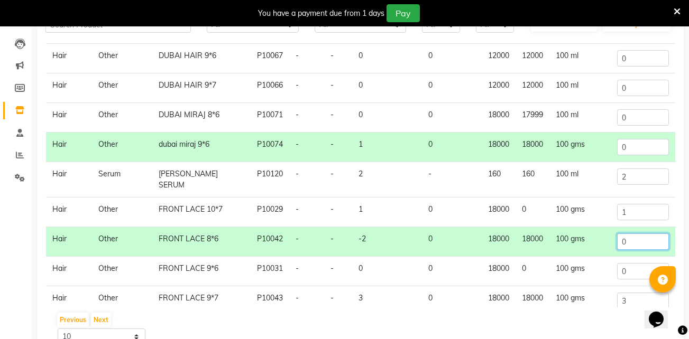
type input "0"
click at [631, 293] on input "3" at bounding box center [642, 301] width 51 height 16
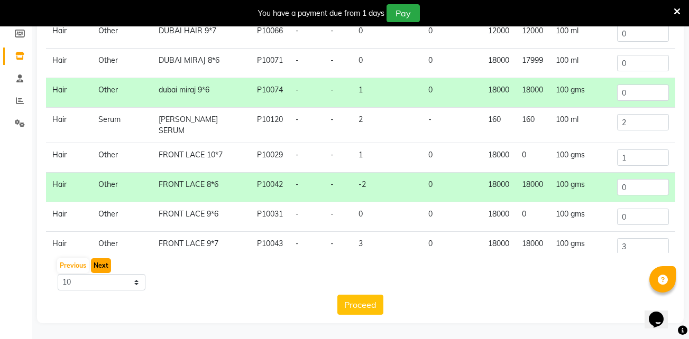
click at [102, 264] on button "Next" at bounding box center [101, 266] width 20 height 15
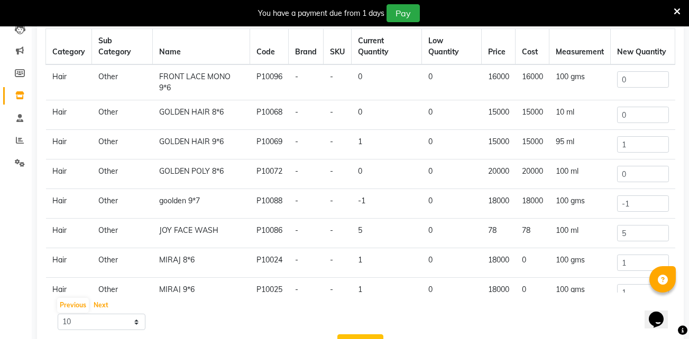
scroll to position [120, 0]
click at [637, 141] on input "1" at bounding box center [643, 145] width 52 height 16
click at [651, 195] on td "-1" at bounding box center [643, 205] width 65 height 30
click at [625, 209] on input "-1" at bounding box center [643, 204] width 52 height 16
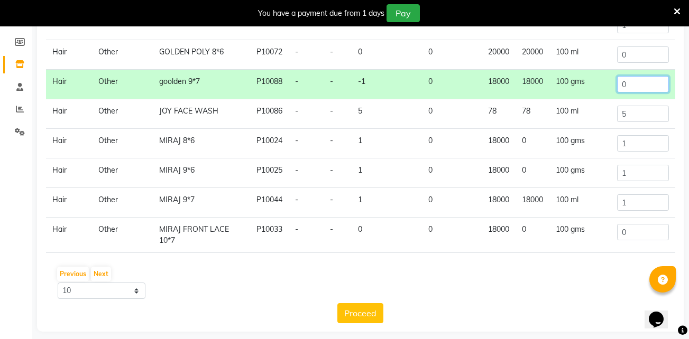
scroll to position [160, 0]
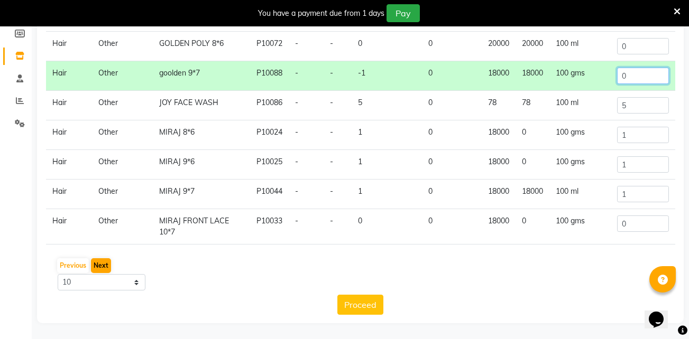
type input "0"
click at [95, 266] on button "Next" at bounding box center [101, 266] width 20 height 15
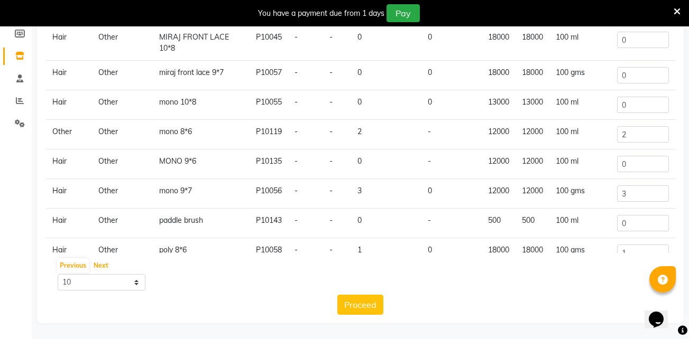
scroll to position [82, 0]
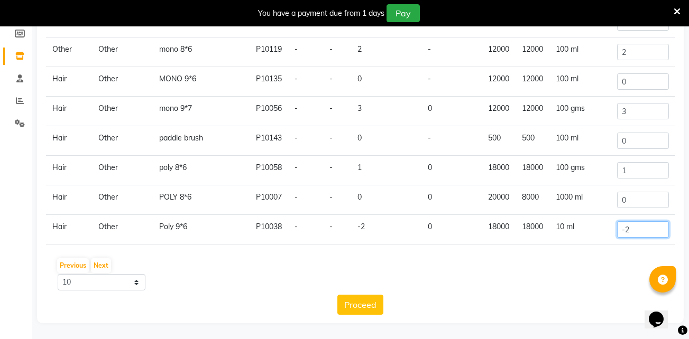
click at [627, 233] on input "-2" at bounding box center [643, 230] width 52 height 16
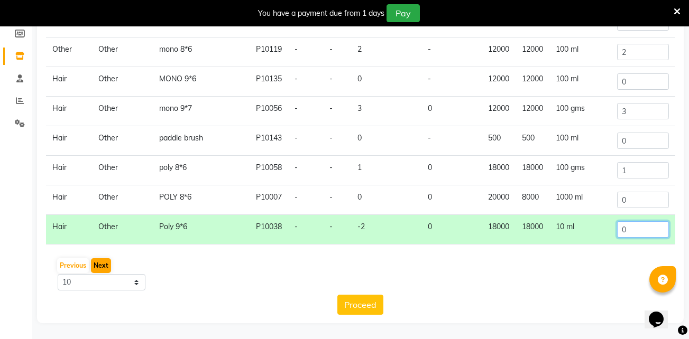
type input "0"
click at [99, 264] on button "Next" at bounding box center [101, 266] width 20 height 15
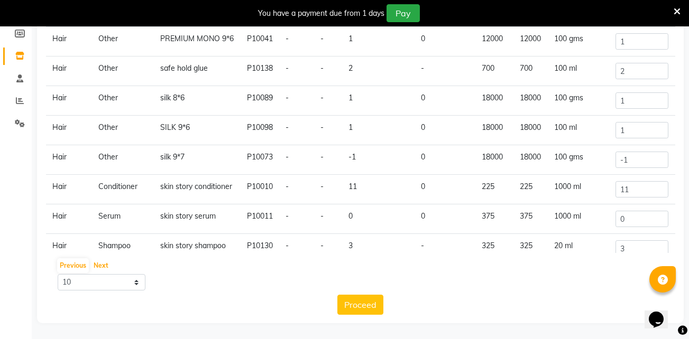
scroll to position [51, 0]
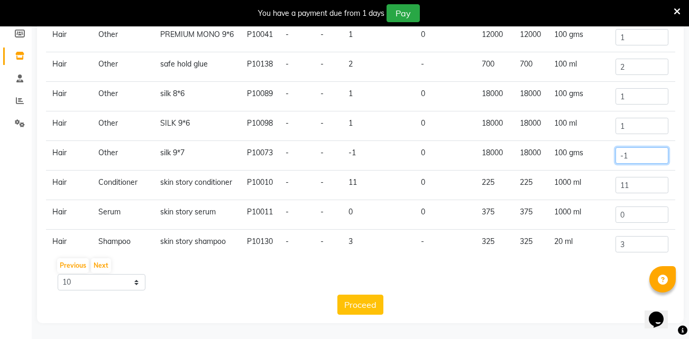
click at [643, 164] on input "-1" at bounding box center [641, 156] width 53 height 16
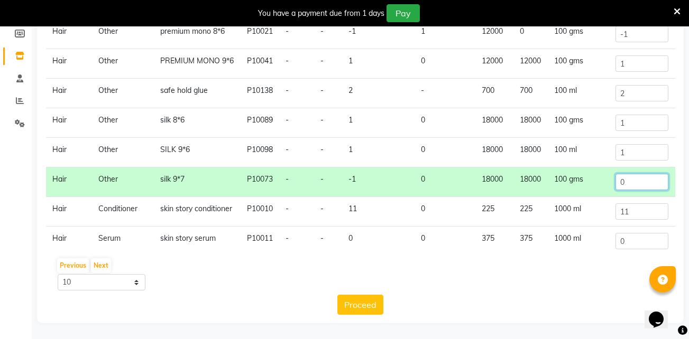
scroll to position [0, 0]
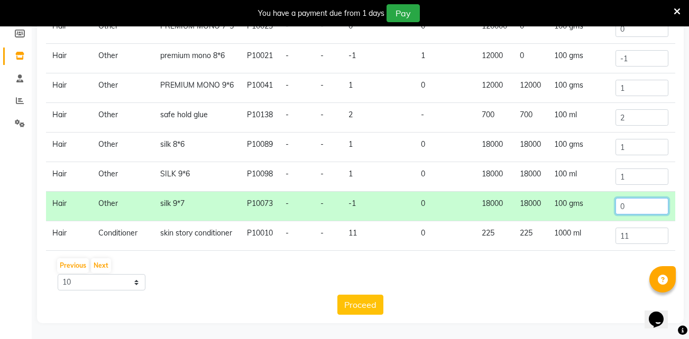
type input "0"
click at [653, 67] on input "-1" at bounding box center [641, 58] width 53 height 16
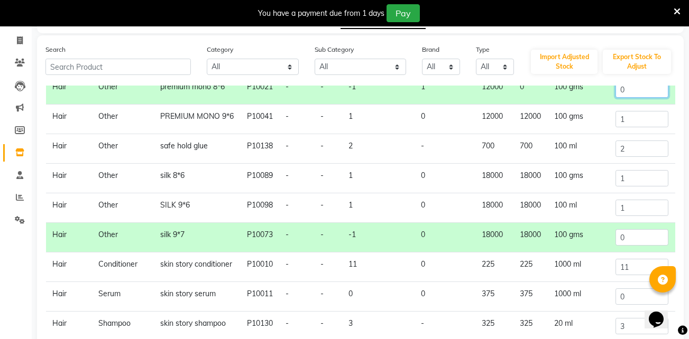
scroll to position [160, 0]
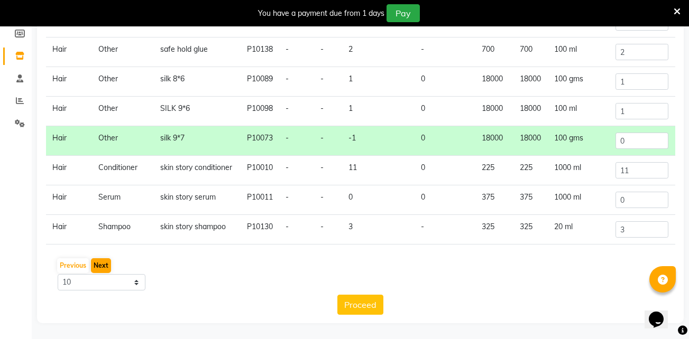
type input "0"
click at [103, 265] on button "Next" at bounding box center [101, 266] width 20 height 15
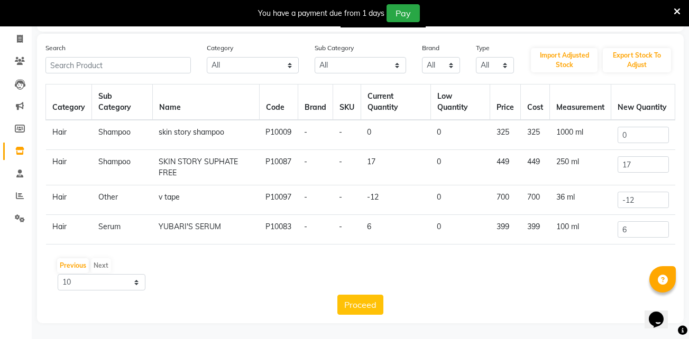
scroll to position [0, 0]
click at [643, 198] on input "-12" at bounding box center [643, 200] width 51 height 16
type input "-1"
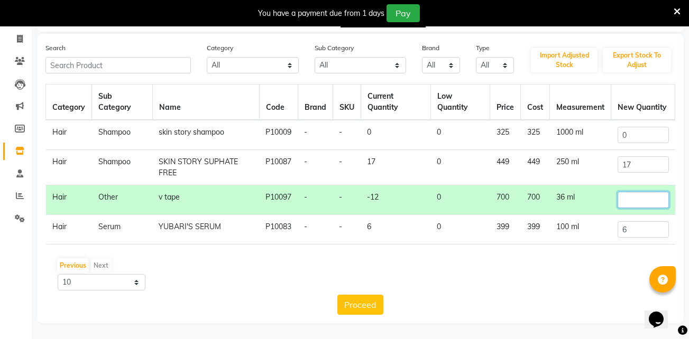
type input "3"
type input "6"
click at [367, 308] on button "Proceed" at bounding box center [360, 305] width 46 height 20
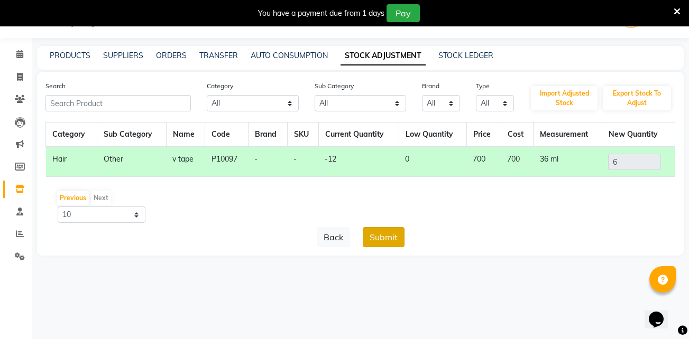
click at [395, 234] on button "Submit" at bounding box center [384, 237] width 42 height 20
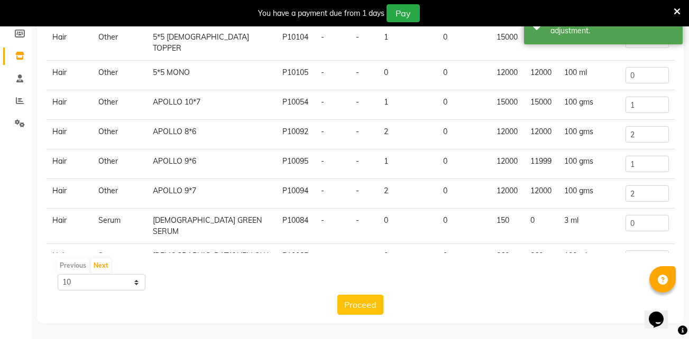
scroll to position [0, 0]
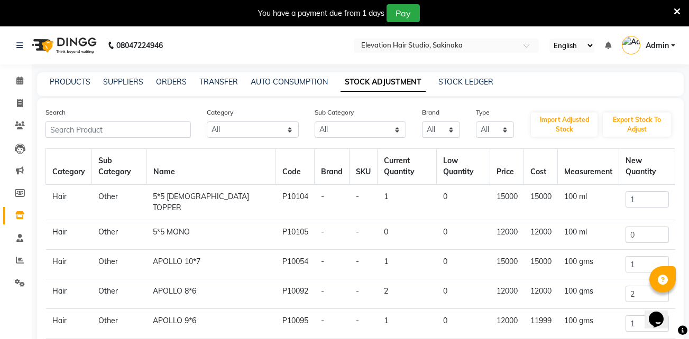
click at [674, 13] on icon at bounding box center [677, 12] width 7 height 10
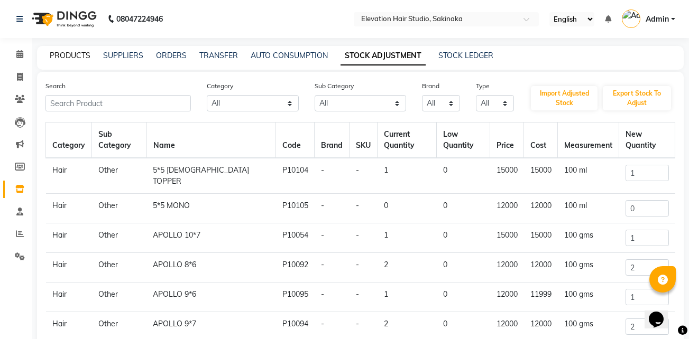
click at [79, 56] on link "PRODUCTS" at bounding box center [70, 56] width 41 height 10
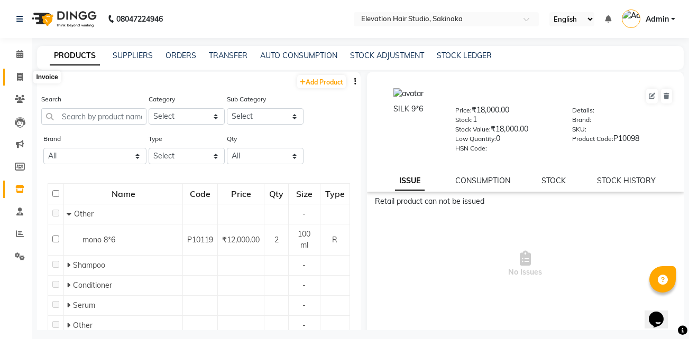
click at [20, 80] on icon at bounding box center [20, 77] width 6 height 8
select select "service"
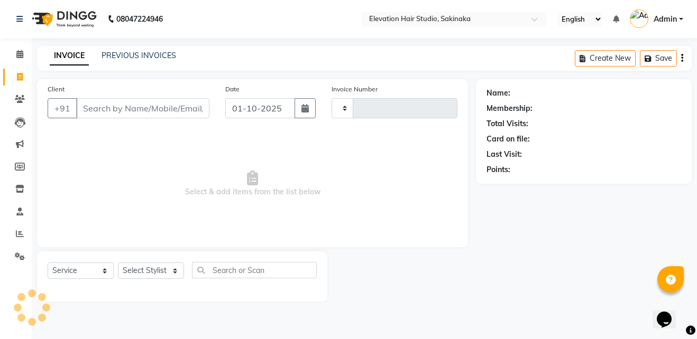
type input "1920"
select select "4949"
click at [88, 272] on select "Select Service Product Membership Package Voucher Prepaid Gift Card" at bounding box center [81, 271] width 66 height 16
click at [48, 263] on select "Select Service Product Membership Package Voucher Prepaid Gift Card" at bounding box center [81, 271] width 66 height 16
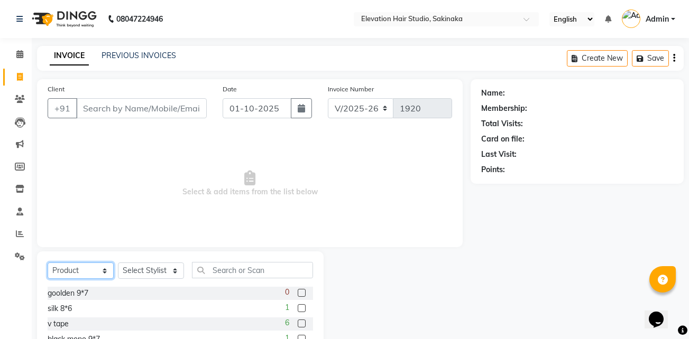
drag, startPoint x: 71, startPoint y: 268, endPoint x: 92, endPoint y: 164, distance: 105.3
click at [92, 164] on div "Client +91 Date 01-10-2025 Invoice Number V/2025 V/2025-26 1920 Select & add it…" at bounding box center [250, 243] width 442 height 328
select select "service"
click at [48, 263] on select "Select Service Product Membership Package Voucher Prepaid Gift Card" at bounding box center [81, 271] width 66 height 16
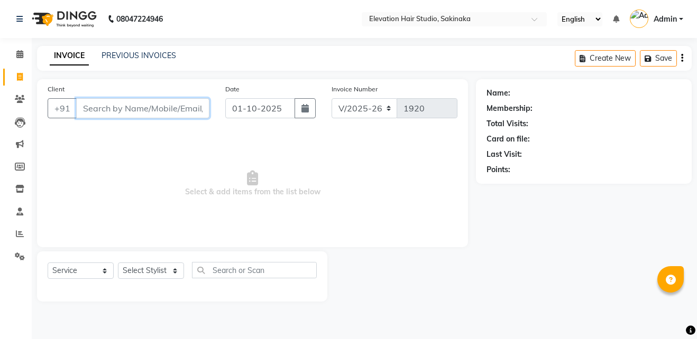
click at [114, 106] on input "Client" at bounding box center [142, 108] width 133 height 20
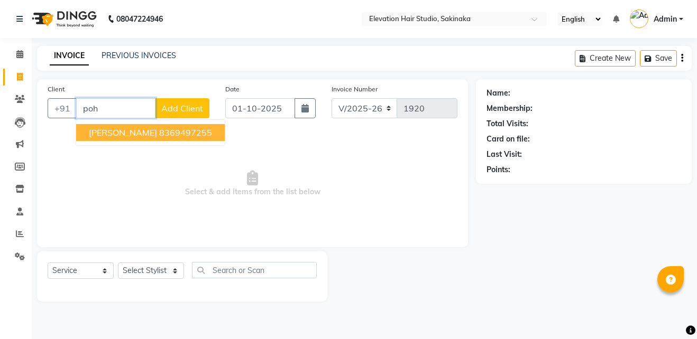
click at [141, 128] on span "[PERSON_NAME]" at bounding box center [123, 132] width 68 height 11
type input "8369497255"
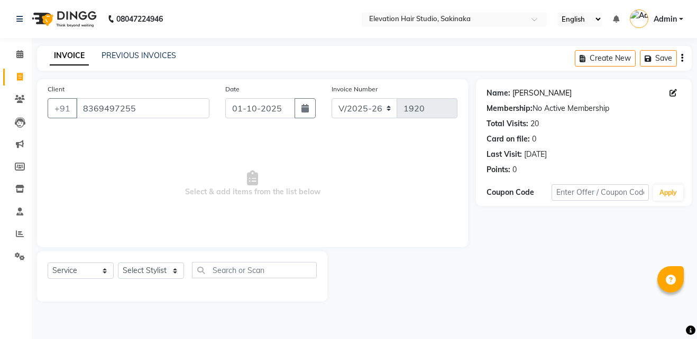
click at [532, 96] on link "Ganesh Pohakar" at bounding box center [541, 93] width 59 height 11
click at [544, 93] on link "Ganesh Pohakar" at bounding box center [541, 93] width 59 height 11
click at [139, 273] on select "Select Stylist Admin (EHS Thane) ANEES DILIP KAPIL PRIYA RUPESH SAHIL Sarfaraz …" at bounding box center [151, 271] width 66 height 16
select select "65659"
click at [118, 263] on select "Select Stylist Admin (EHS Thane) ANEES DILIP KAPIL PRIYA RUPESH SAHIL Sarfaraz …" at bounding box center [151, 271] width 66 height 16
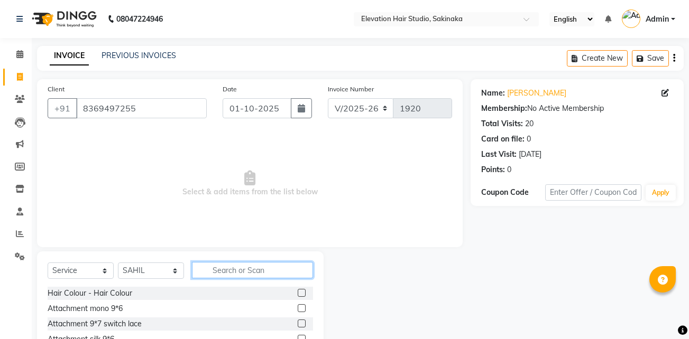
click at [239, 269] on input "text" at bounding box center [252, 270] width 121 height 16
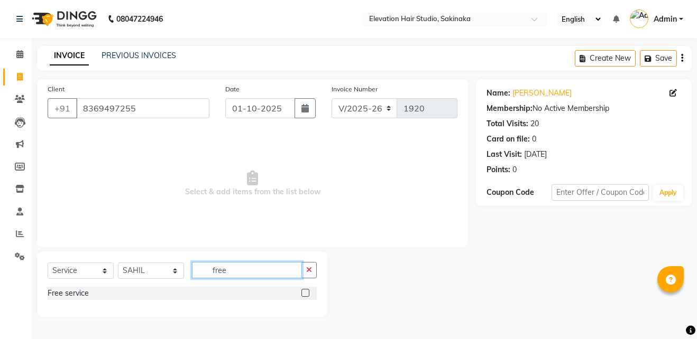
type input "free"
click at [305, 291] on label at bounding box center [305, 293] width 8 height 8
click at [305, 291] on input "checkbox" at bounding box center [304, 293] width 7 height 7
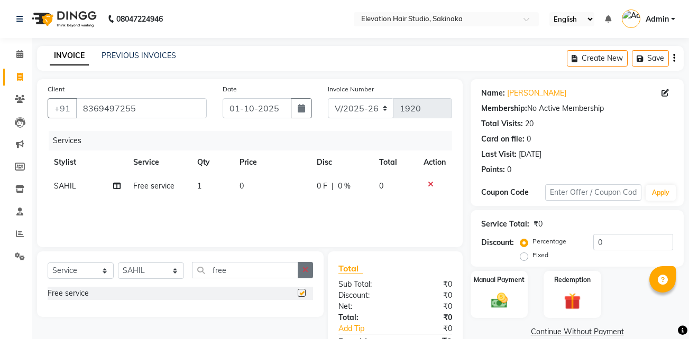
checkbox input "false"
click at [310, 268] on button "button" at bounding box center [305, 270] width 15 height 16
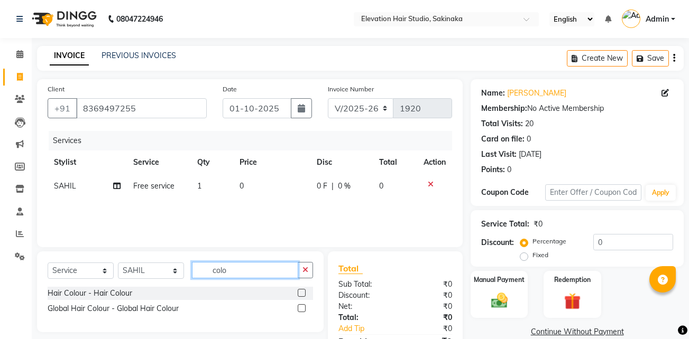
type input "colo"
click at [303, 293] on label at bounding box center [302, 293] width 8 height 8
click at [303, 293] on input "checkbox" at bounding box center [301, 293] width 7 height 7
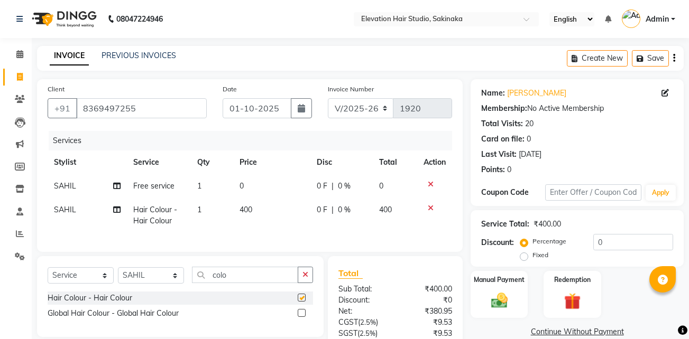
checkbox input "false"
click at [245, 208] on span "400" at bounding box center [246, 210] width 13 height 10
select select "65659"
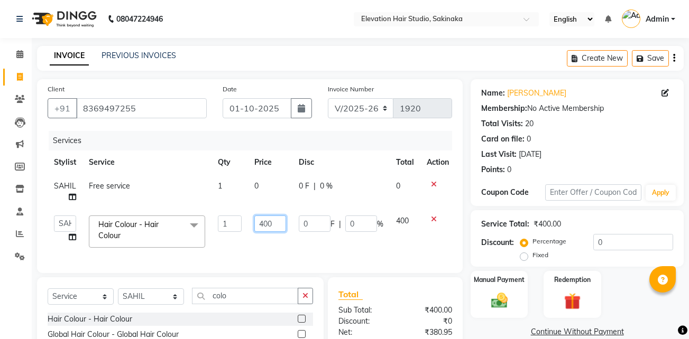
click at [262, 223] on input "400" at bounding box center [270, 224] width 32 height 16
type input "300"
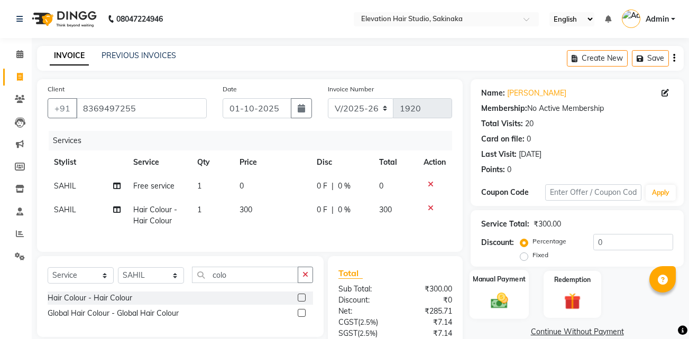
click at [499, 298] on img at bounding box center [499, 301] width 28 height 20
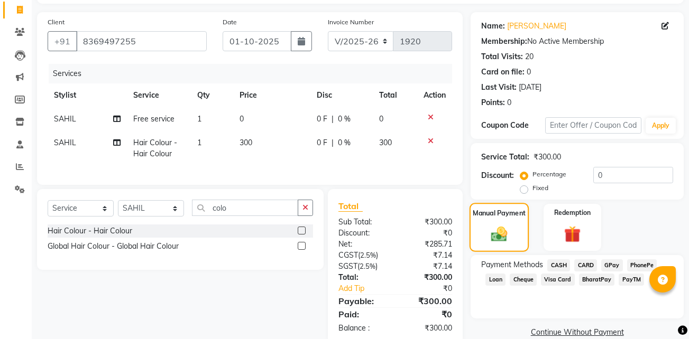
scroll to position [96, 0]
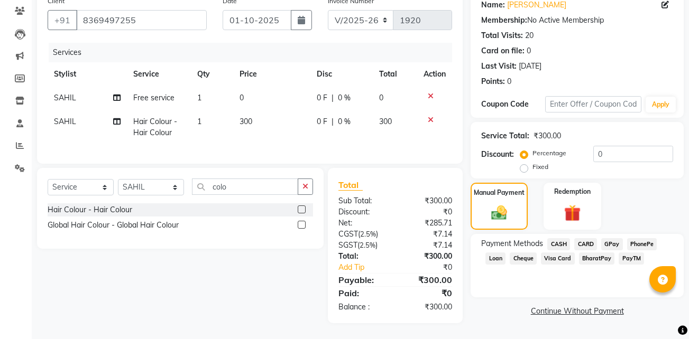
click at [563, 238] on span "CASH" at bounding box center [558, 244] width 23 height 12
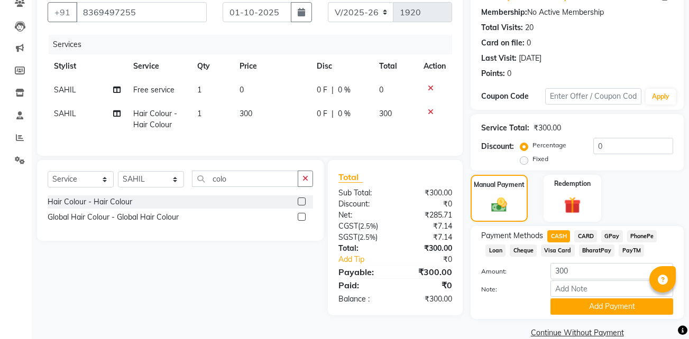
scroll to position [114, 0]
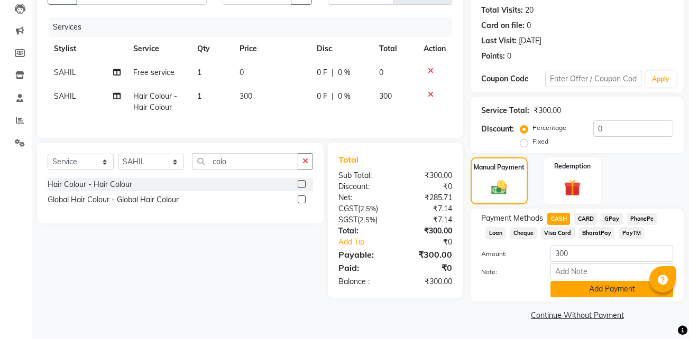
click at [580, 285] on button "Add Payment" at bounding box center [611, 289] width 123 height 16
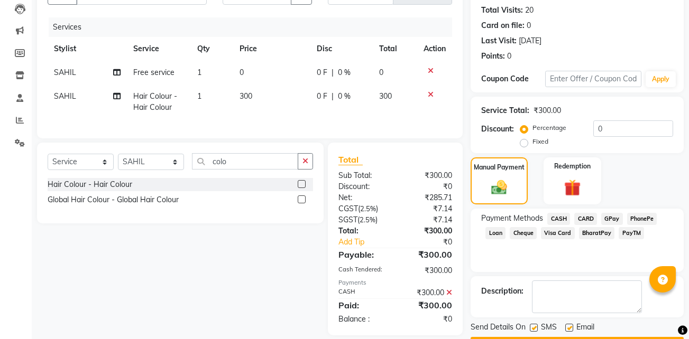
scroll to position [144, 0]
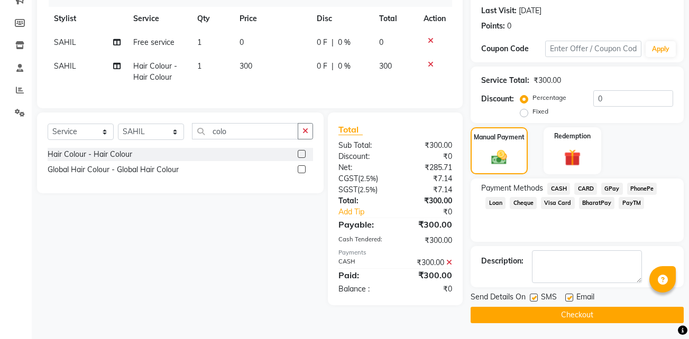
click at [571, 298] on label at bounding box center [569, 298] width 8 height 8
click at [571, 298] on input "checkbox" at bounding box center [568, 298] width 7 height 7
checkbox input "false"
click at [536, 299] on label at bounding box center [534, 298] width 8 height 8
click at [536, 299] on input "checkbox" at bounding box center [533, 298] width 7 height 7
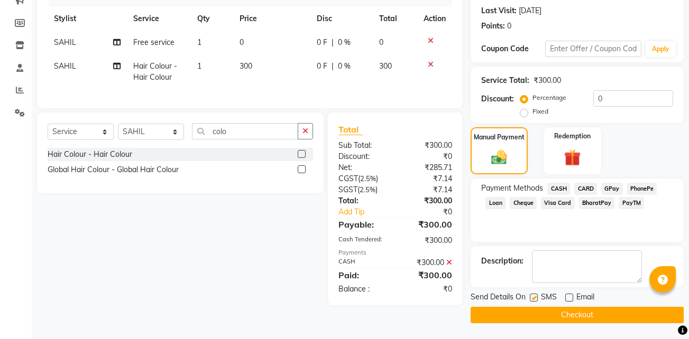
checkbox input "false"
click at [533, 314] on button "Checkout" at bounding box center [577, 315] width 213 height 16
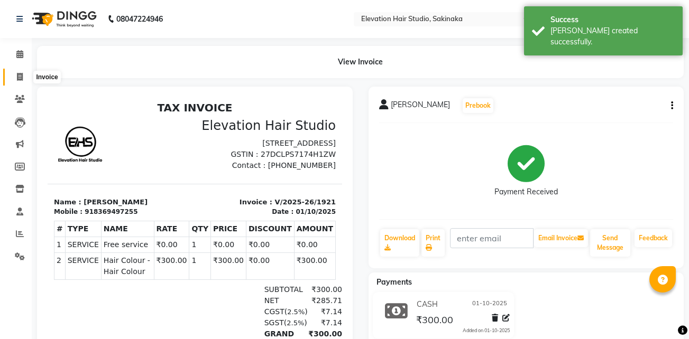
click at [22, 74] on icon at bounding box center [20, 77] width 6 height 8
select select "service"
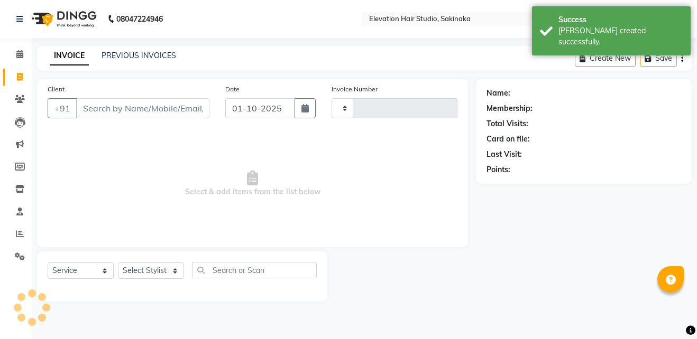
type input "1922"
select select "4949"
click at [112, 56] on link "PREVIOUS INVOICES" at bounding box center [139, 56] width 75 height 10
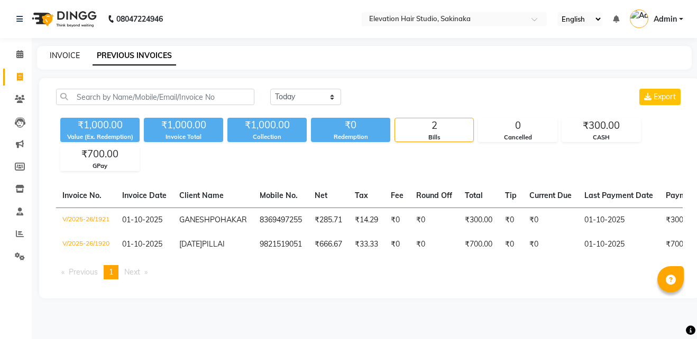
click at [70, 55] on link "INVOICE" at bounding box center [65, 56] width 30 height 10
select select "service"
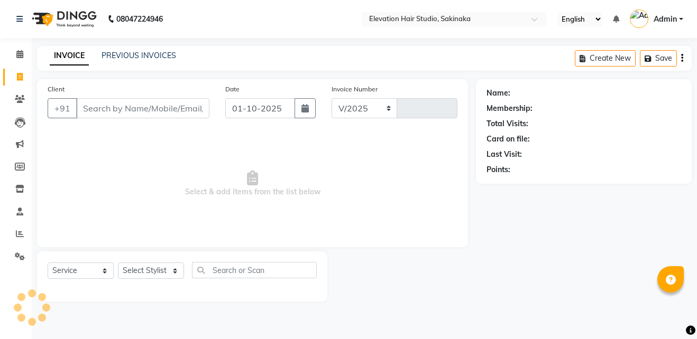
select select "4949"
type input "1922"
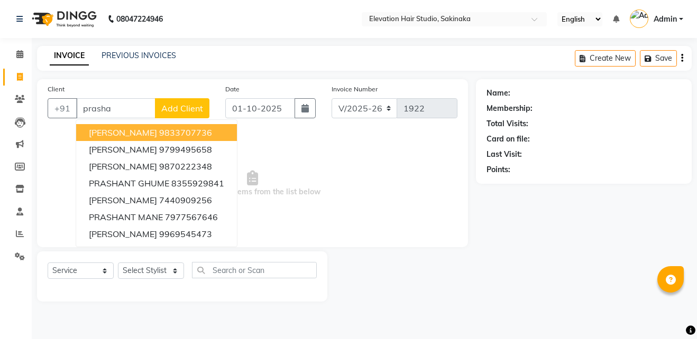
click at [191, 131] on ngb-highlight "9833707736" at bounding box center [185, 132] width 53 height 11
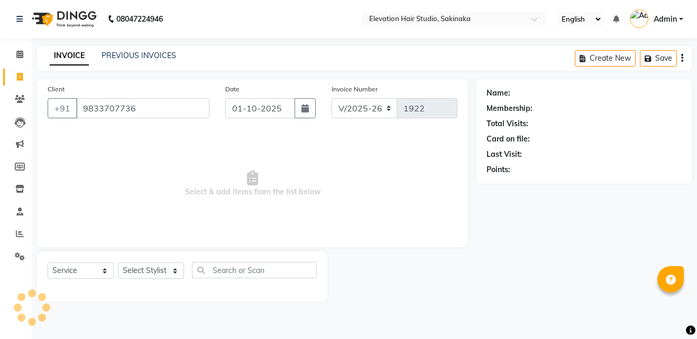
type input "9833707736"
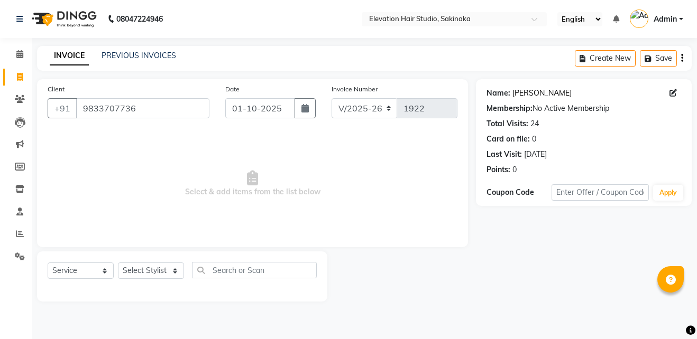
drag, startPoint x: 521, startPoint y: 86, endPoint x: 520, endPoint y: 91, distance: 5.8
click at [520, 91] on div "Name: Prashant Anam Membership: No Active Membership Total Visits: 24 Card on f…" at bounding box center [583, 130] width 195 height 92
click at [520, 91] on link "Prashant Anam" at bounding box center [541, 93] width 59 height 11
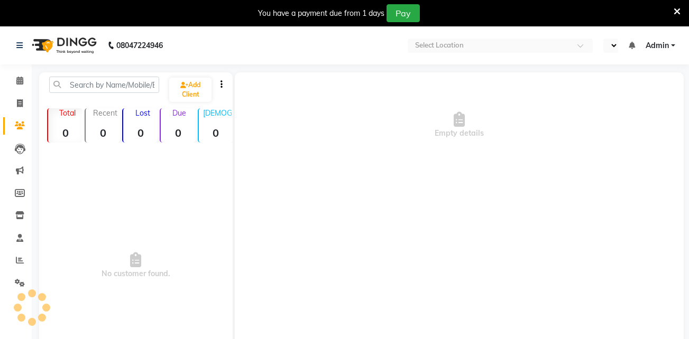
select select "en"
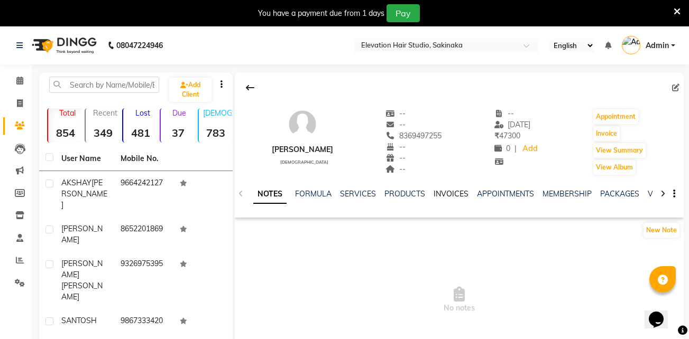
click at [451, 192] on link "INVOICES" at bounding box center [451, 194] width 35 height 10
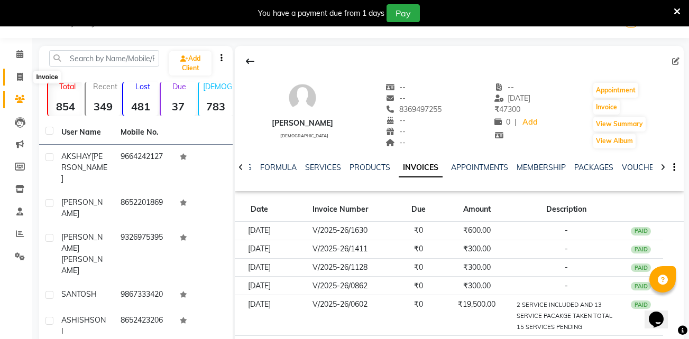
scroll to position [26, 0]
click at [23, 76] on icon at bounding box center [20, 77] width 6 height 8
select select "service"
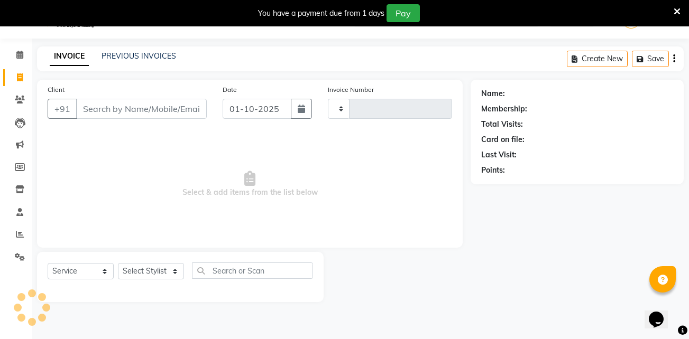
scroll to position [26, 0]
type input "1920"
select select "4949"
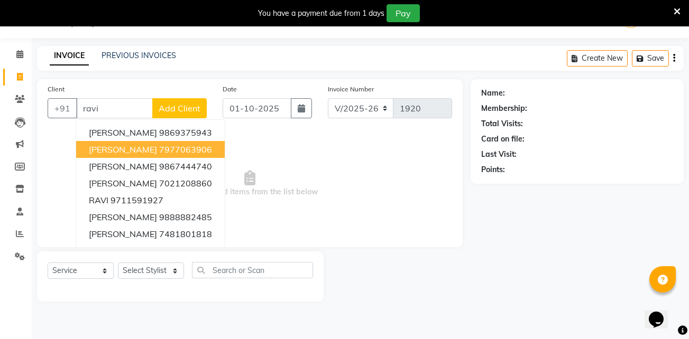
click at [148, 144] on button "RAVINDAR CHAVAN 7977063906" at bounding box center [150, 149] width 149 height 17
type input "7977063906"
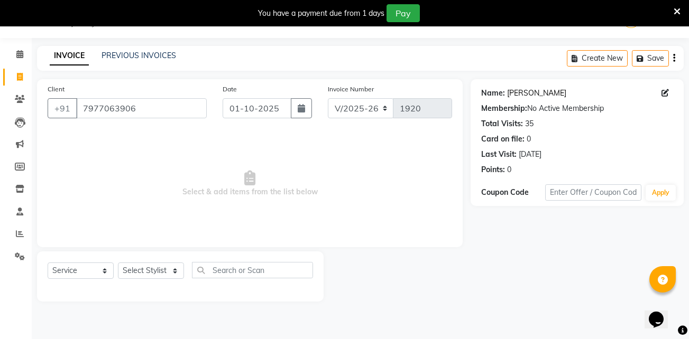
click at [534, 91] on link "[PERSON_NAME]" at bounding box center [536, 93] width 59 height 11
click at [150, 106] on input "7977063906" at bounding box center [141, 108] width 131 height 20
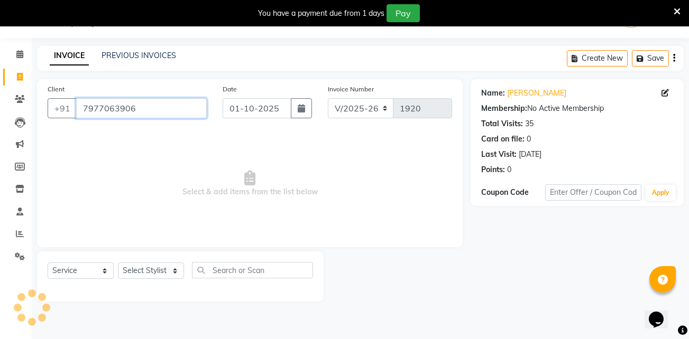
click at [150, 106] on input "7977063906" at bounding box center [141, 108] width 131 height 20
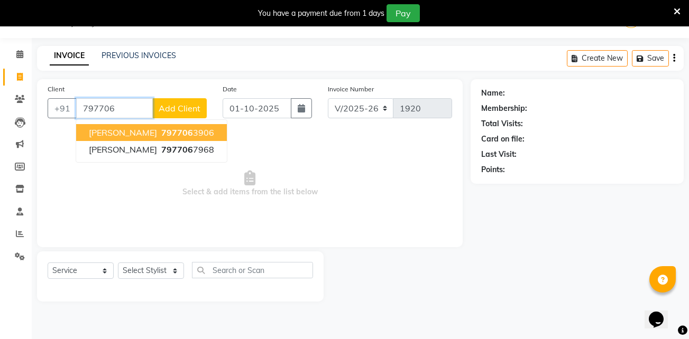
click at [146, 132] on span "[PERSON_NAME]" at bounding box center [123, 132] width 68 height 11
type input "7977063906"
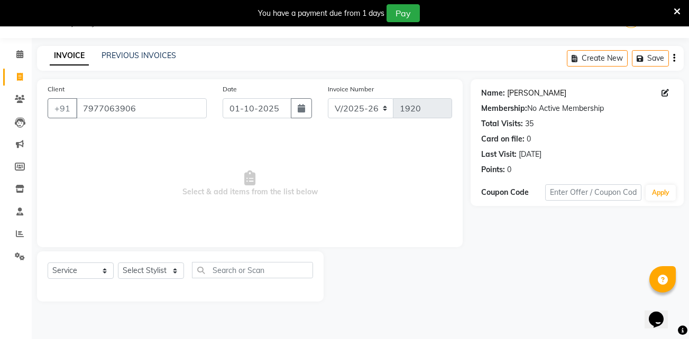
click at [541, 89] on link "[PERSON_NAME]" at bounding box center [536, 93] width 59 height 11
click at [183, 104] on input "7977063906" at bounding box center [141, 108] width 131 height 20
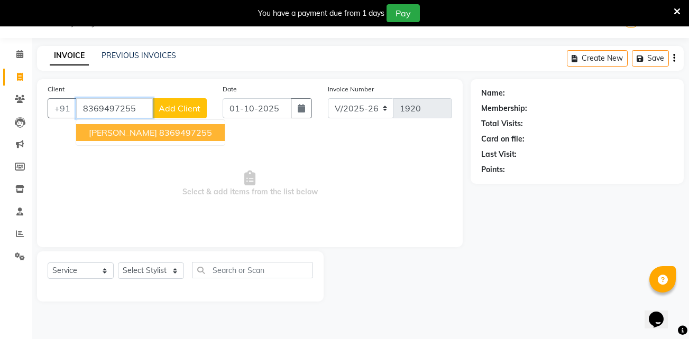
type input "8369497255"
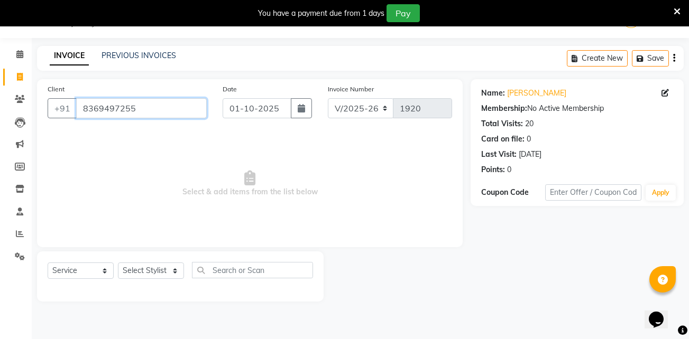
click at [159, 106] on input "8369497255" at bounding box center [141, 108] width 131 height 20
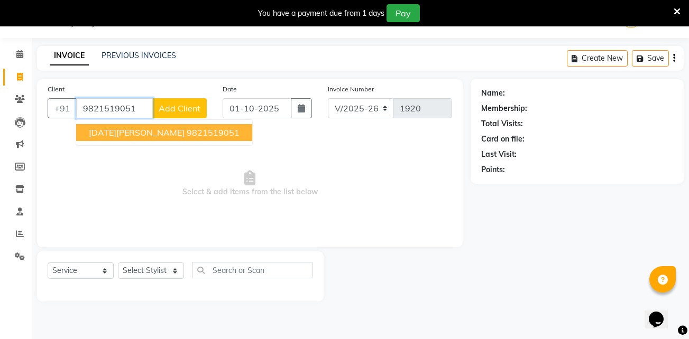
type input "9821519051"
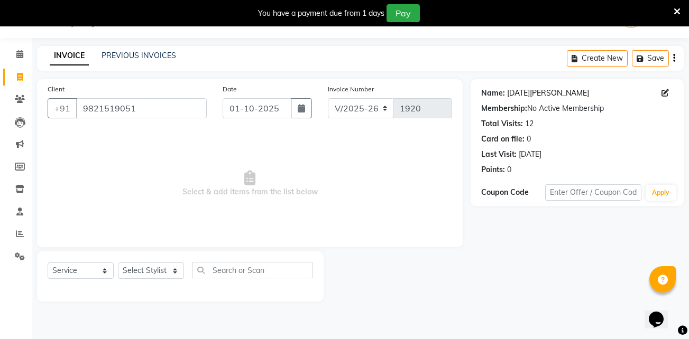
click at [527, 90] on link "Raja Pillai" at bounding box center [548, 93] width 82 height 11
click at [678, 13] on icon at bounding box center [677, 12] width 7 height 10
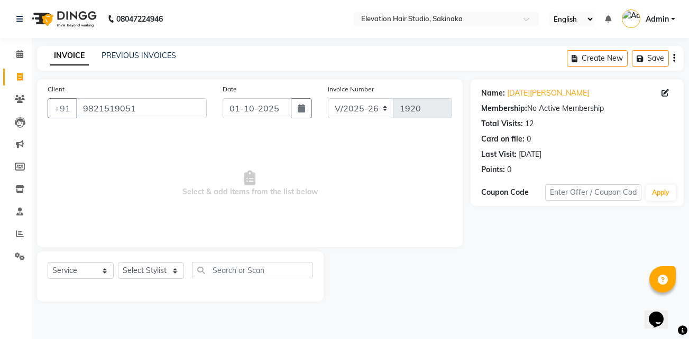
scroll to position [0, 0]
click at [156, 270] on select "Select Stylist Admin (EHS Thane) ANEES DILIP KAPIL PRIYA RUPESH SAHIL Sarfaraz …" at bounding box center [151, 271] width 66 height 16
select select "30865"
click at [118, 263] on select "Select Stylist Admin (EHS Thane) ANEES DILIP KAPIL PRIYA RUPESH SAHIL Sarfaraz …" at bounding box center [151, 271] width 66 height 16
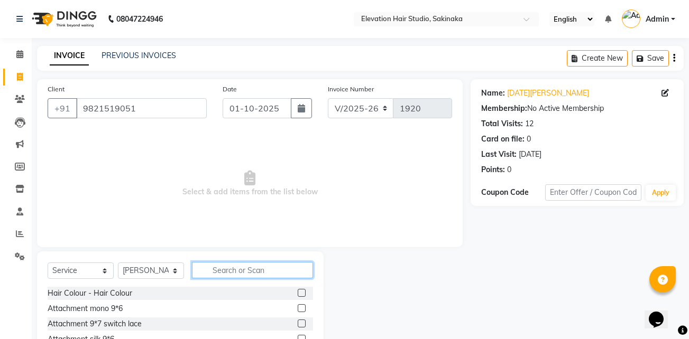
click at [229, 275] on input "text" at bounding box center [252, 270] width 121 height 16
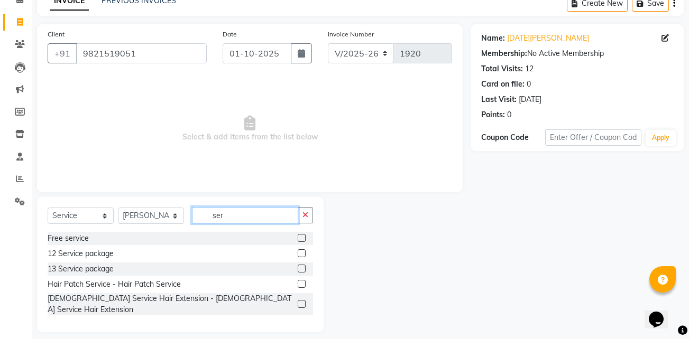
type input "ser"
click at [302, 287] on label at bounding box center [302, 284] width 8 height 8
click at [302, 287] on input "checkbox" at bounding box center [301, 284] width 7 height 7
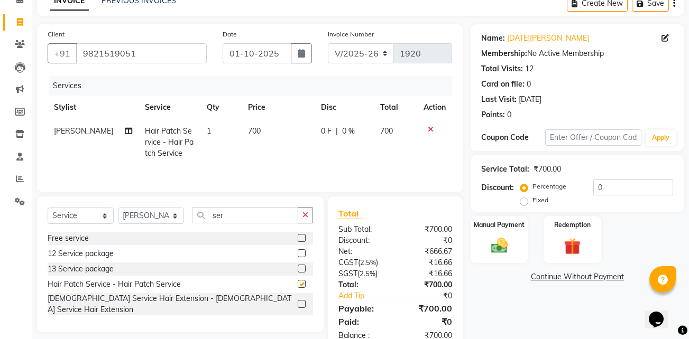
checkbox input "false"
click at [519, 243] on div "Manual Payment" at bounding box center [499, 239] width 59 height 49
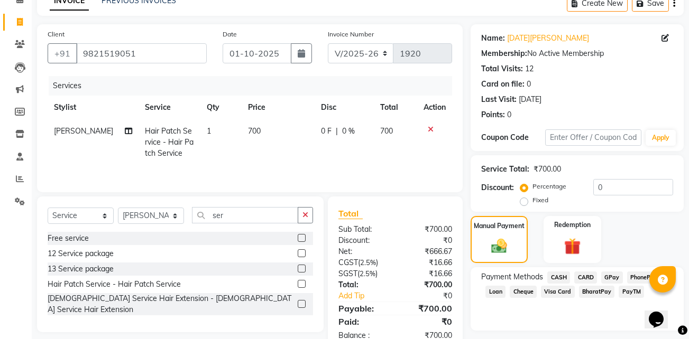
click at [612, 275] on span "GPay" at bounding box center [612, 278] width 22 height 12
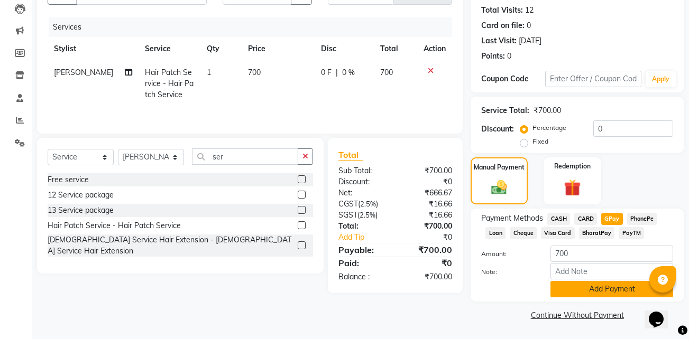
click at [595, 293] on button "Add Payment" at bounding box center [611, 289] width 123 height 16
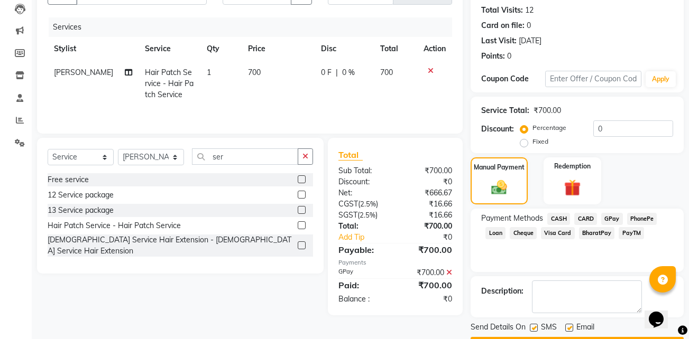
scroll to position [144, 0]
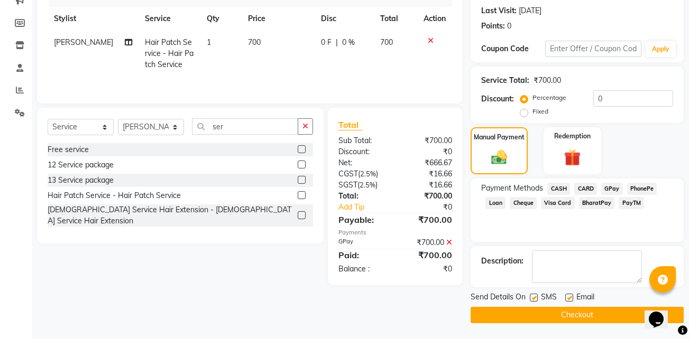
click at [566, 297] on label at bounding box center [569, 298] width 8 height 8
click at [566, 297] on input "checkbox" at bounding box center [568, 298] width 7 height 7
checkbox input "false"
click at [532, 299] on label at bounding box center [534, 298] width 8 height 8
click at [532, 299] on input "checkbox" at bounding box center [533, 298] width 7 height 7
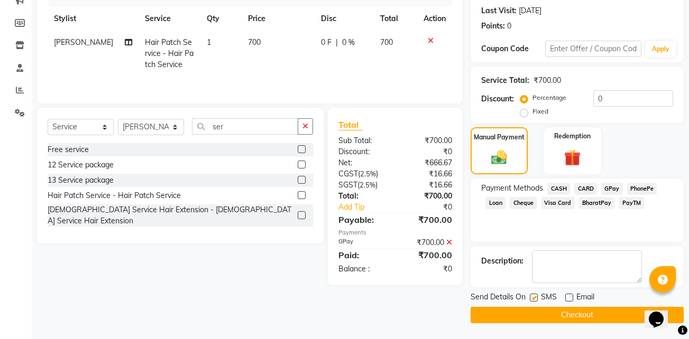
checkbox input "false"
click at [539, 315] on button "Checkout" at bounding box center [577, 315] width 213 height 16
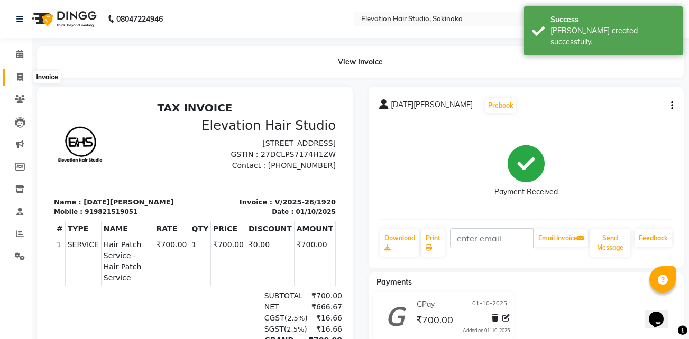
click at [16, 76] on span at bounding box center [20, 77] width 19 height 12
select select "service"
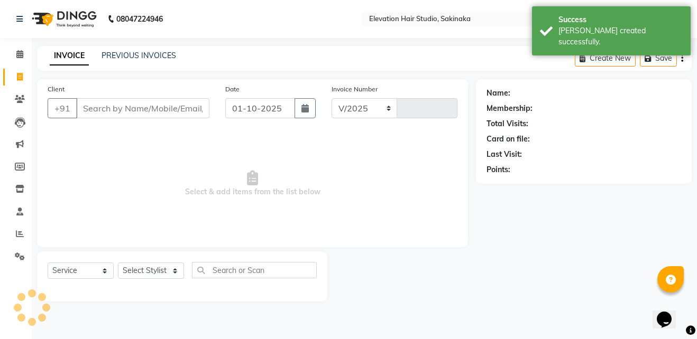
select select "4949"
type input "1921"
click at [103, 58] on link "PREVIOUS INVOICES" at bounding box center [139, 56] width 75 height 10
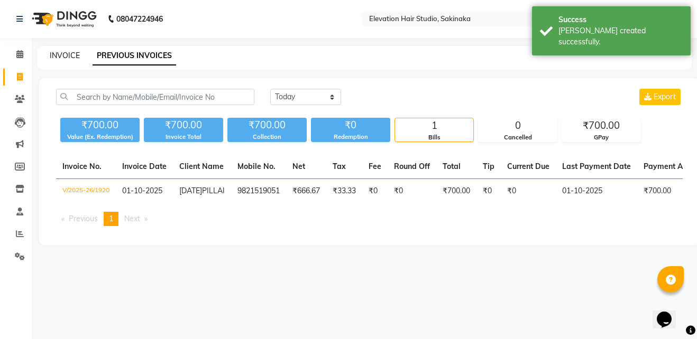
click at [50, 53] on link "INVOICE" at bounding box center [65, 56] width 30 height 10
select select "service"
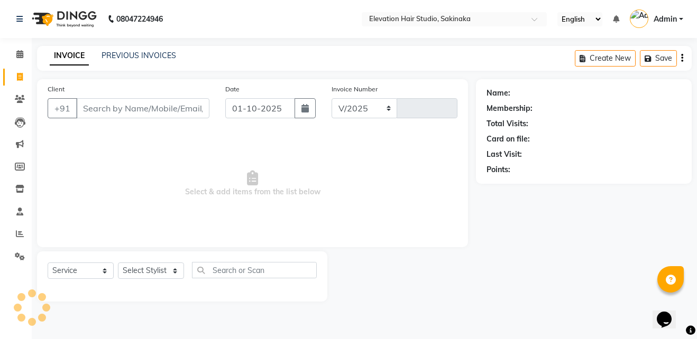
select select "4949"
type input "1921"
click at [17, 260] on icon at bounding box center [20, 257] width 10 height 8
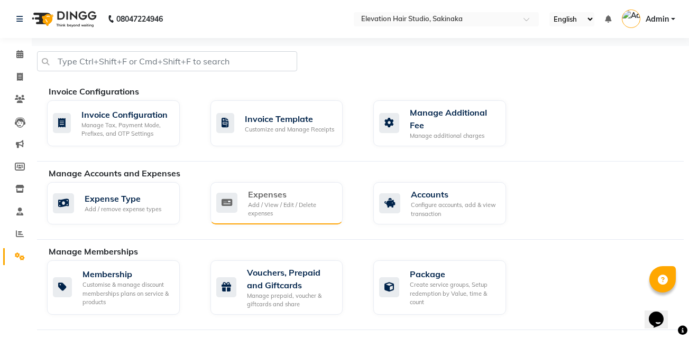
click at [293, 192] on div "Expenses" at bounding box center [291, 194] width 87 height 13
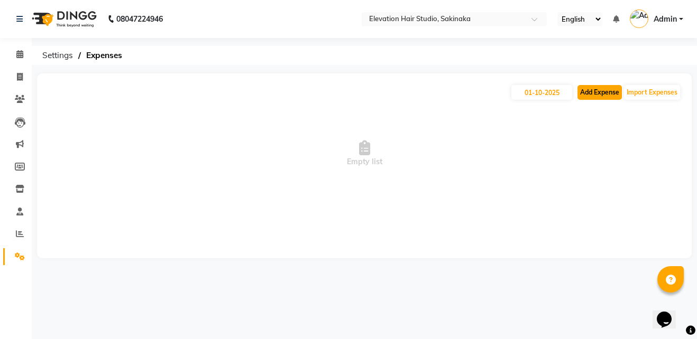
click at [593, 98] on button "Add Expense" at bounding box center [599, 92] width 44 height 15
select select "1"
select select "3831"
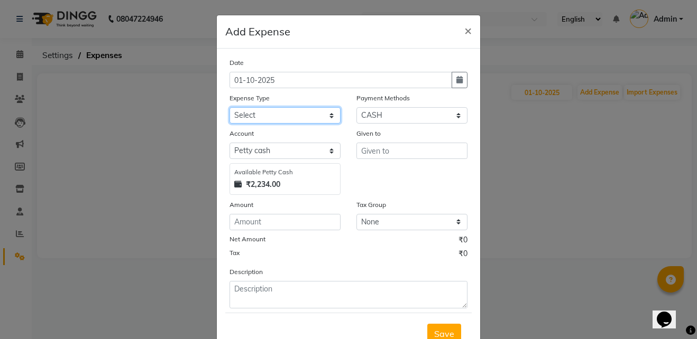
click at [282, 122] on select "Select AC Adrak Advance Salary agarbatti anees Appron asmoul advance salary Ban…" at bounding box center [284, 115] width 111 height 16
select select "9370"
click at [229, 107] on select "Select AC Adrak Advance Salary agarbatti anees Appron asmoul advance salary Ban…" at bounding box center [284, 115] width 111 height 16
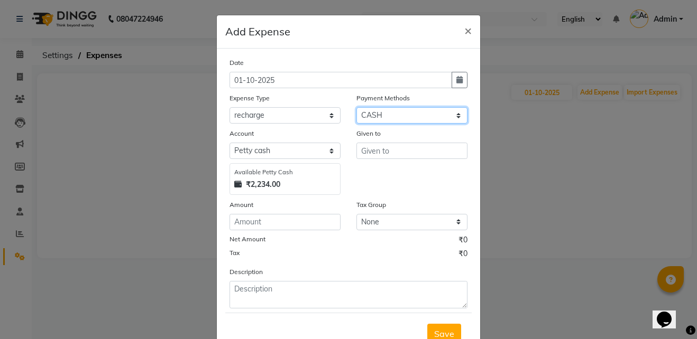
click at [400, 113] on select "Select CASH CARD GPay PhonePe Loan Cheque Package Visa Card BharatPay PayTM Wal…" at bounding box center [411, 115] width 111 height 16
select select "5"
click at [356, 107] on select "Select CASH CARD GPay PhonePe Loan Cheque Package Visa Card BharatPay PayTM Wal…" at bounding box center [411, 115] width 111 height 16
select select "3832"
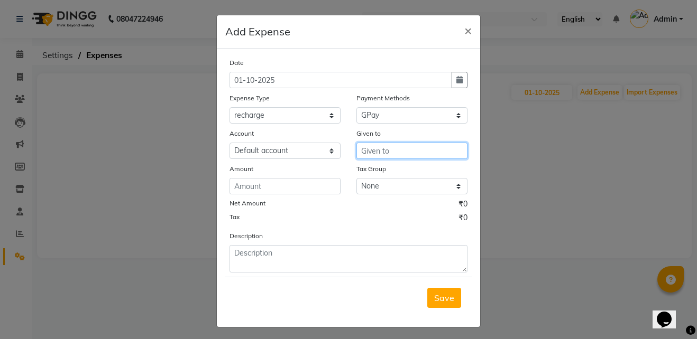
click at [400, 151] on input "text" at bounding box center [411, 151] width 111 height 16
type input "vodafone sakinaka"
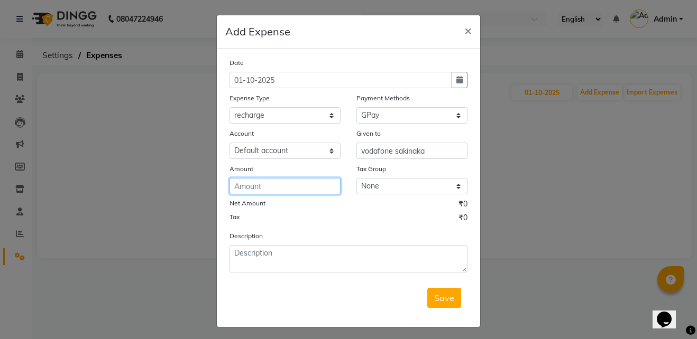
click at [296, 185] on input "number" at bounding box center [284, 186] width 111 height 16
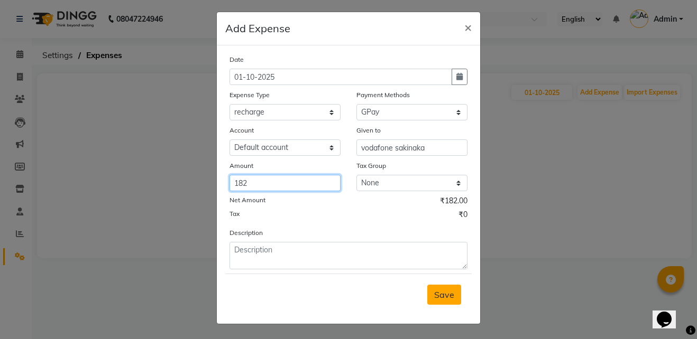
type input "182"
click at [450, 286] on button "Save" at bounding box center [444, 295] width 34 height 20
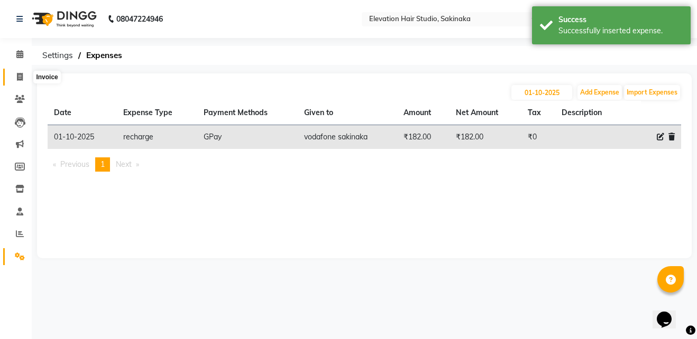
click at [24, 81] on span at bounding box center [20, 77] width 19 height 12
select select "service"
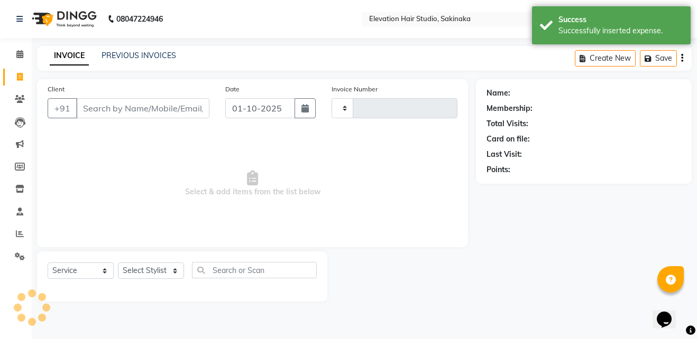
type input "1922"
select select "4949"
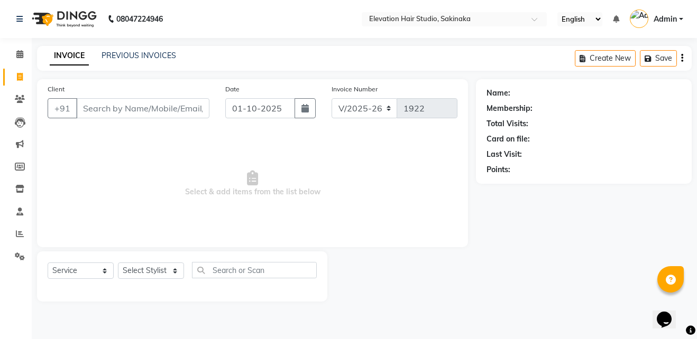
drag, startPoint x: 254, startPoint y: 193, endPoint x: 537, endPoint y: 273, distance: 293.6
click at [537, 273] on div "Client +91 Date 01-10-2025 Invoice Number V/2025 V/2025-26 1922 Select & add it…" at bounding box center [364, 190] width 670 height 223
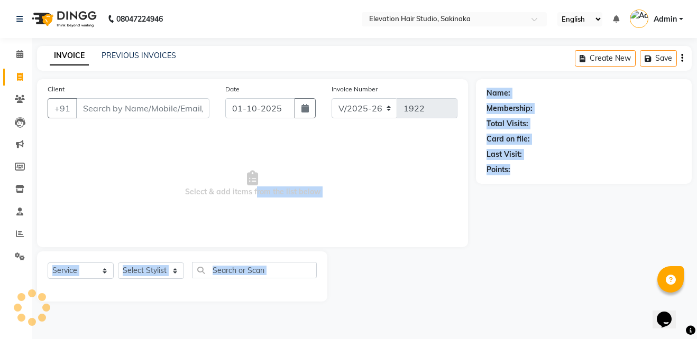
click at [405, 206] on span "Select & add items from the list below" at bounding box center [253, 184] width 410 height 106
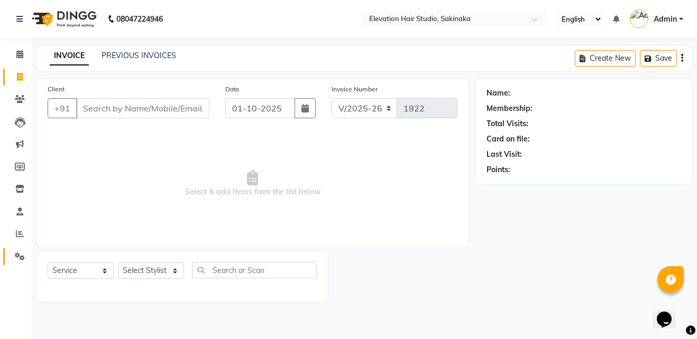
click at [24, 263] on link "Settings" at bounding box center [15, 257] width 25 height 17
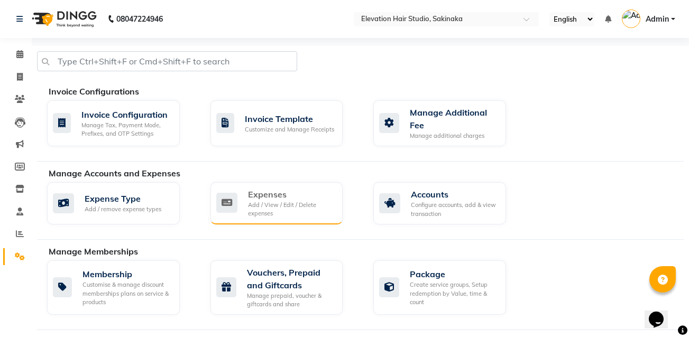
click at [290, 210] on div "Add / View / Edit / Delete expenses" at bounding box center [291, 209] width 87 height 17
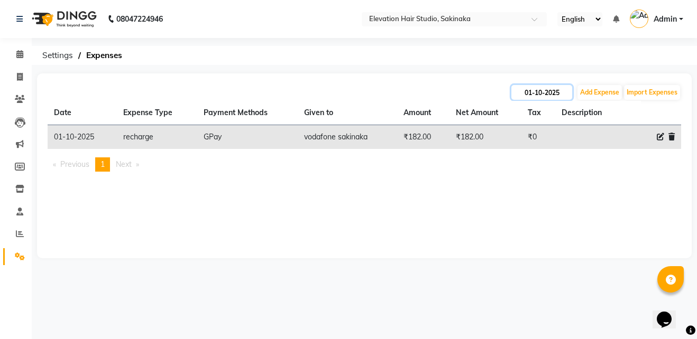
click at [532, 92] on input "01-10-2025" at bounding box center [541, 92] width 61 height 15
select select "10"
select select "2025"
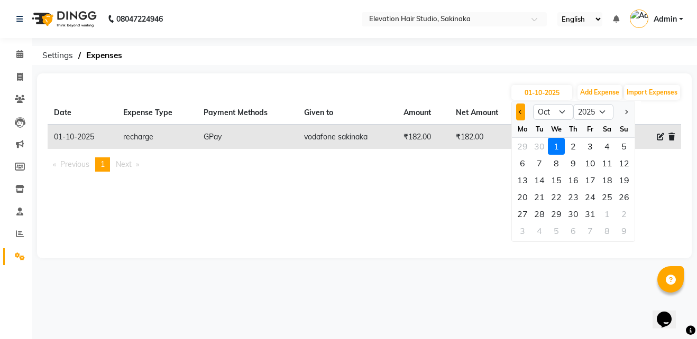
click at [525, 112] on button "Previous month" at bounding box center [520, 112] width 9 height 17
select select "9"
click at [543, 214] on div "30" at bounding box center [539, 214] width 17 height 17
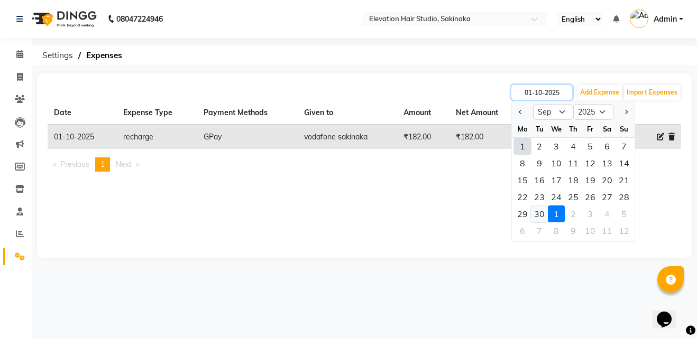
type input "30-09-2025"
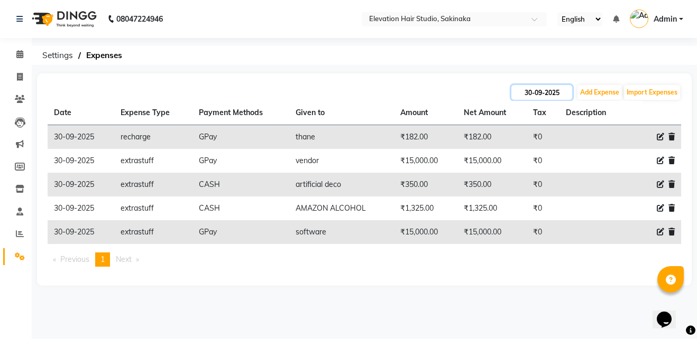
click at [521, 91] on input "30-09-2025" at bounding box center [541, 92] width 61 height 15
select select "9"
select select "2025"
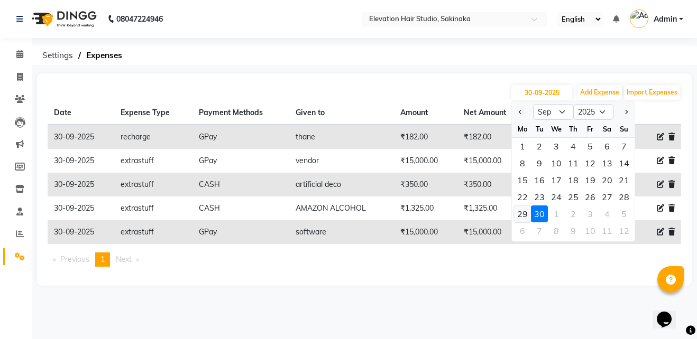
click at [529, 212] on div "29" at bounding box center [522, 214] width 17 height 17
type input "29-09-2025"
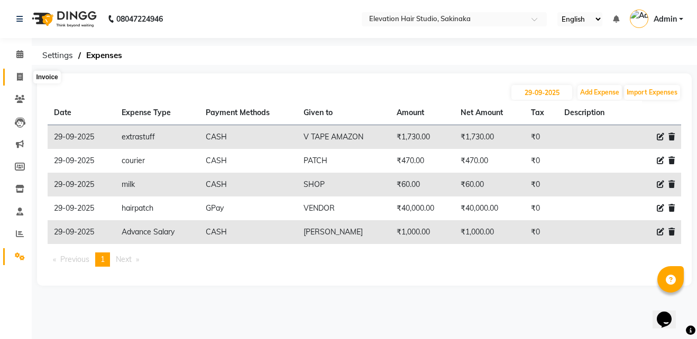
click at [22, 78] on icon at bounding box center [20, 77] width 6 height 8
select select "service"
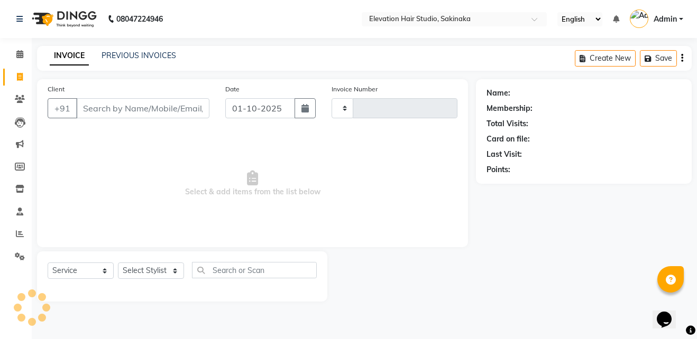
type input "1922"
select select "4949"
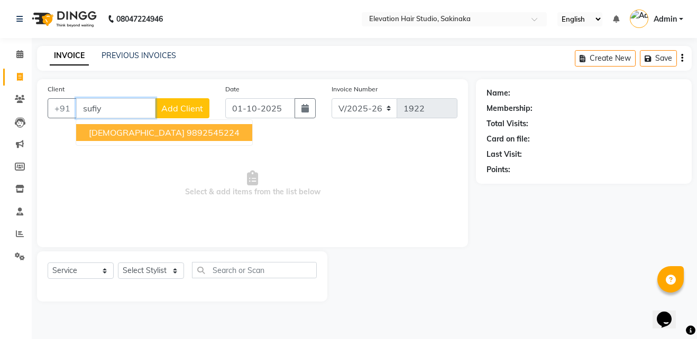
click at [187, 131] on ngb-highlight "9892545224" at bounding box center [213, 132] width 53 height 11
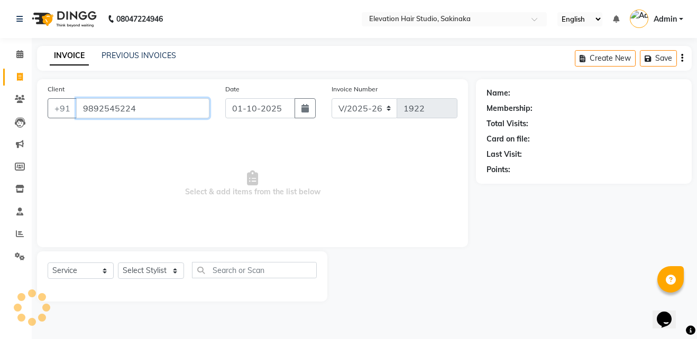
type input "9892545224"
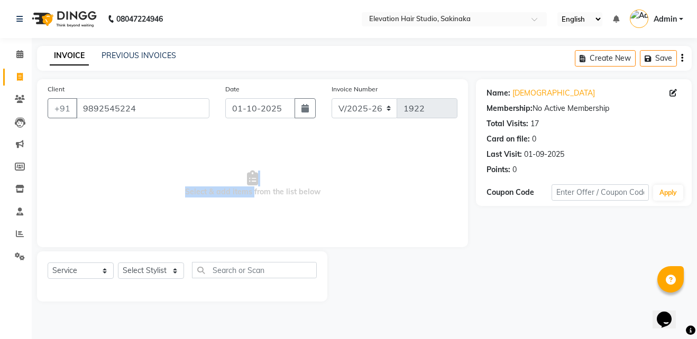
drag, startPoint x: 251, startPoint y: 194, endPoint x: 338, endPoint y: 185, distance: 87.7
click at [338, 185] on span "Select & add items from the list below" at bounding box center [253, 184] width 410 height 106
click at [337, 185] on span "Select & add items from the list below" at bounding box center [253, 184] width 410 height 106
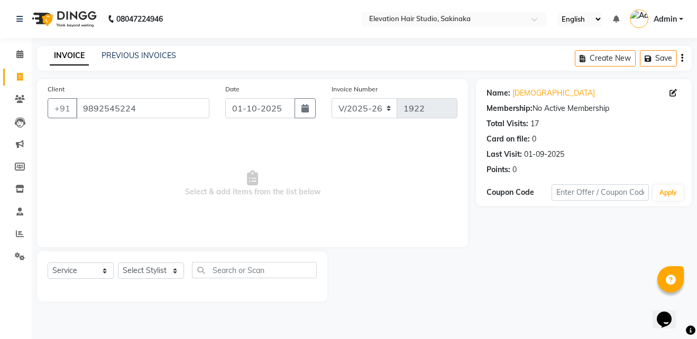
click at [337, 185] on span "Select & add items from the list below" at bounding box center [253, 184] width 410 height 106
drag, startPoint x: 254, startPoint y: 192, endPoint x: 323, endPoint y: 196, distance: 68.8
click at [323, 196] on span "Select & add items from the list below" at bounding box center [253, 184] width 410 height 106
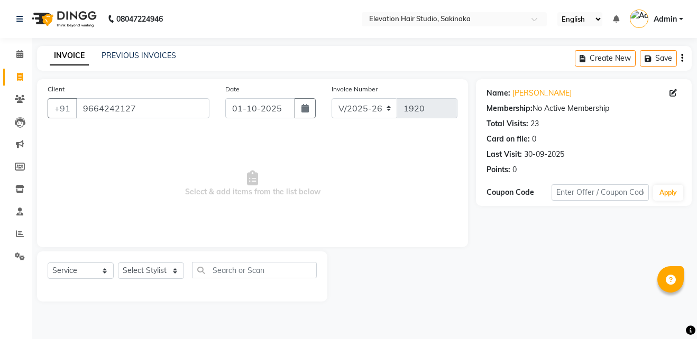
select select "4949"
select select "service"
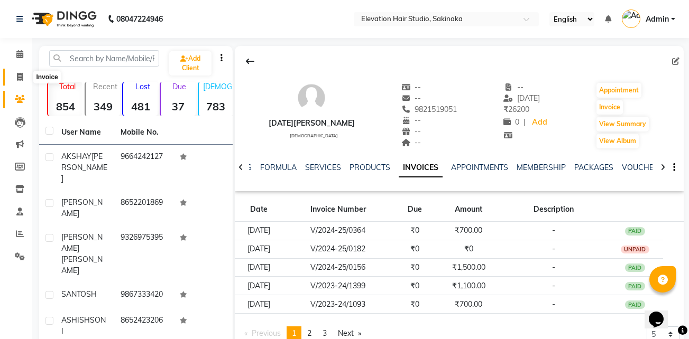
click at [20, 80] on icon at bounding box center [20, 77] width 6 height 8
select select "service"
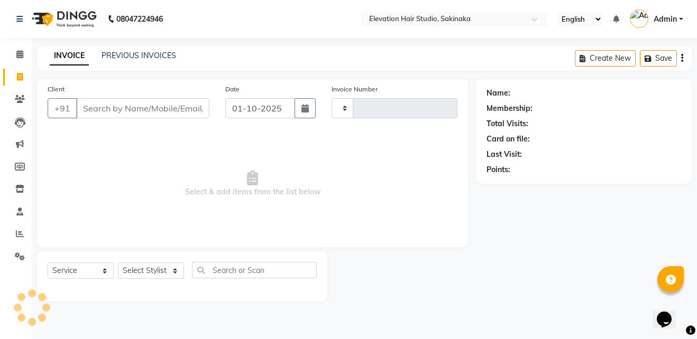
type input "1920"
select select "4949"
click at [121, 112] on input "Client" at bounding box center [142, 108] width 133 height 20
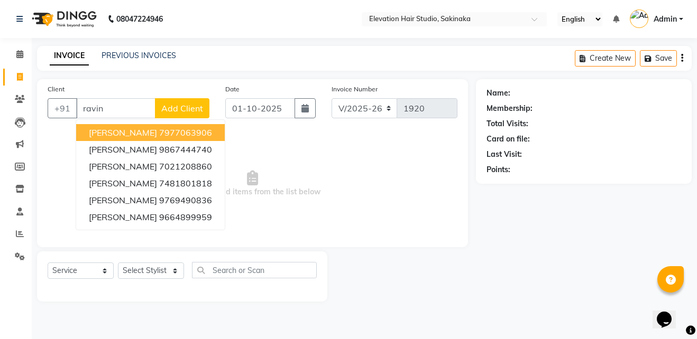
click at [137, 132] on span "[PERSON_NAME]" at bounding box center [123, 132] width 68 height 11
type input "7977063906"
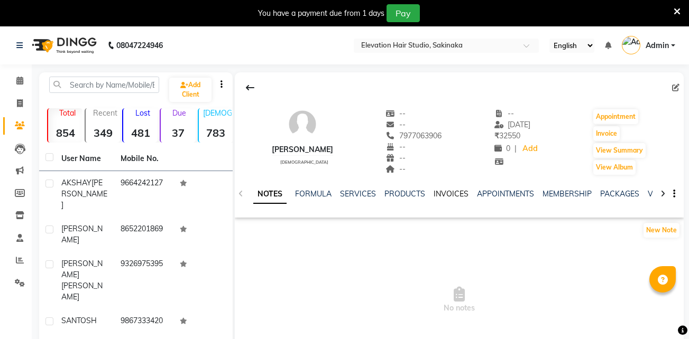
click at [449, 192] on link "INVOICES" at bounding box center [451, 194] width 35 height 10
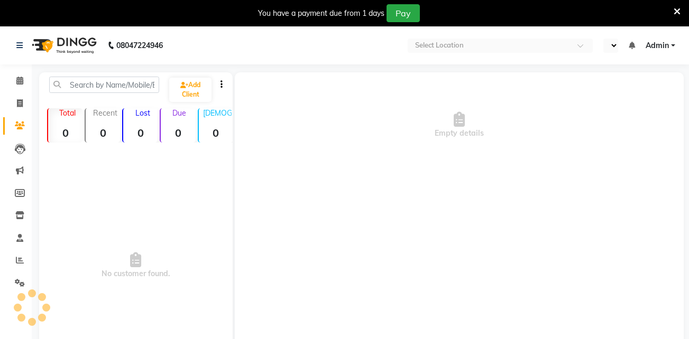
select select "en"
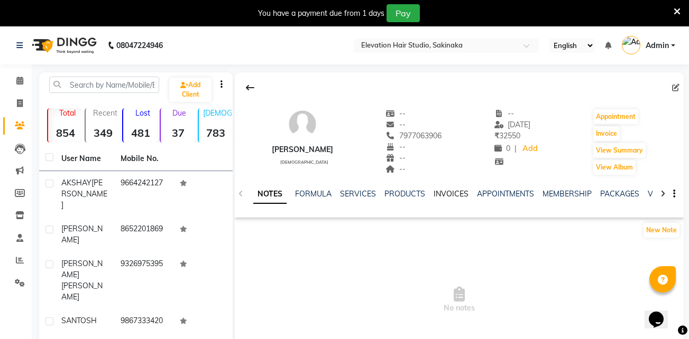
click at [447, 192] on link "INVOICES" at bounding box center [451, 194] width 35 height 10
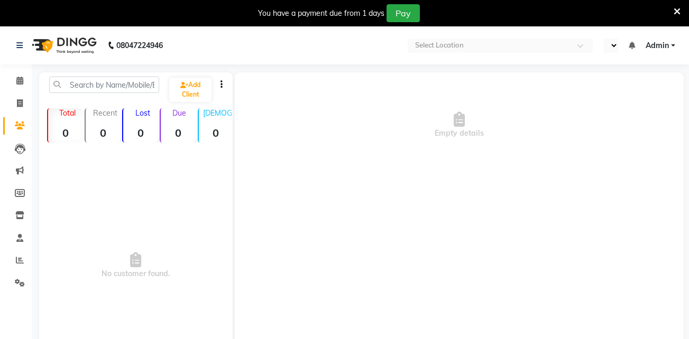
select select "en"
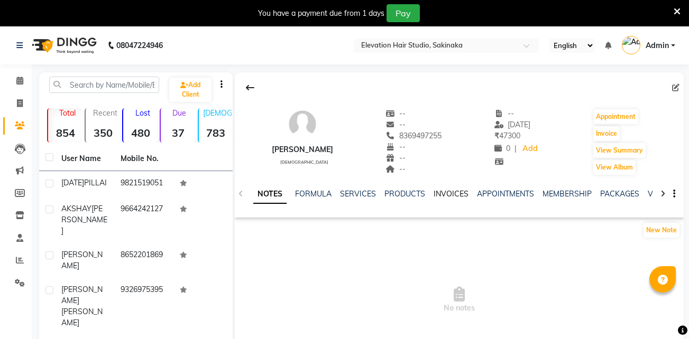
click at [454, 194] on link "INVOICES" at bounding box center [451, 194] width 35 height 10
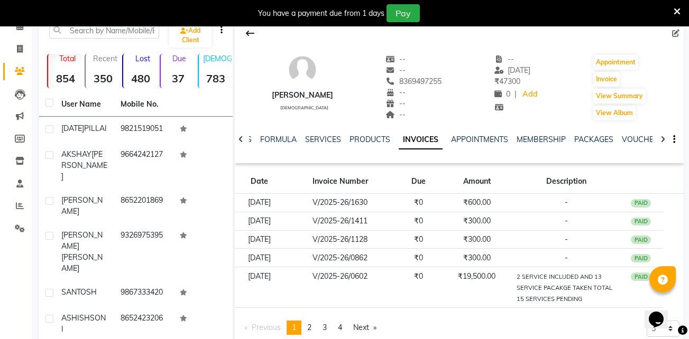
scroll to position [32, 0]
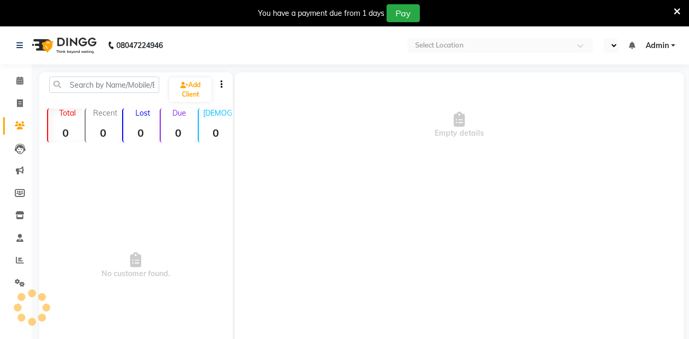
select select "en"
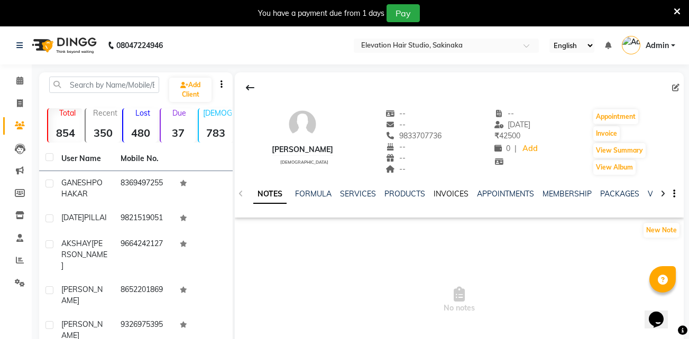
click at [456, 191] on link "INVOICES" at bounding box center [451, 194] width 35 height 10
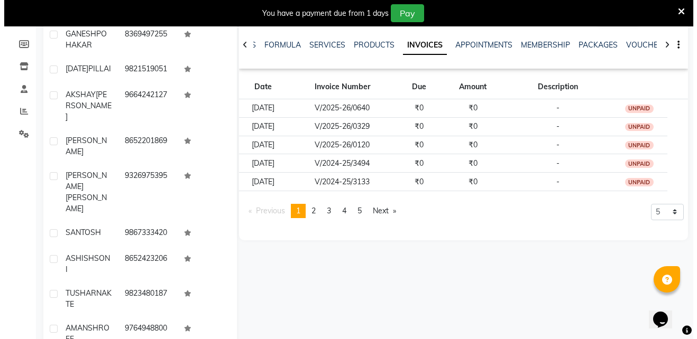
scroll to position [150, 0]
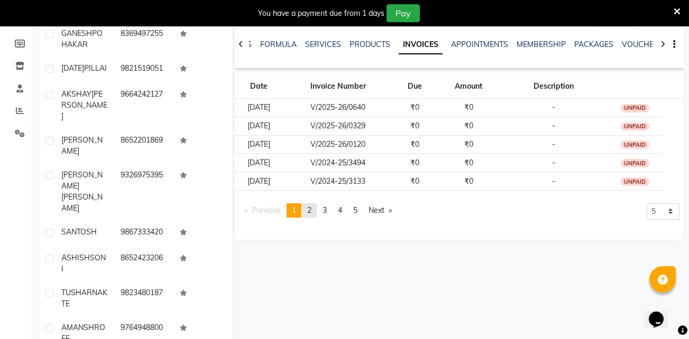
click at [310, 215] on link "page 2" at bounding box center [309, 211] width 15 height 14
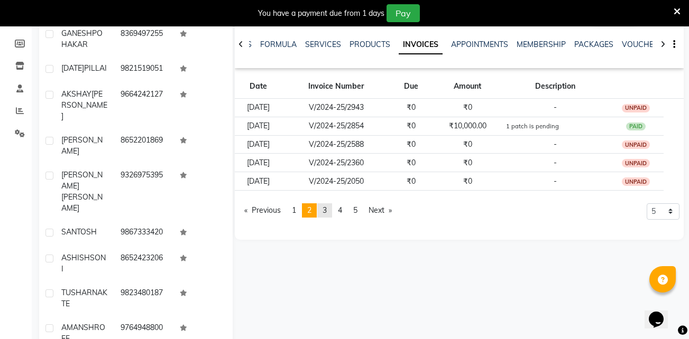
click at [324, 212] on link "page 3" at bounding box center [324, 211] width 15 height 14
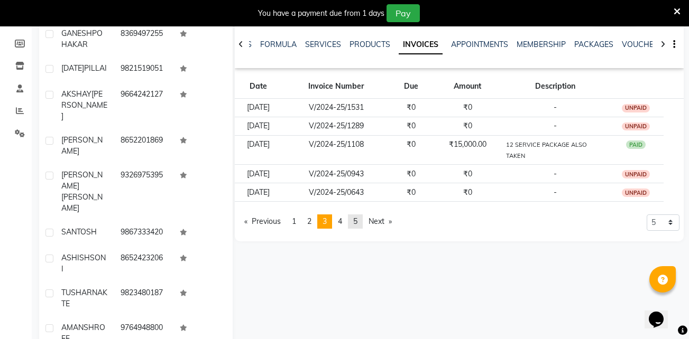
click at [357, 217] on span "5" at bounding box center [355, 222] width 4 height 10
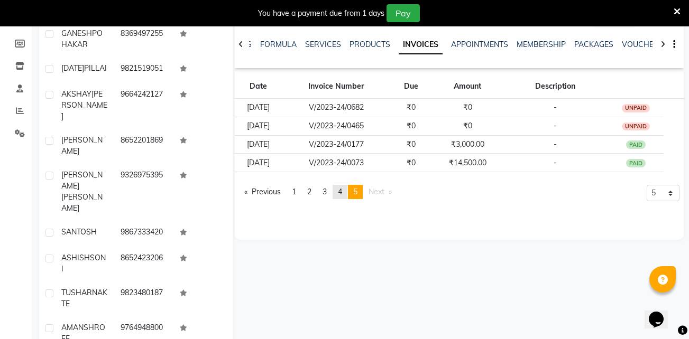
click at [346, 192] on link "page 4" at bounding box center [340, 192] width 15 height 14
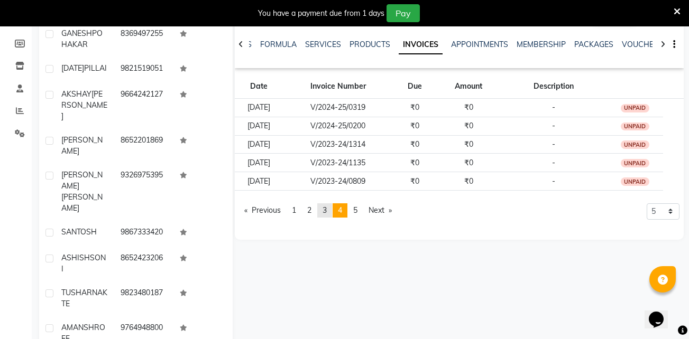
click at [321, 206] on link "page 3" at bounding box center [324, 211] width 15 height 14
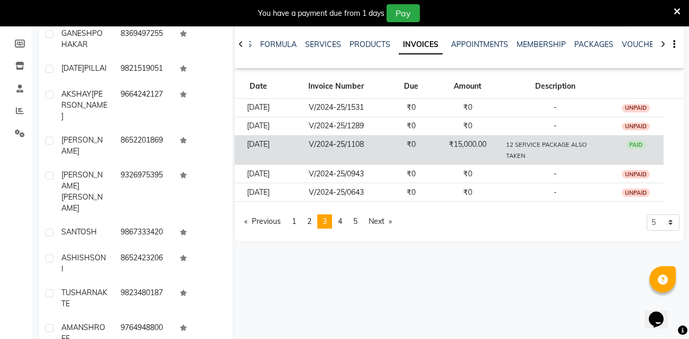
click at [562, 145] on small "12 SERVICE PACKAGE ALSO TAKEN" at bounding box center [546, 150] width 81 height 19
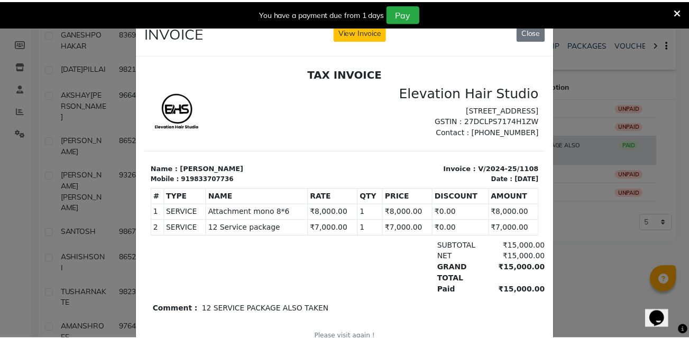
scroll to position [0, 0]
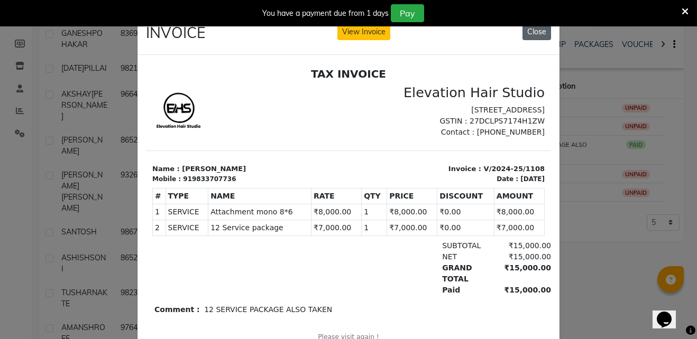
click at [540, 31] on button "Close" at bounding box center [536, 32] width 29 height 16
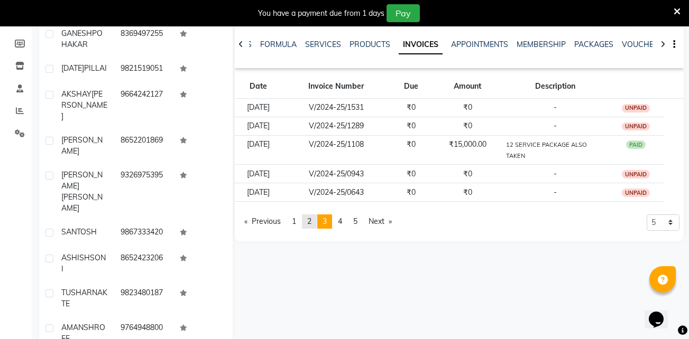
click at [311, 218] on span "2" at bounding box center [309, 222] width 4 height 10
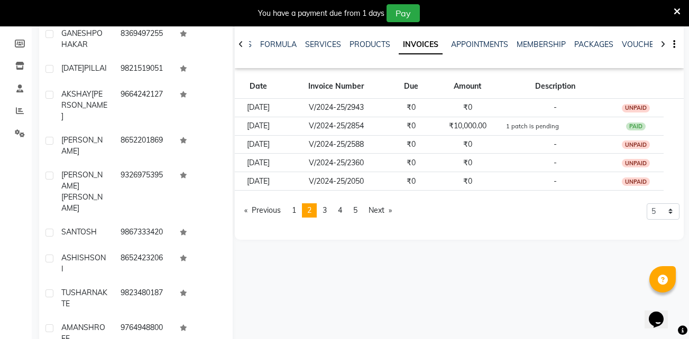
click at [675, 8] on icon at bounding box center [677, 12] width 7 height 10
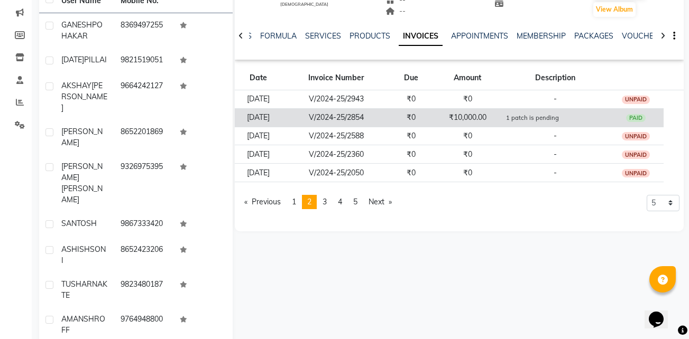
scroll to position [128, 0]
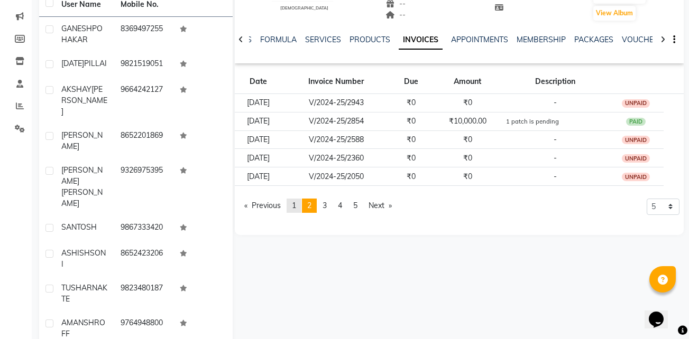
click at [301, 200] on link "page 1" at bounding box center [294, 206] width 15 height 14
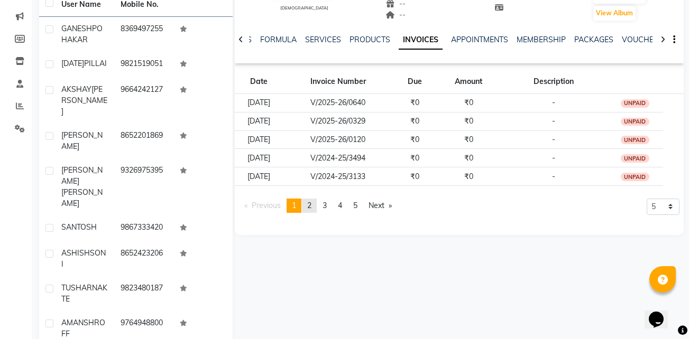
click at [308, 206] on link "page 2" at bounding box center [309, 206] width 15 height 14
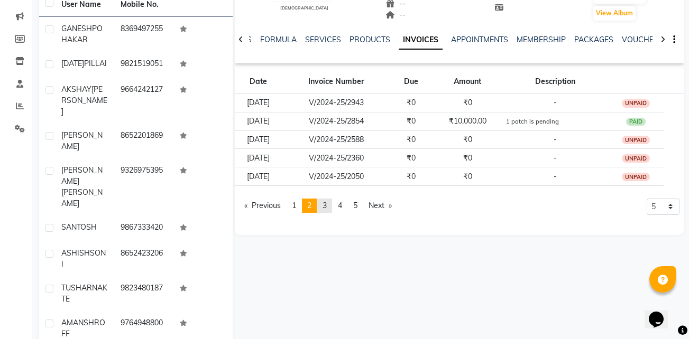
click at [325, 206] on span "3" at bounding box center [325, 206] width 4 height 10
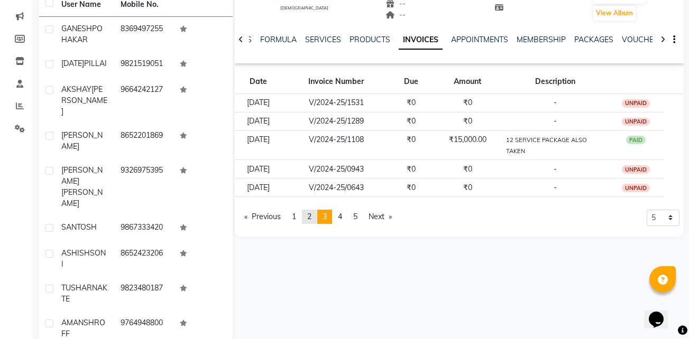
click at [311, 216] on span "2" at bounding box center [309, 217] width 4 height 10
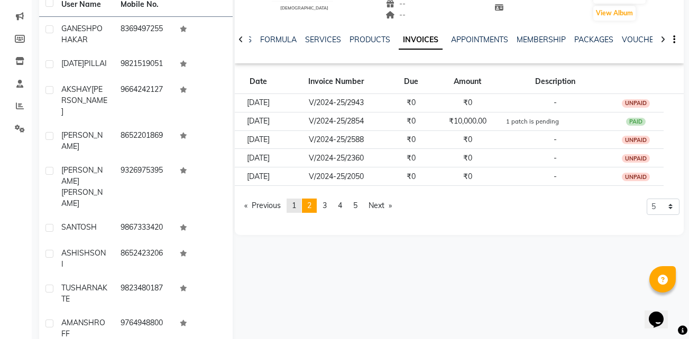
click at [291, 206] on link "page 1" at bounding box center [294, 206] width 15 height 14
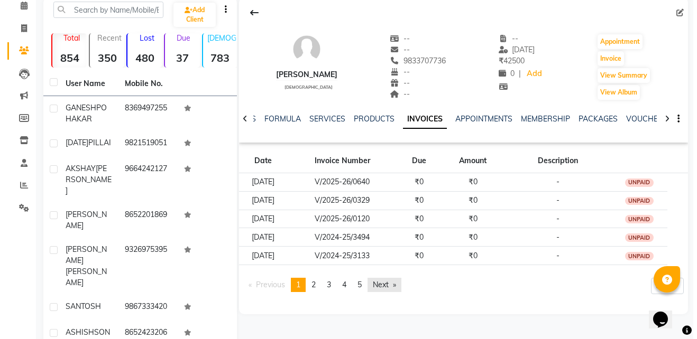
scroll to position [47, 0]
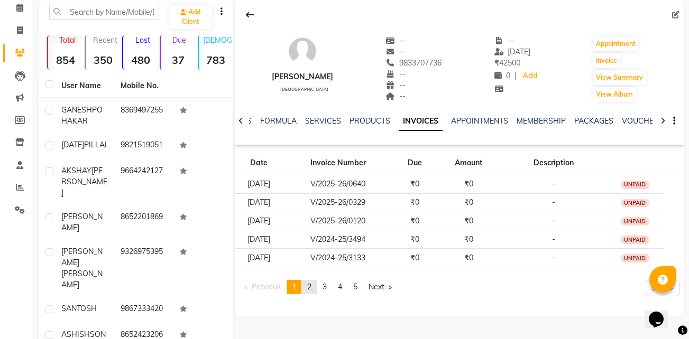
click at [309, 283] on span "2" at bounding box center [309, 287] width 4 height 10
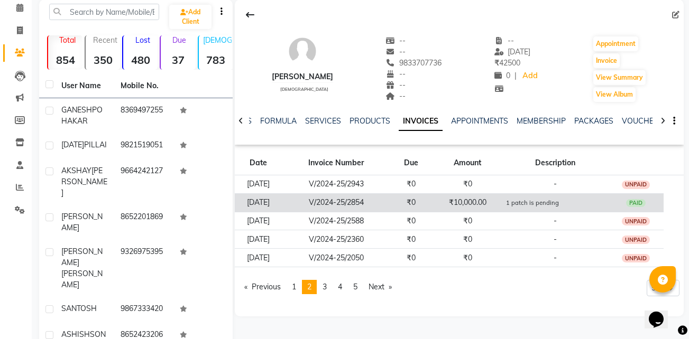
click at [483, 196] on td "₹10,000.00" at bounding box center [468, 203] width 70 height 19
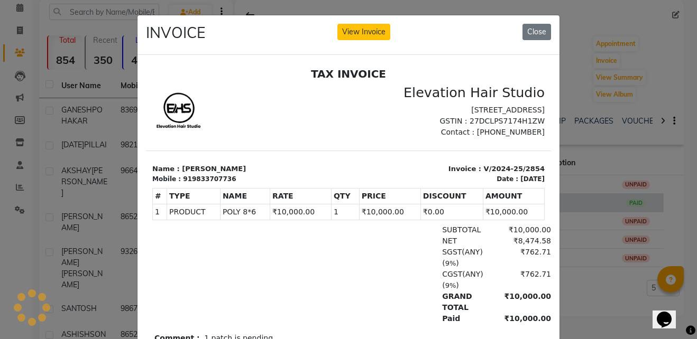
scroll to position [0, 0]
click at [537, 25] on button "Close" at bounding box center [536, 32] width 29 height 16
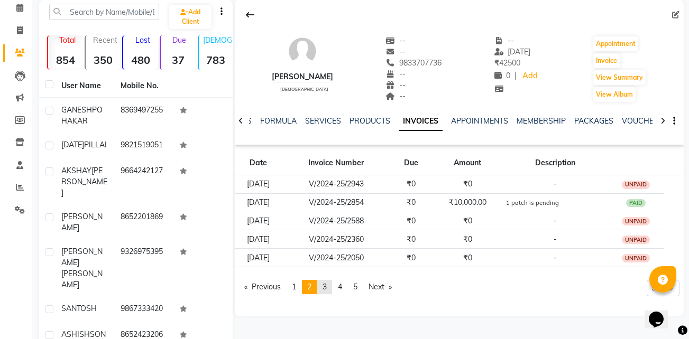
click at [327, 283] on span "3" at bounding box center [325, 287] width 4 height 10
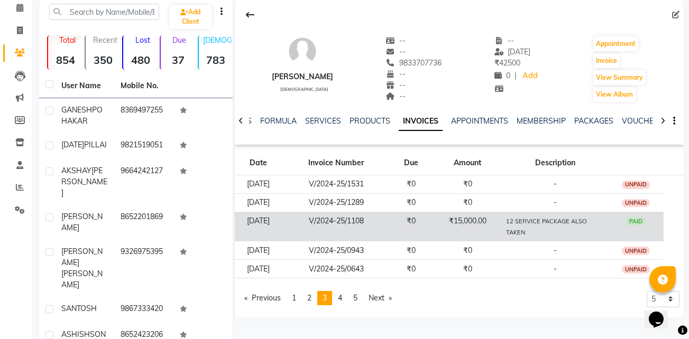
click at [463, 221] on td "₹15,000.00" at bounding box center [468, 227] width 70 height 30
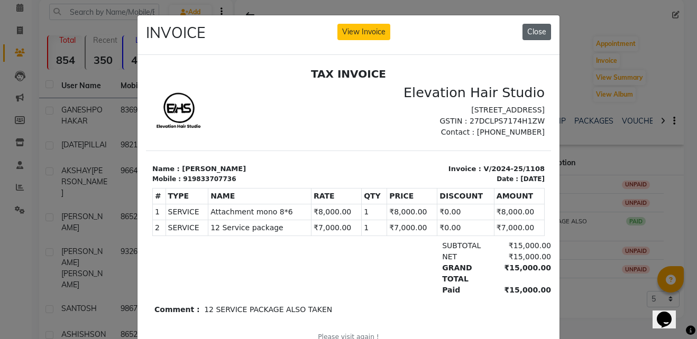
click at [536, 31] on button "Close" at bounding box center [536, 32] width 29 height 16
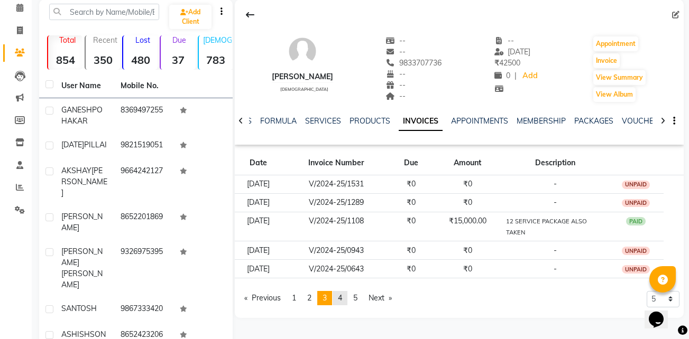
click at [340, 299] on link "page 4" at bounding box center [340, 298] width 15 height 14
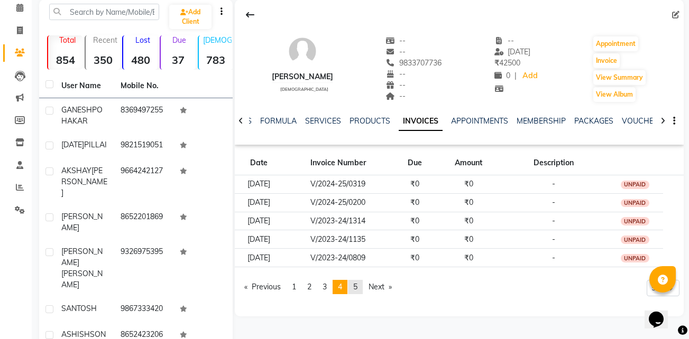
click at [361, 281] on link "page 5" at bounding box center [355, 287] width 15 height 14
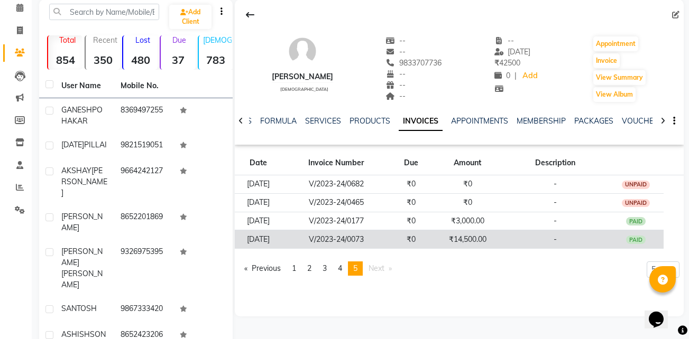
click at [458, 241] on td "₹14,500.00" at bounding box center [468, 240] width 70 height 19
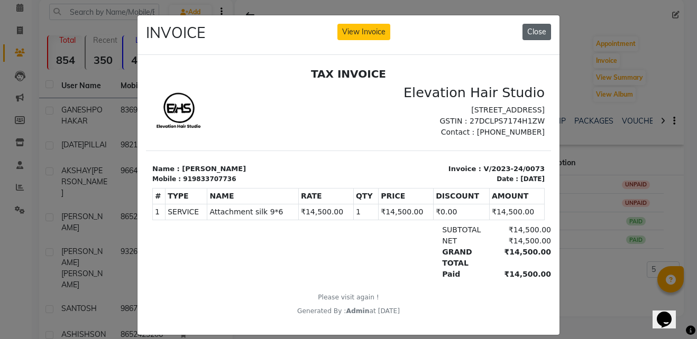
click at [530, 36] on button "Close" at bounding box center [536, 32] width 29 height 16
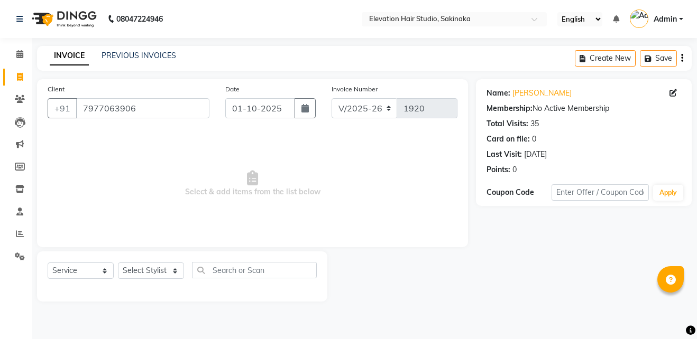
select select "4949"
select select "service"
click at [537, 94] on link "[PERSON_NAME]" at bounding box center [541, 93] width 59 height 11
click at [154, 270] on select "Select Stylist Admin (EHS Thane) ANEES [PERSON_NAME] PRIYA [PERSON_NAME] [PERSO…" at bounding box center [151, 271] width 66 height 16
select select "77524"
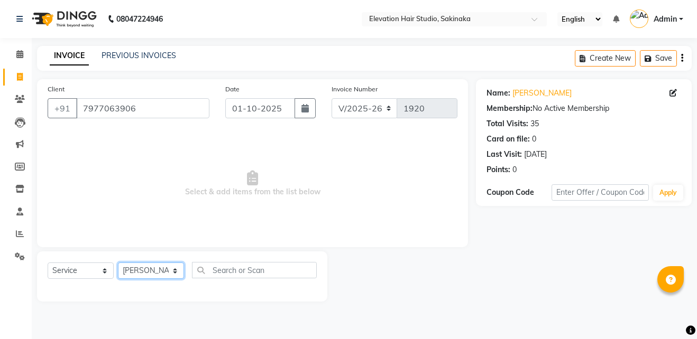
click at [118, 263] on select "Select Stylist Admin (EHS Thane) ANEES [PERSON_NAME] PRIYA [PERSON_NAME] [PERSO…" at bounding box center [151, 271] width 66 height 16
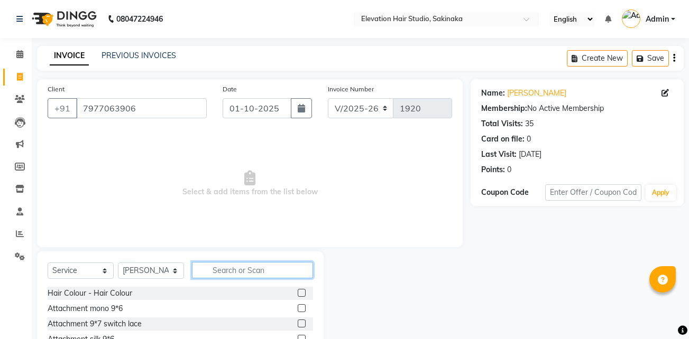
click at [224, 267] on input "text" at bounding box center [252, 270] width 121 height 16
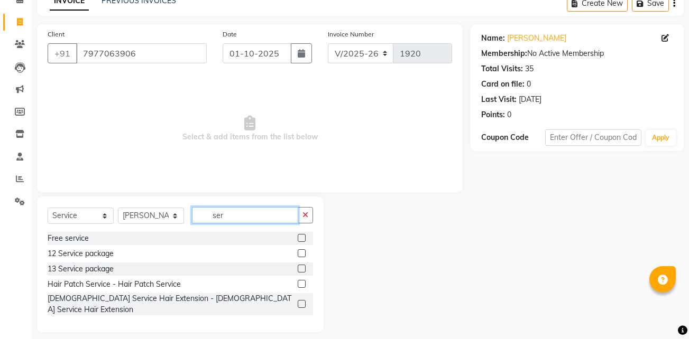
type input "ser"
click at [299, 285] on label at bounding box center [302, 284] width 8 height 8
click at [299, 285] on input "checkbox" at bounding box center [301, 284] width 7 height 7
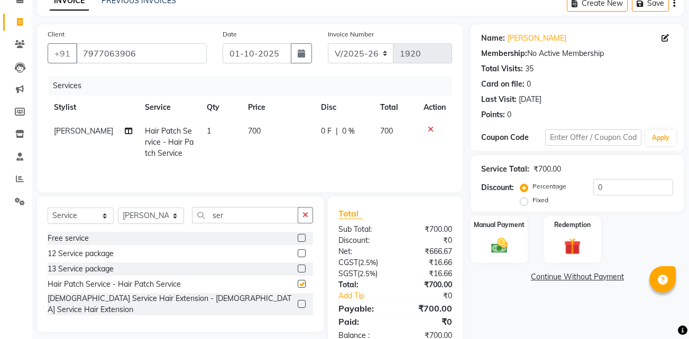
checkbox input "false"
click at [126, 220] on select "Select Stylist Admin (EHS Thane) ANEES [PERSON_NAME] PRIYA [PERSON_NAME] [PERSO…" at bounding box center [151, 216] width 66 height 16
select select "30865"
click at [118, 208] on select "Select Stylist Admin (EHS Thane) ANEES [PERSON_NAME] PRIYA [PERSON_NAME] [PERSO…" at bounding box center [151, 216] width 66 height 16
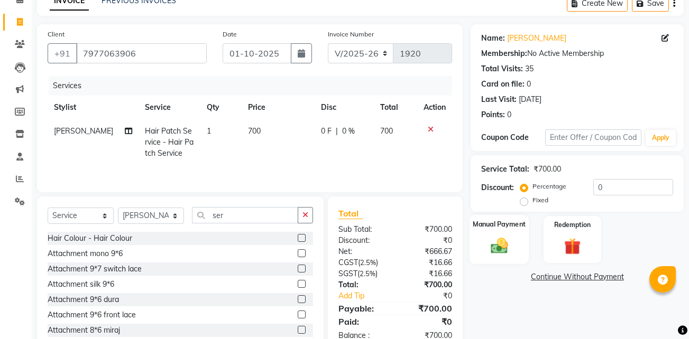
click at [496, 249] on img at bounding box center [499, 246] width 28 height 20
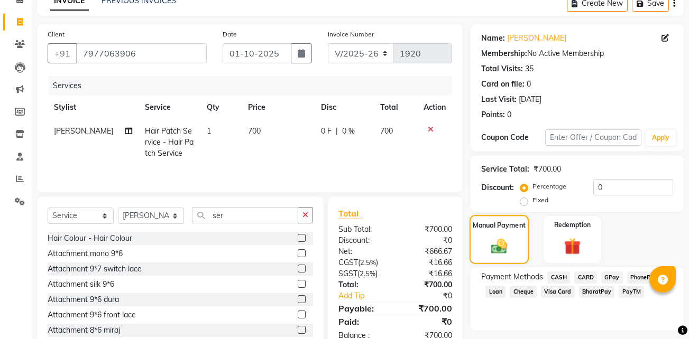
scroll to position [84, 0]
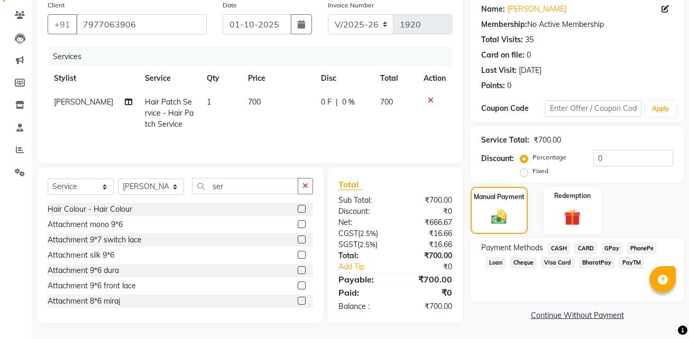
click at [613, 249] on span "GPay" at bounding box center [612, 249] width 22 height 12
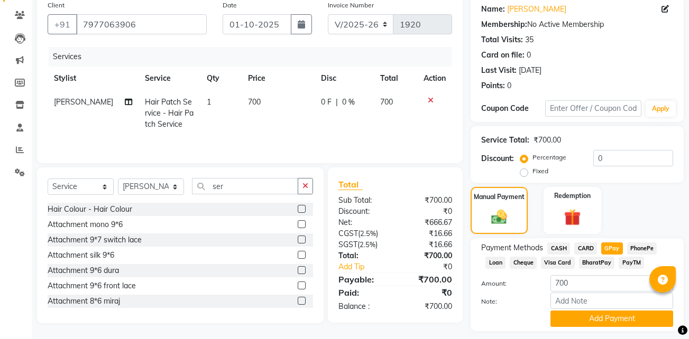
click at [565, 247] on span "CASH" at bounding box center [558, 249] width 23 height 12
click at [589, 320] on button "Add Payment" at bounding box center [611, 319] width 123 height 16
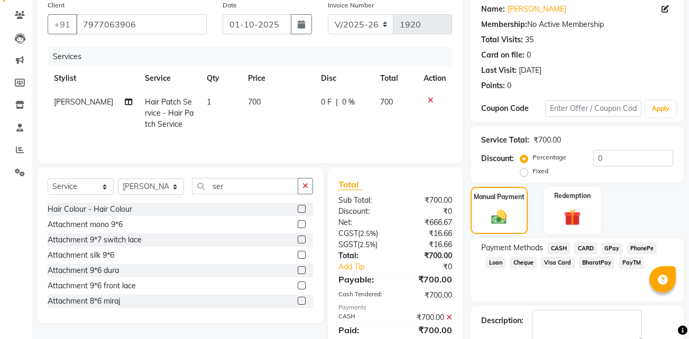
scroll to position [144, 0]
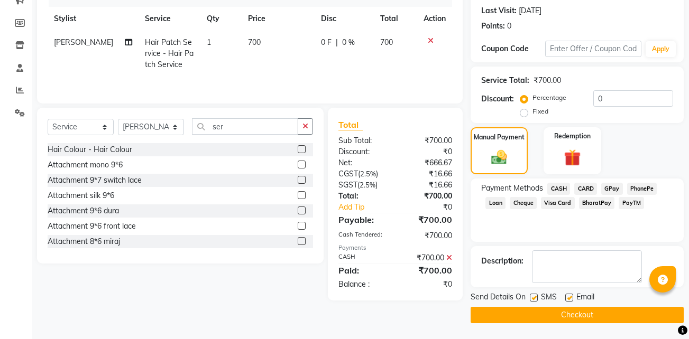
click at [568, 299] on label at bounding box center [569, 298] width 8 height 8
click at [568, 299] on input "checkbox" at bounding box center [568, 298] width 7 height 7
checkbox input "false"
click at [537, 301] on label at bounding box center [534, 298] width 8 height 8
click at [537, 301] on input "checkbox" at bounding box center [533, 298] width 7 height 7
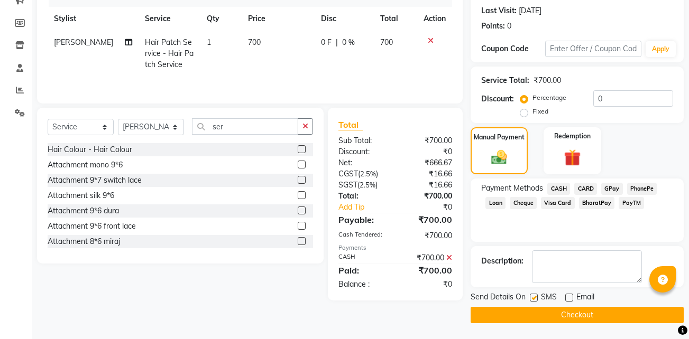
checkbox input "false"
click at [538, 310] on button "Checkout" at bounding box center [577, 315] width 213 height 16
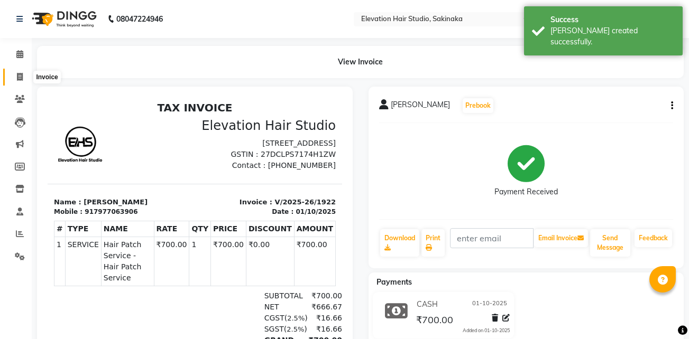
click at [24, 71] on span at bounding box center [20, 77] width 19 height 12
select select "service"
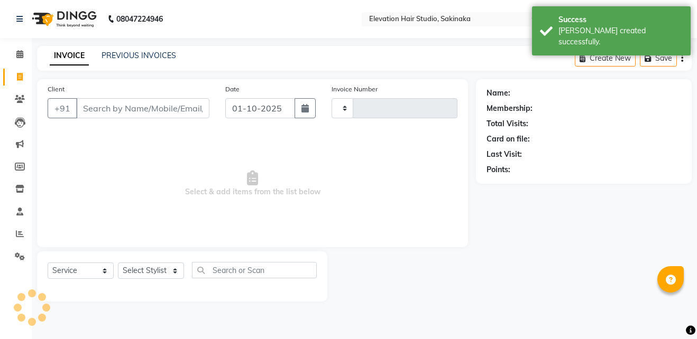
type input "1923"
select select "4949"
click at [111, 57] on link "PREVIOUS INVOICES" at bounding box center [139, 56] width 75 height 10
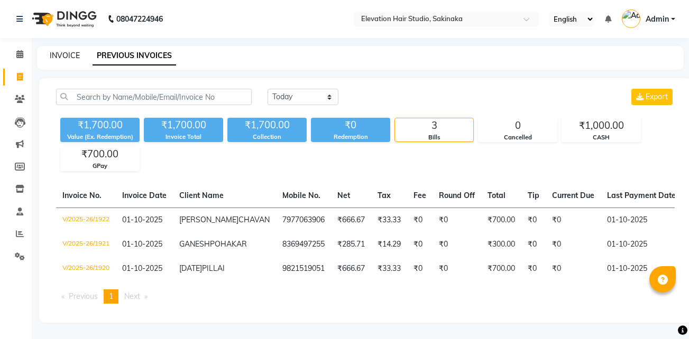
click at [62, 58] on link "INVOICE" at bounding box center [65, 56] width 30 height 10
select select "service"
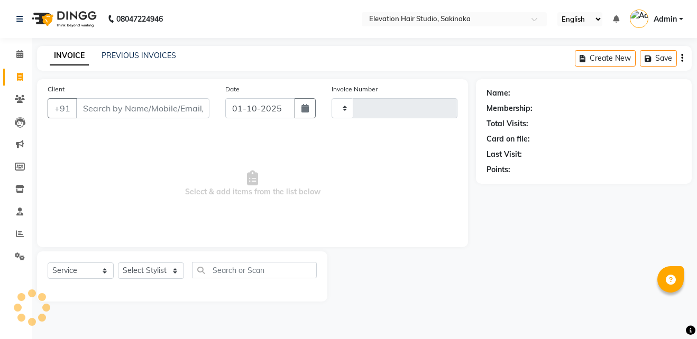
type input "1923"
select select "4949"
type input "s"
type input "p"
type input "7400152270"
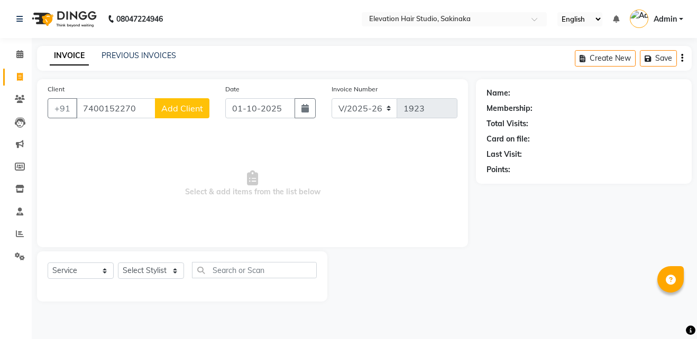
click at [136, 108] on input "7400152270" at bounding box center [115, 108] width 79 height 20
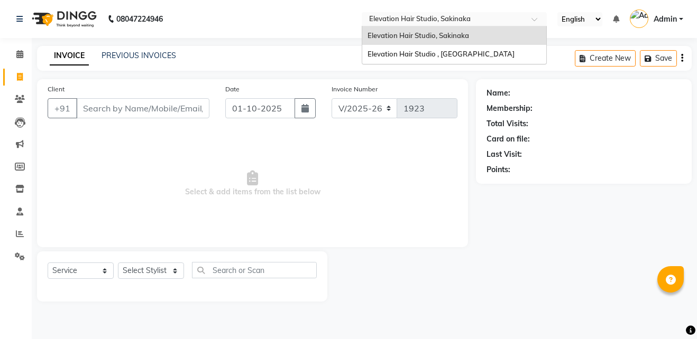
click at [408, 17] on input "text" at bounding box center [443, 20] width 153 height 11
click at [404, 50] on span "Elevation Hair Studio , Thane West" at bounding box center [440, 54] width 147 height 8
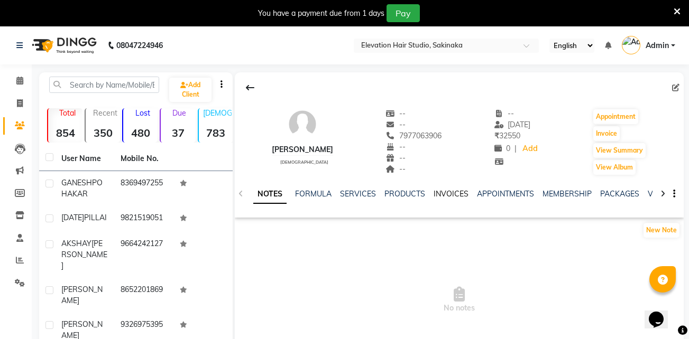
click at [449, 195] on link "INVOICES" at bounding box center [451, 194] width 35 height 10
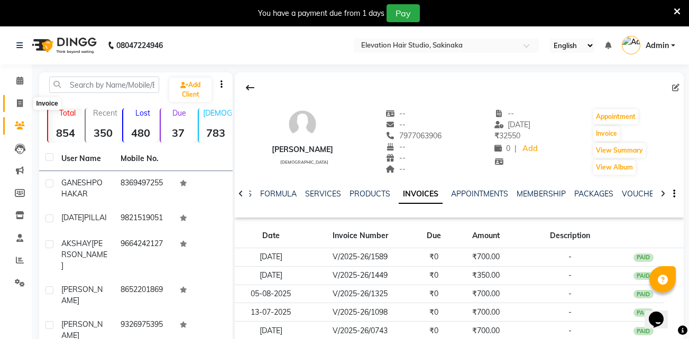
click at [22, 104] on icon at bounding box center [20, 103] width 6 height 8
select select "service"
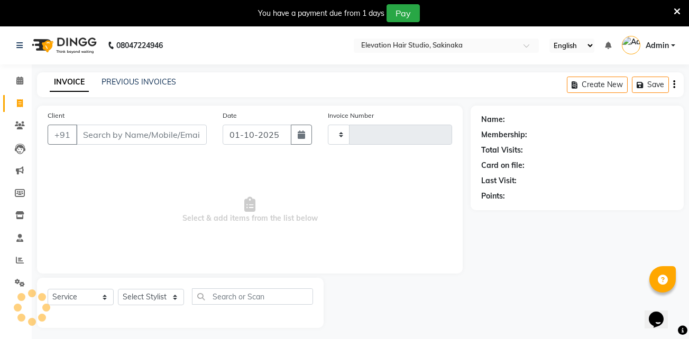
scroll to position [26, 0]
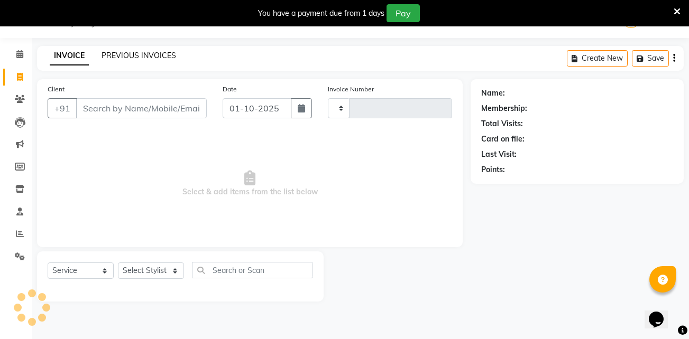
type input "1922"
select select "4949"
click at [128, 53] on link "PREVIOUS INVOICES" at bounding box center [139, 56] width 75 height 10
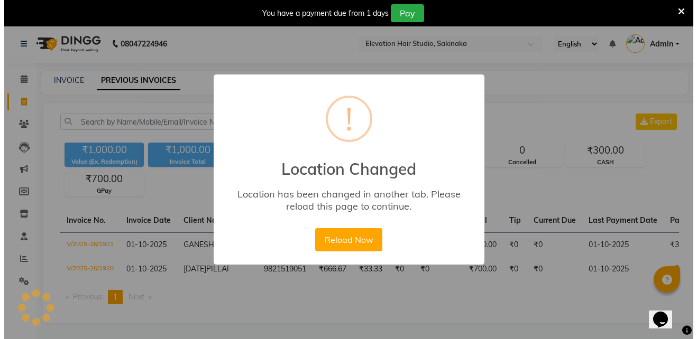
scroll to position [20, 0]
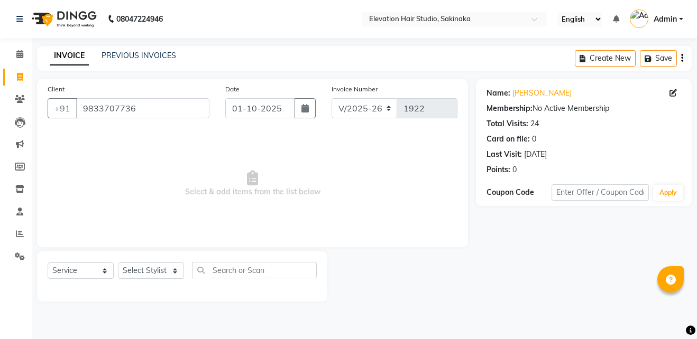
select select "4949"
select select "service"
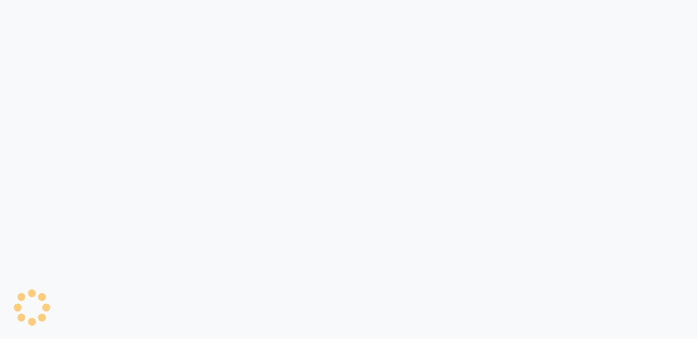
select select "service"
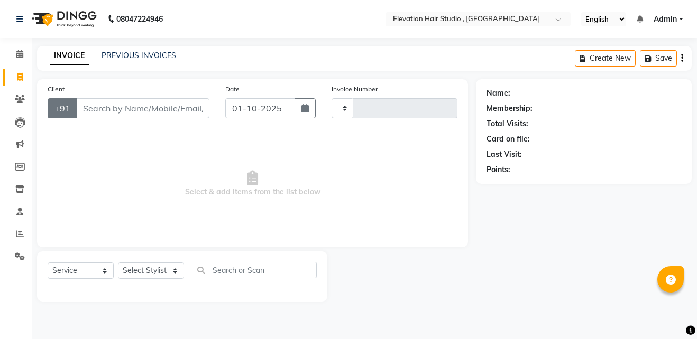
select select "en"
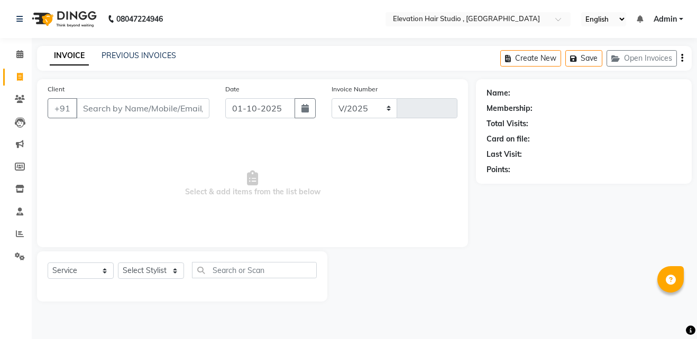
select select "6886"
type input "1012"
click at [91, 109] on input "Client" at bounding box center [142, 108] width 133 height 20
type input "surv"
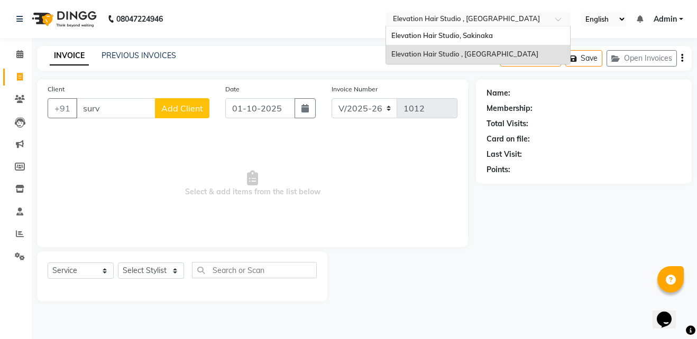
click at [412, 12] on div "Select Location × Elevation Hair Studio , Thane West" at bounding box center [477, 19] width 185 height 14
click at [412, 30] on div "Elevation Hair Studio, Sakinaka" at bounding box center [478, 35] width 184 height 19
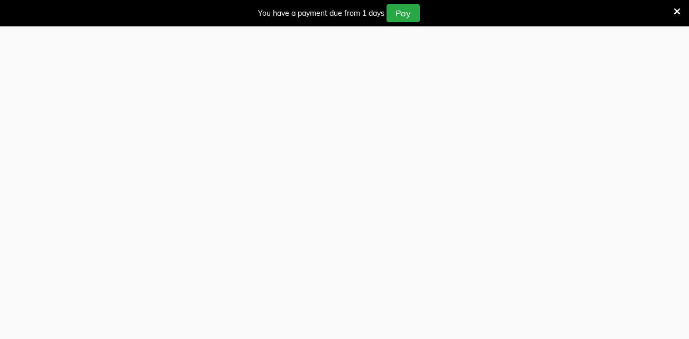
select select "service"
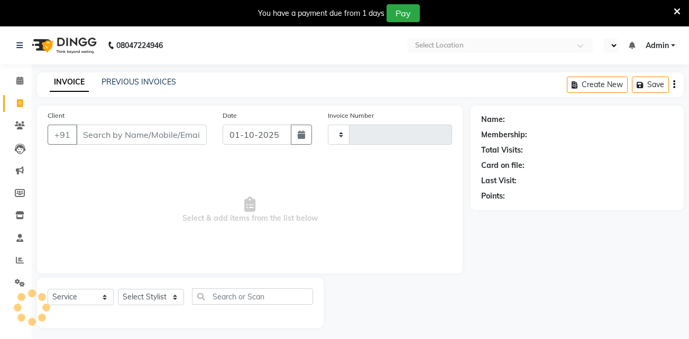
type input "1923"
select select "en"
select select "4949"
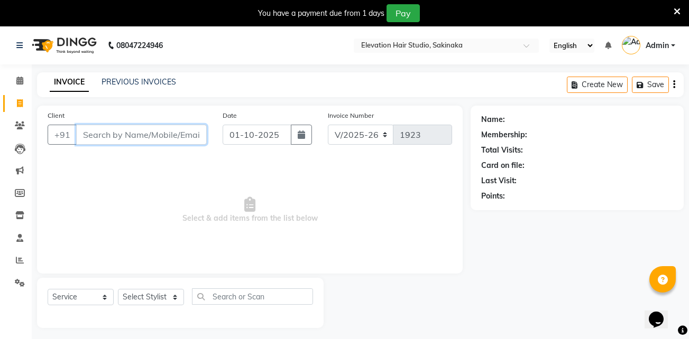
click at [101, 137] on input "Client" at bounding box center [141, 135] width 131 height 20
type input "700152270"
click at [145, 127] on input "700152270" at bounding box center [114, 135] width 77 height 20
paste input "text"
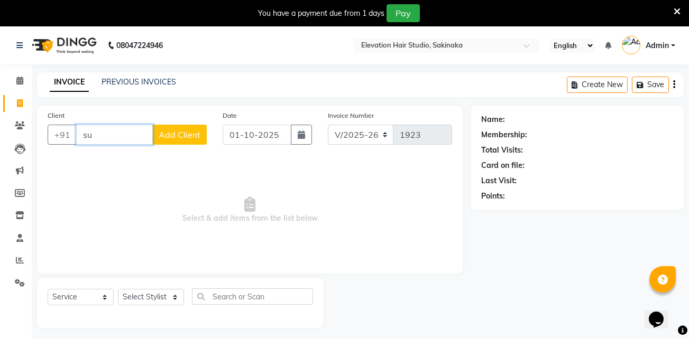
type input "s"
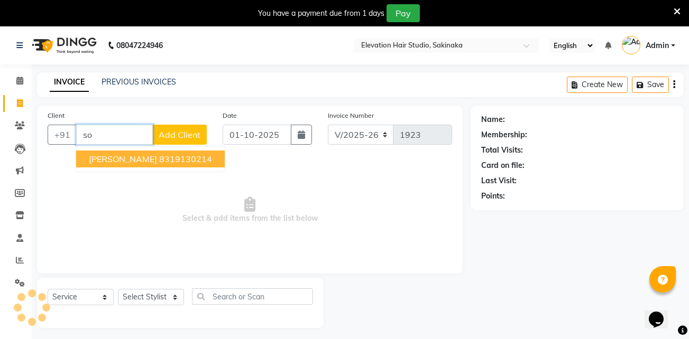
type input "s"
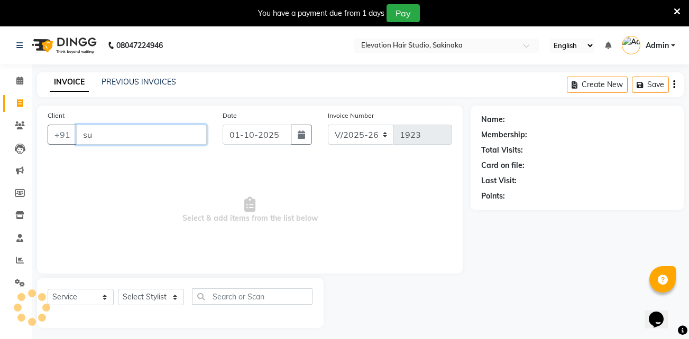
type input "s"
type input "p"
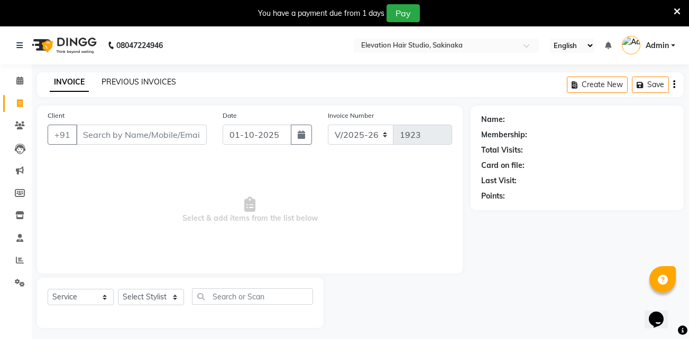
click at [158, 79] on link "PREVIOUS INVOICES" at bounding box center [139, 82] width 75 height 10
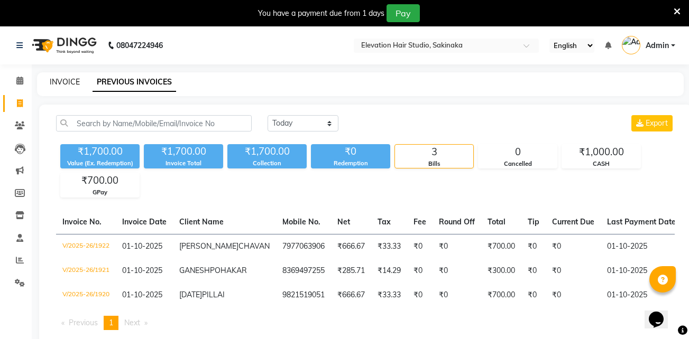
click at [70, 82] on link "INVOICE" at bounding box center [65, 82] width 30 height 10
select select "service"
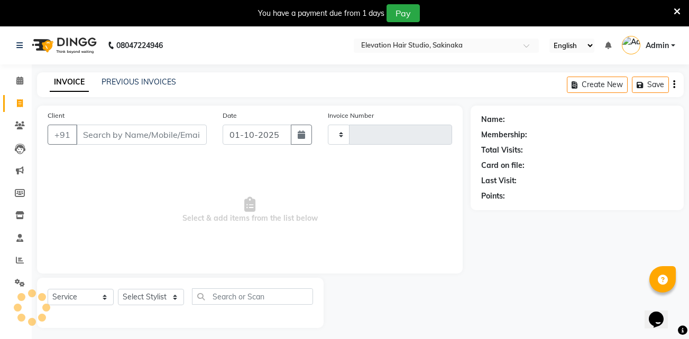
scroll to position [26, 0]
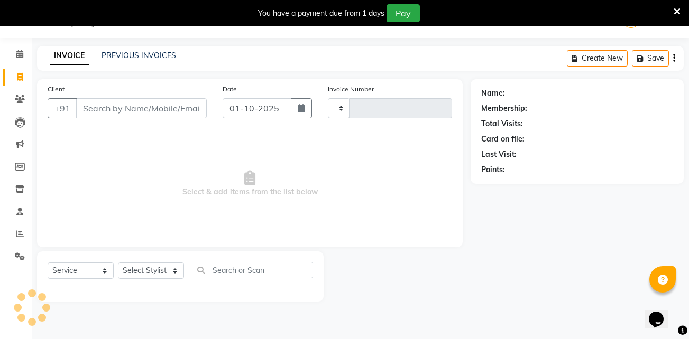
type input "1923"
select select "4949"
click at [20, 54] on icon at bounding box center [19, 54] width 7 height 8
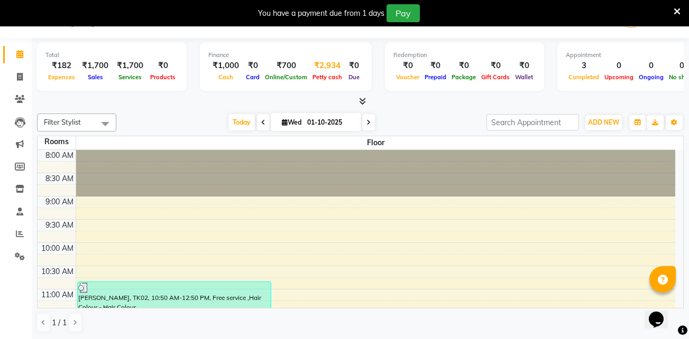
click at [313, 70] on div "₹2,934" at bounding box center [327, 66] width 35 height 12
select select "3831"
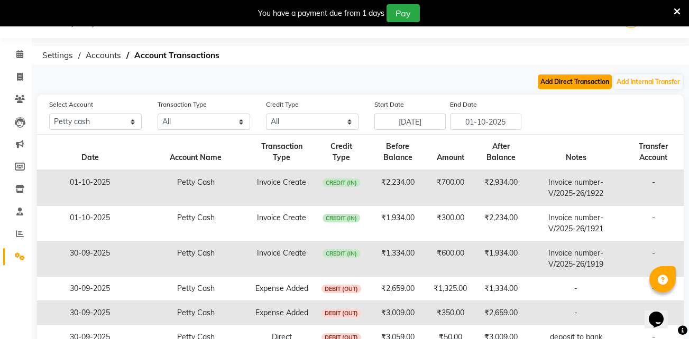
click at [588, 76] on button "Add Direct Transaction" at bounding box center [575, 82] width 74 height 15
select select "direct"
select select "3831"
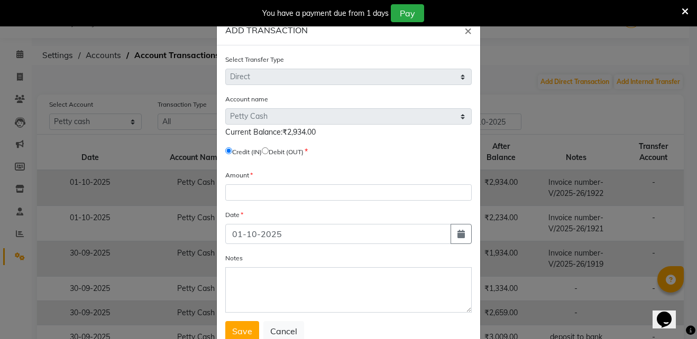
click at [269, 151] on input "radio" at bounding box center [265, 151] width 7 height 7
radio input "true"
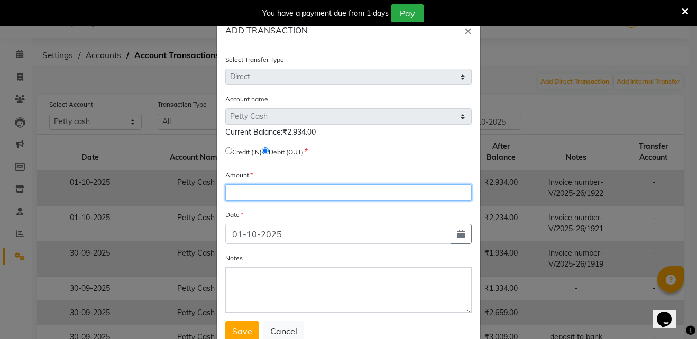
click at [245, 194] on input "number" at bounding box center [348, 193] width 246 height 16
type input "100"
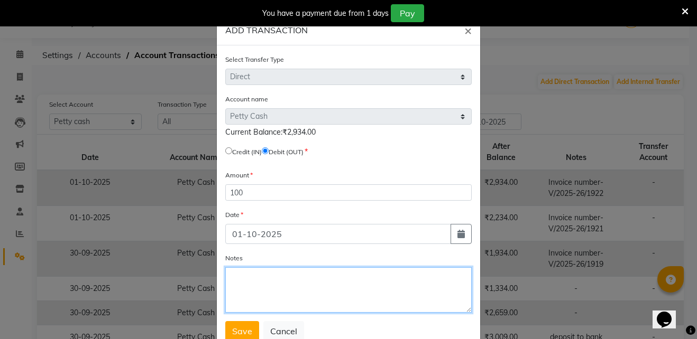
click at [256, 274] on textarea "Notes" at bounding box center [348, 290] width 246 height 45
type textarea "deposit to bank"
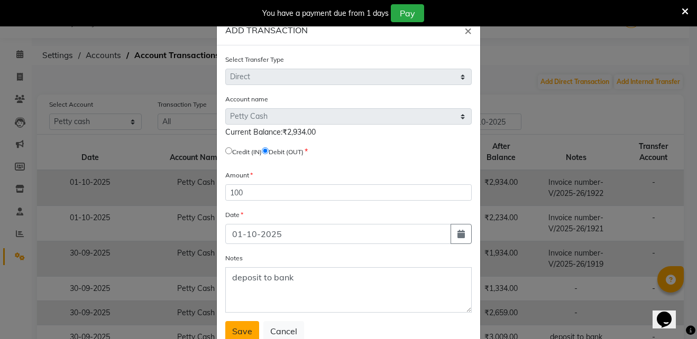
click at [232, 330] on span "Save" at bounding box center [242, 331] width 20 height 11
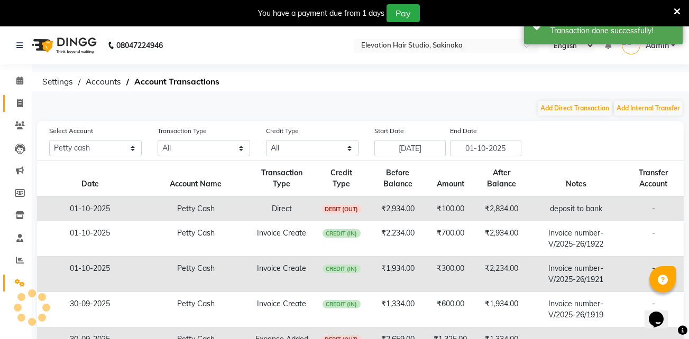
click at [12, 97] on link "Invoice" at bounding box center [15, 103] width 25 height 17
select select "service"
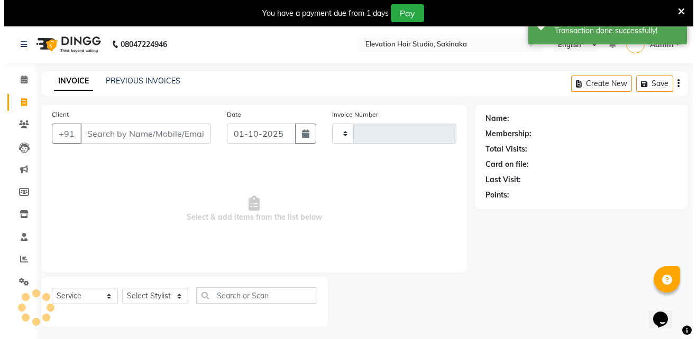
scroll to position [26, 0]
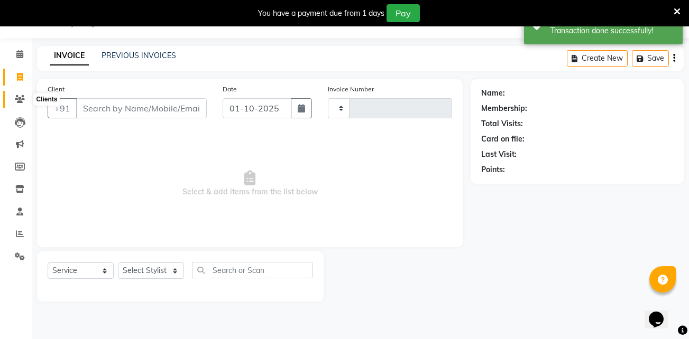
type input "1923"
select select "4949"
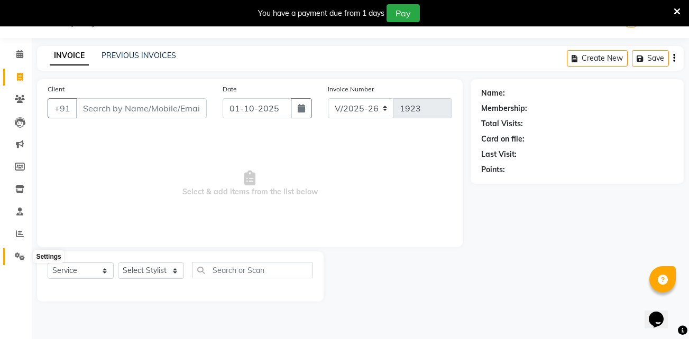
click at [20, 251] on span at bounding box center [20, 257] width 19 height 12
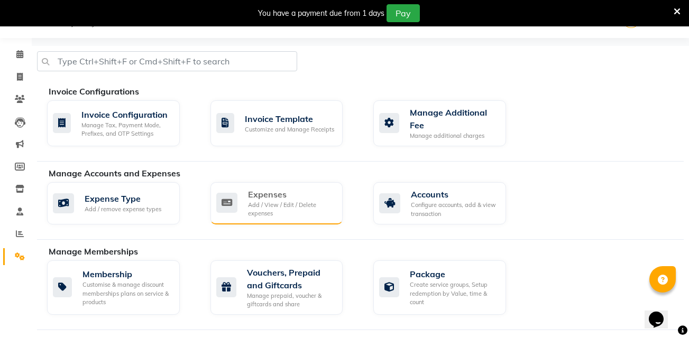
click at [246, 209] on div "Expenses Add / View / Edit / Delete expenses" at bounding box center [275, 203] width 118 height 30
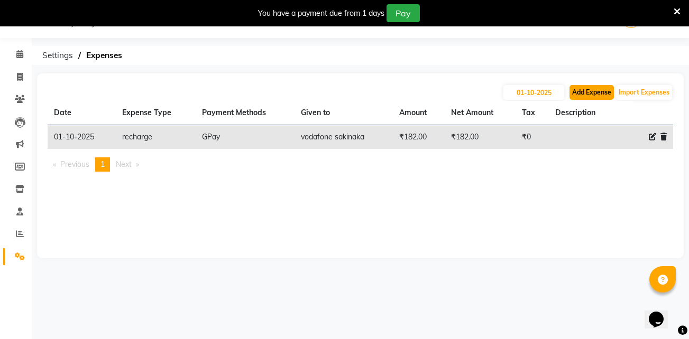
click at [575, 92] on button "Add Expense" at bounding box center [591, 92] width 44 height 15
select select "1"
select select "3831"
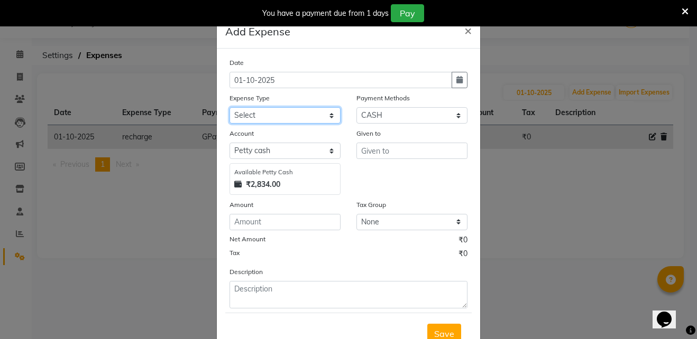
click at [314, 113] on select "Select AC Adrak Advance Salary agarbatti anees Appron asmoul advance salary Ban…" at bounding box center [284, 115] width 111 height 16
click at [330, 116] on select "Select AC Adrak Advance Salary agarbatti anees Appron asmoul advance salary Ban…" at bounding box center [284, 115] width 111 height 16
select select "8317"
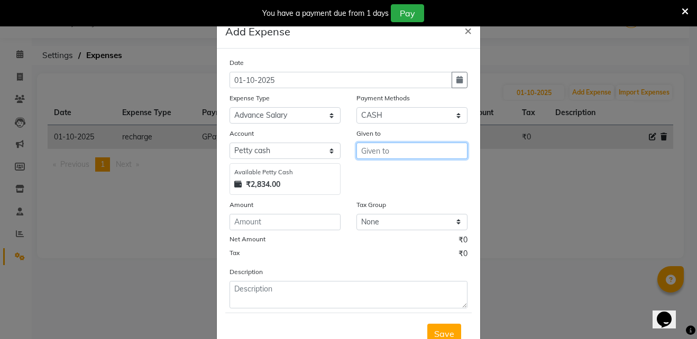
click at [391, 145] on input "text" at bounding box center [411, 151] width 111 height 16
type input "luvkush"
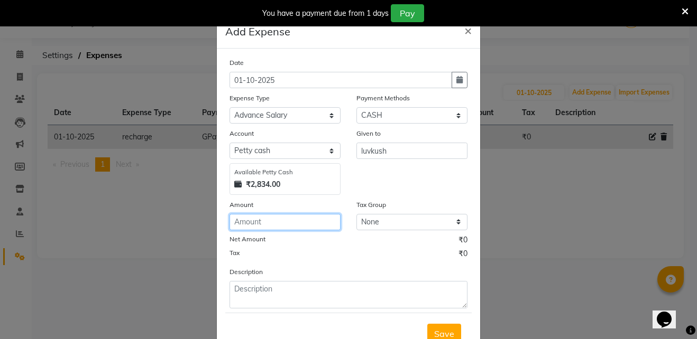
click at [268, 224] on input "number" at bounding box center [284, 222] width 111 height 16
type input "500"
click at [446, 329] on span "Save" at bounding box center [444, 334] width 20 height 11
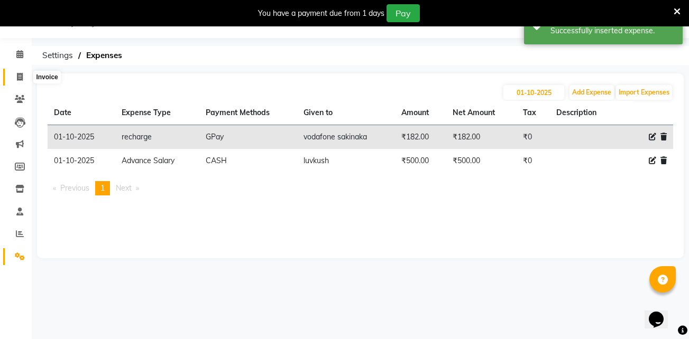
click at [15, 76] on span at bounding box center [20, 77] width 19 height 12
select select "service"
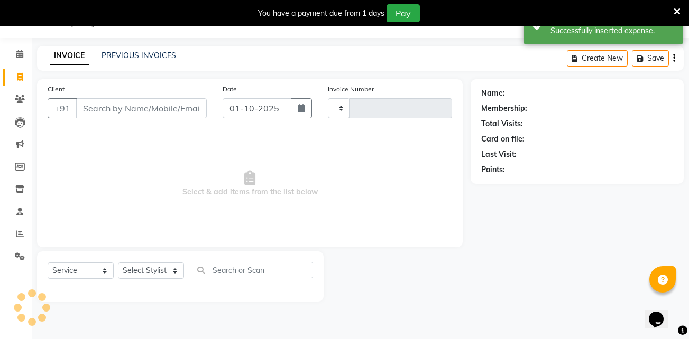
type input "1923"
select select "4949"
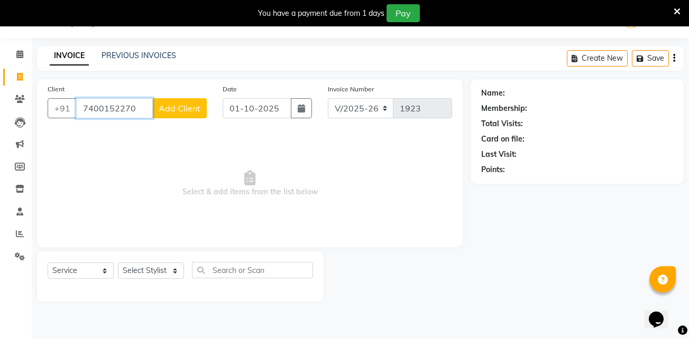
type input "7400152270"
click at [195, 108] on span "Add Client" at bounding box center [180, 108] width 42 height 11
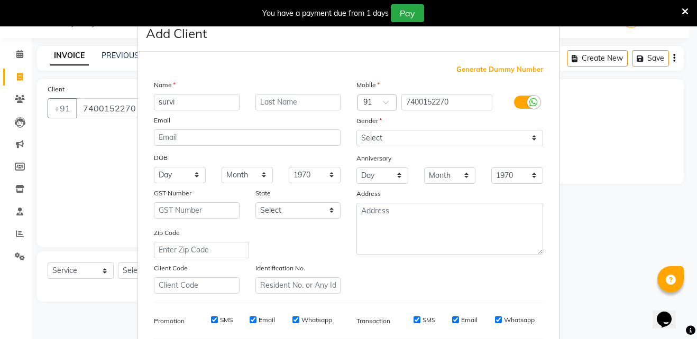
type input "survi"
click at [269, 104] on input "text" at bounding box center [298, 102] width 86 height 16
click at [398, 142] on select "Select [DEMOGRAPHIC_DATA] [DEMOGRAPHIC_DATA] Other Prefer Not To Say" at bounding box center [449, 138] width 187 height 16
select select "[DEMOGRAPHIC_DATA]"
click at [356, 130] on select "Select [DEMOGRAPHIC_DATA] [DEMOGRAPHIC_DATA] Other Prefer Not To Say" at bounding box center [449, 138] width 187 height 16
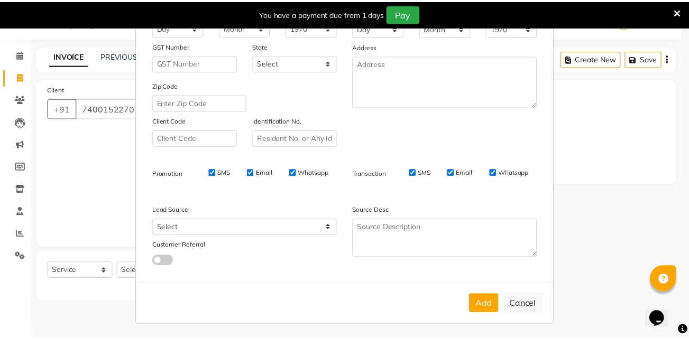
scroll to position [148, 0]
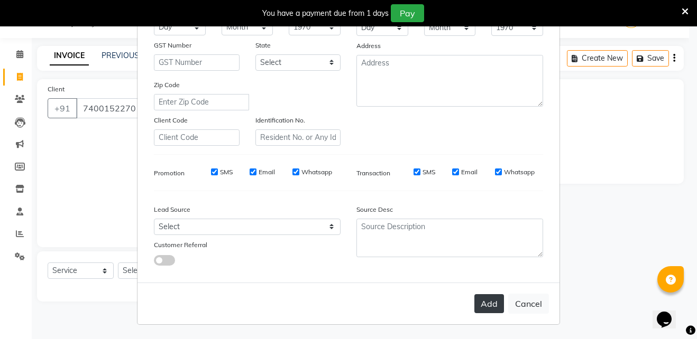
click at [487, 306] on button "Add" at bounding box center [489, 304] width 30 height 19
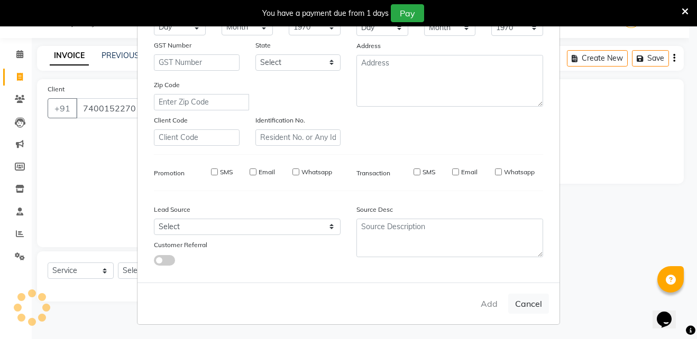
select select
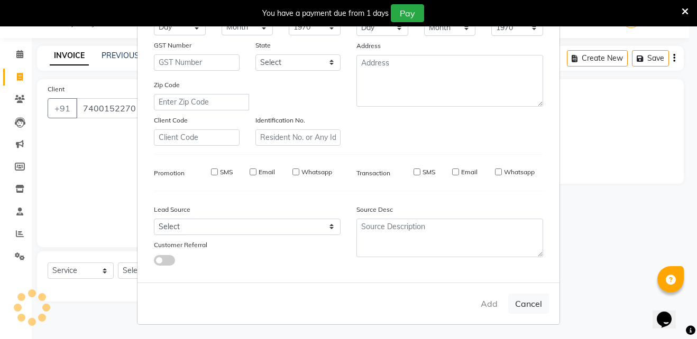
select select
checkbox input "false"
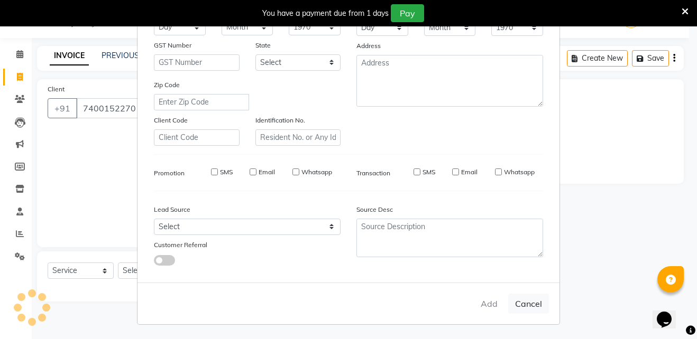
checkbox input "false"
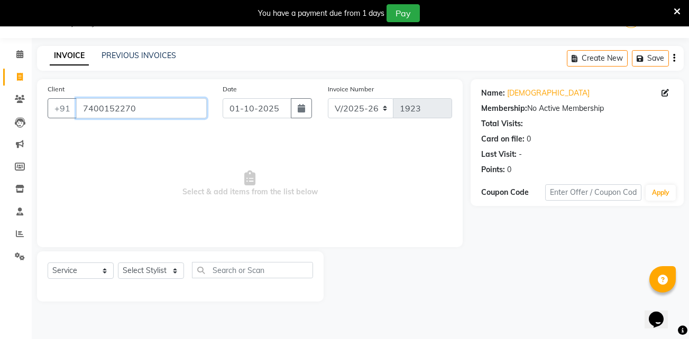
click at [134, 109] on input "7400152270" at bounding box center [141, 108] width 131 height 20
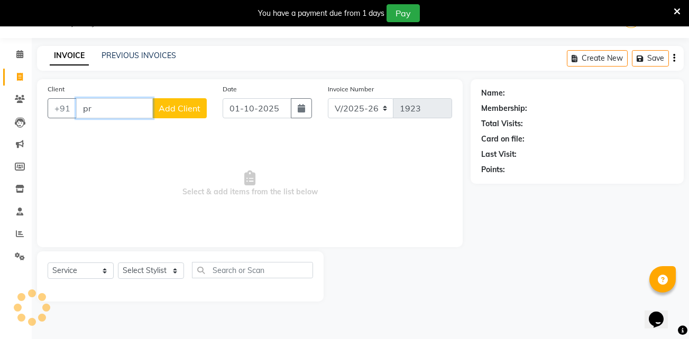
type input "p"
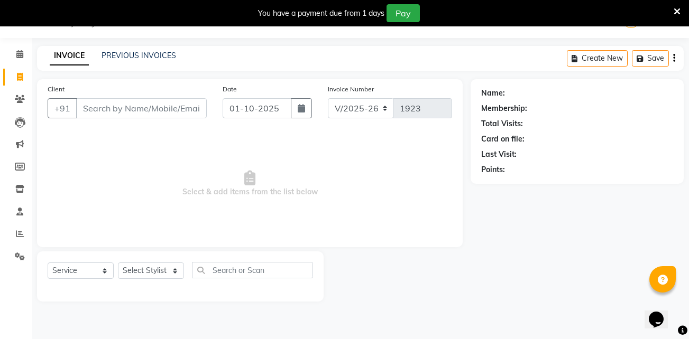
click at [681, 8] on div "You have a payment due from 1 days Pay" at bounding box center [344, 13] width 689 height 26
click at [677, 12] on icon at bounding box center [677, 12] width 7 height 10
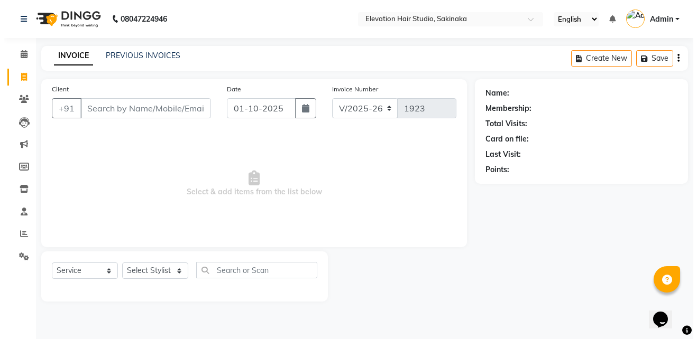
scroll to position [0, 0]
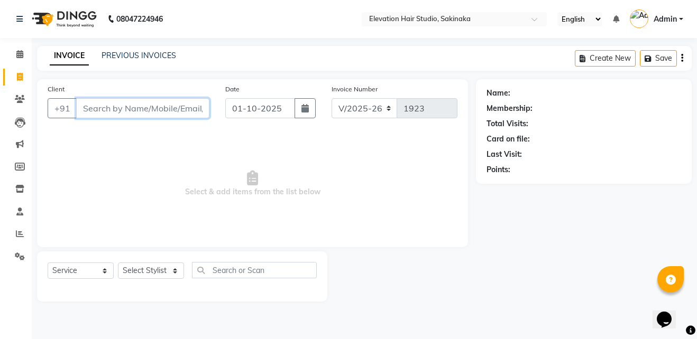
click at [177, 108] on input "Client" at bounding box center [142, 108] width 133 height 20
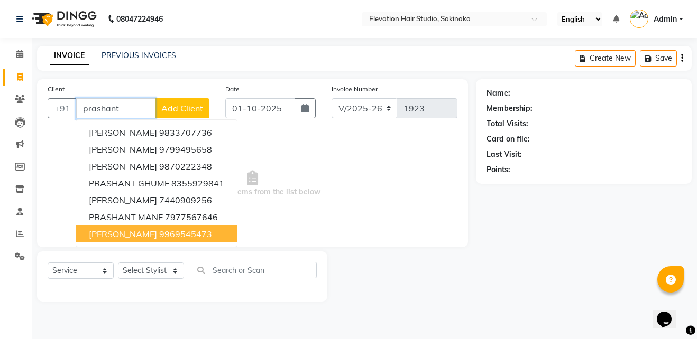
type input "prashant"
